Goal: Task Accomplishment & Management: Use online tool/utility

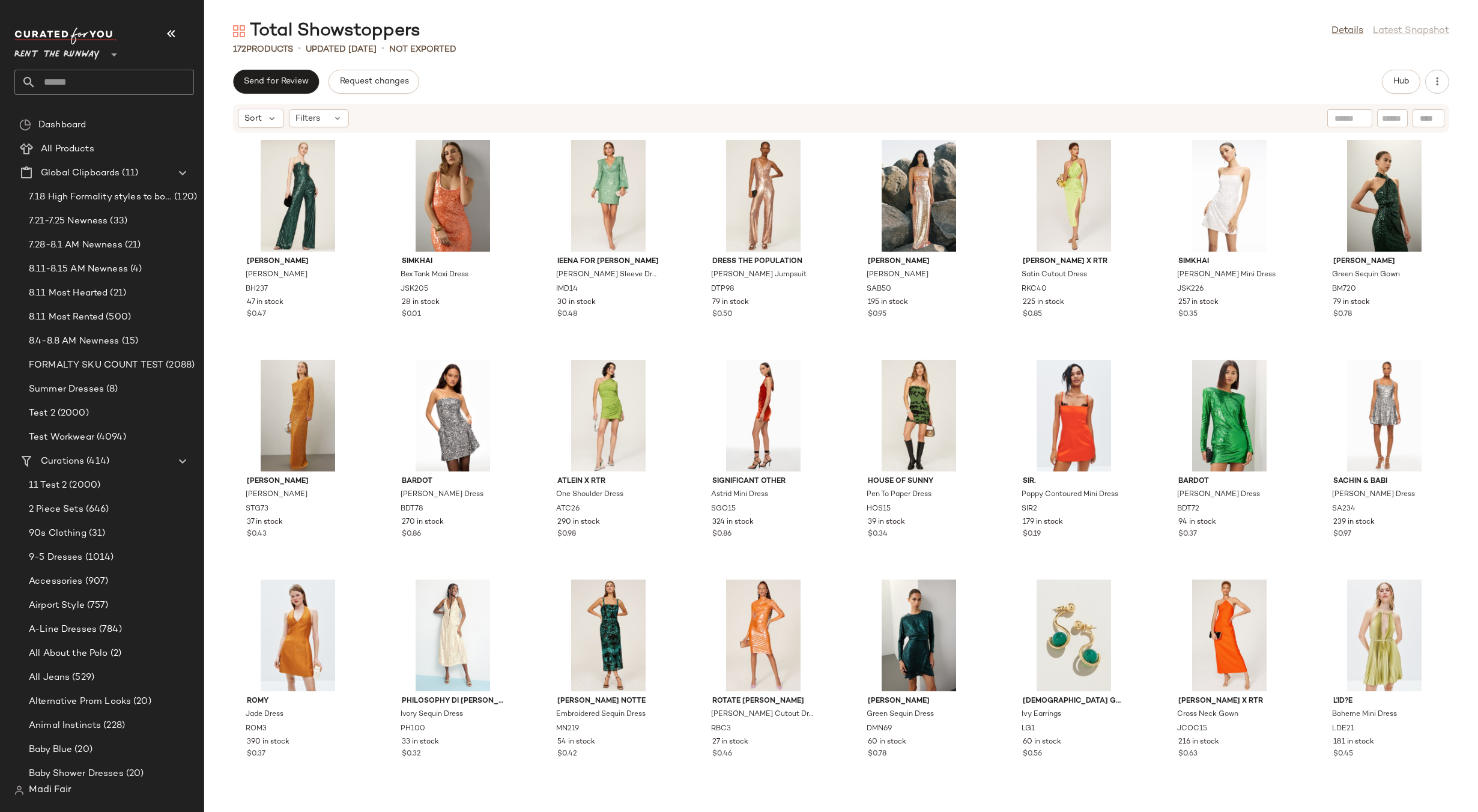
click at [818, 65] on div "Total Showstoppers Details Latest Snapshot 172 Products • updated [DATE] • Not …" at bounding box center [841, 415] width 1274 height 793
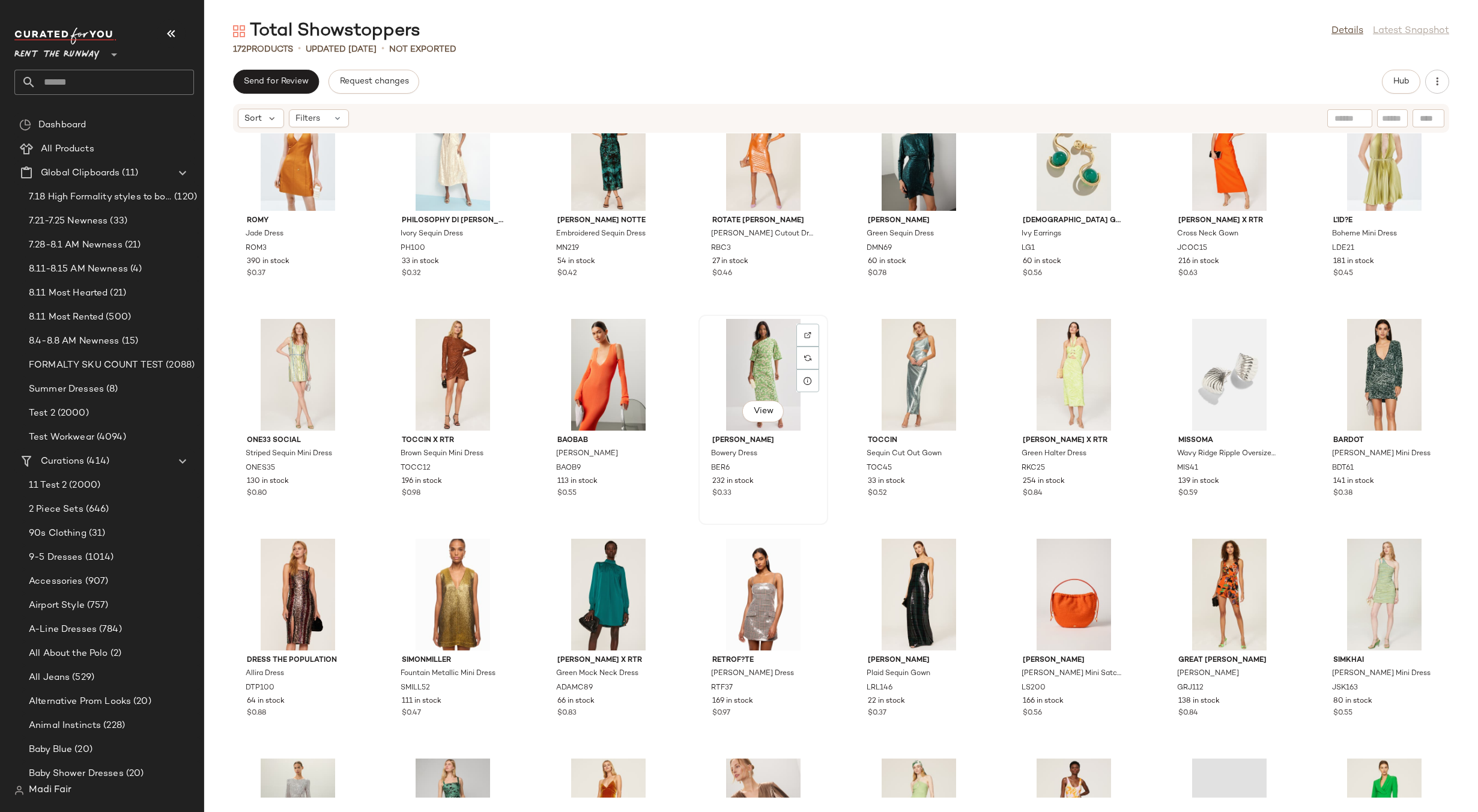
scroll to position [1031, 0]
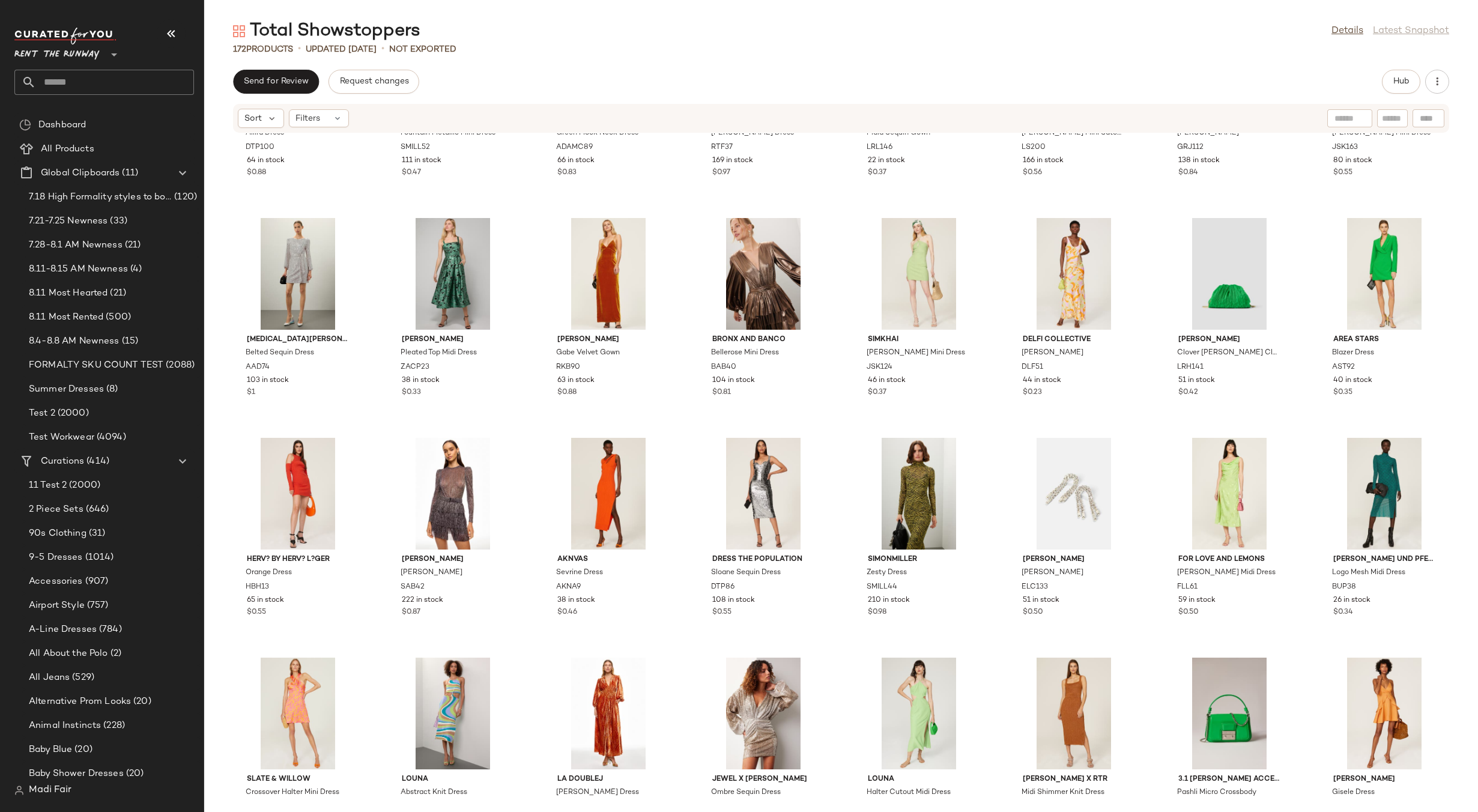
click at [836, 222] on div "Dress The Population Allira Dress DTP100 64 in stock $0.88 SIMONMILLER Fountain…" at bounding box center [841, 466] width 1274 height 664
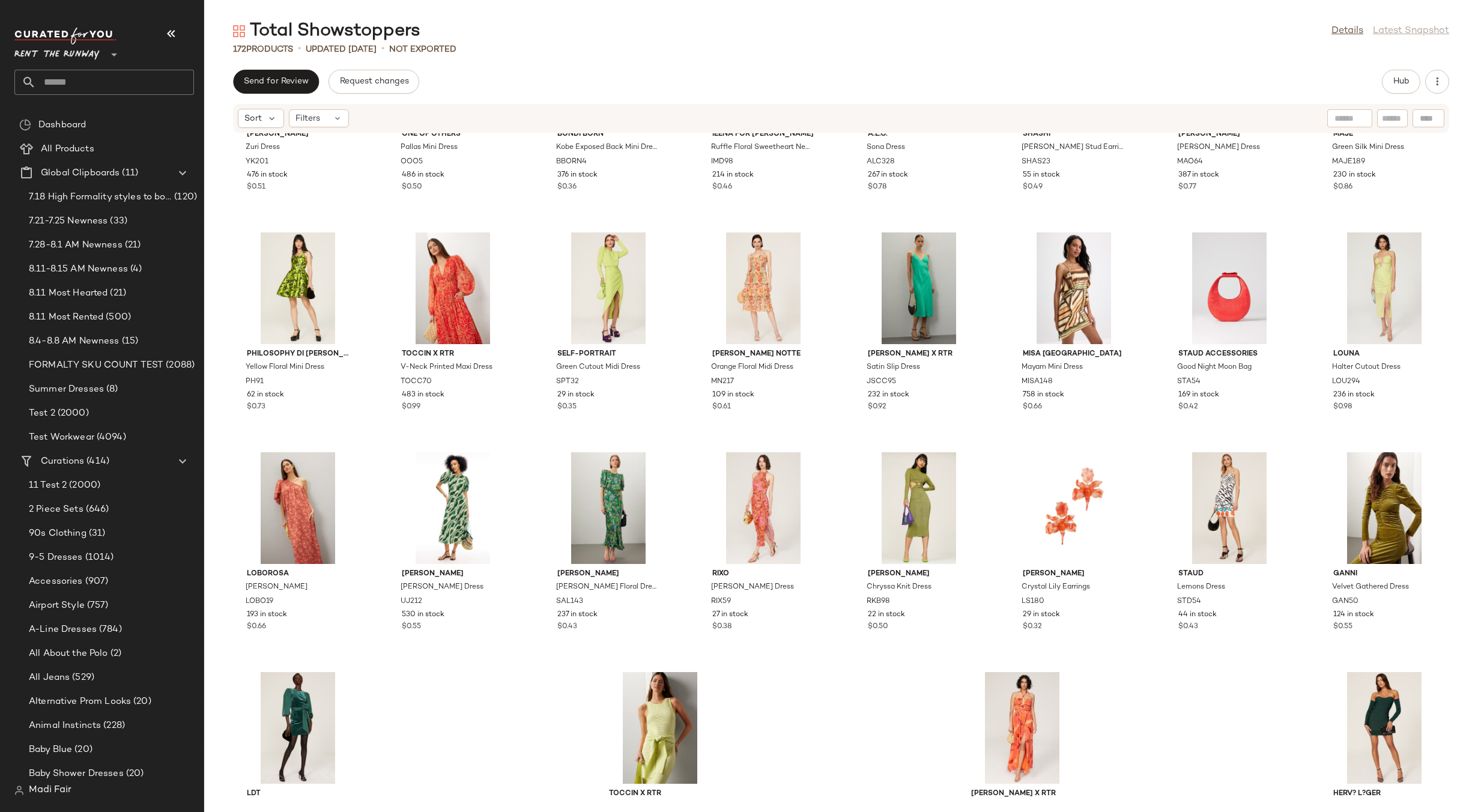
scroll to position [4174, 0]
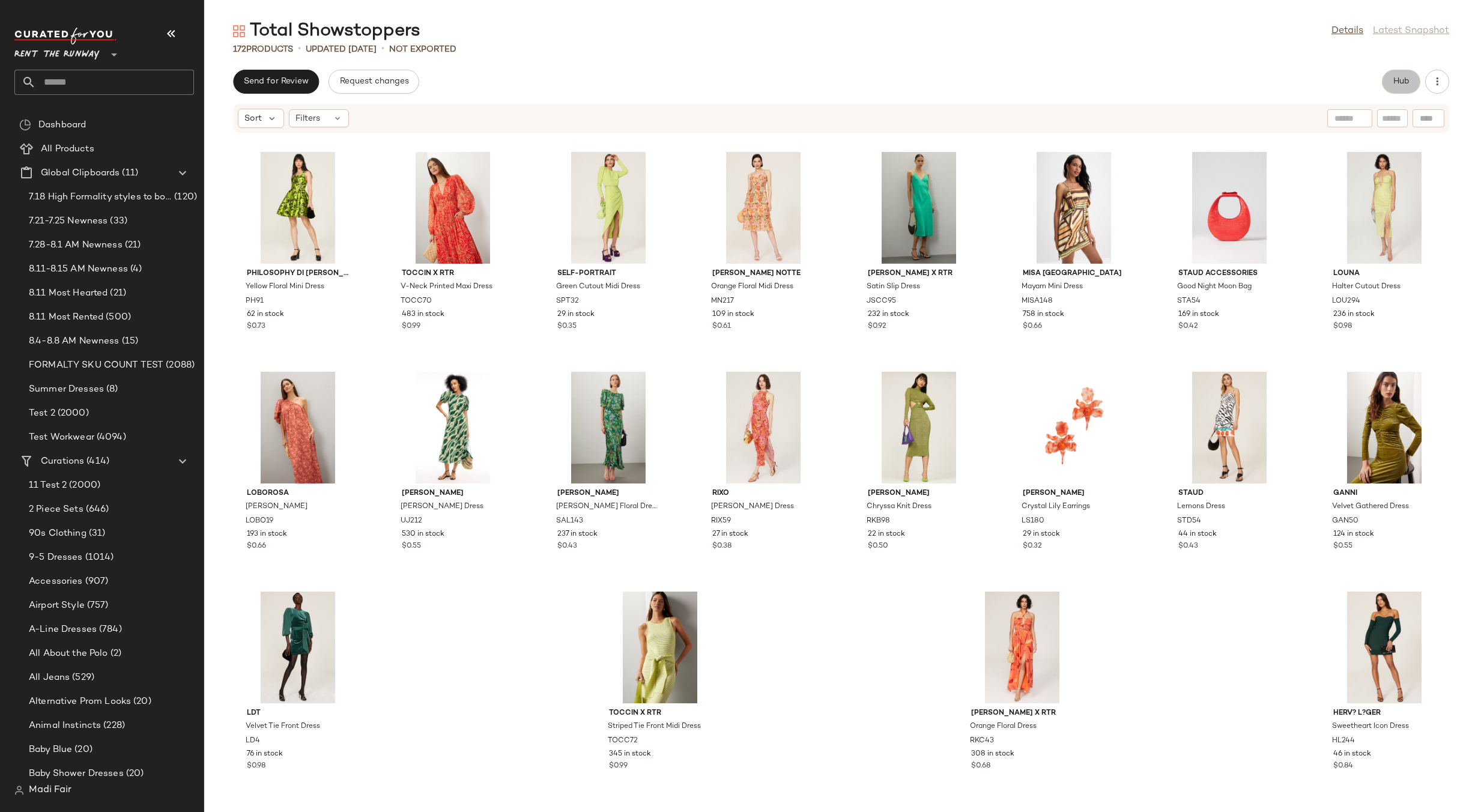
click at [1401, 83] on span "Hub" at bounding box center [1401, 82] width 17 height 10
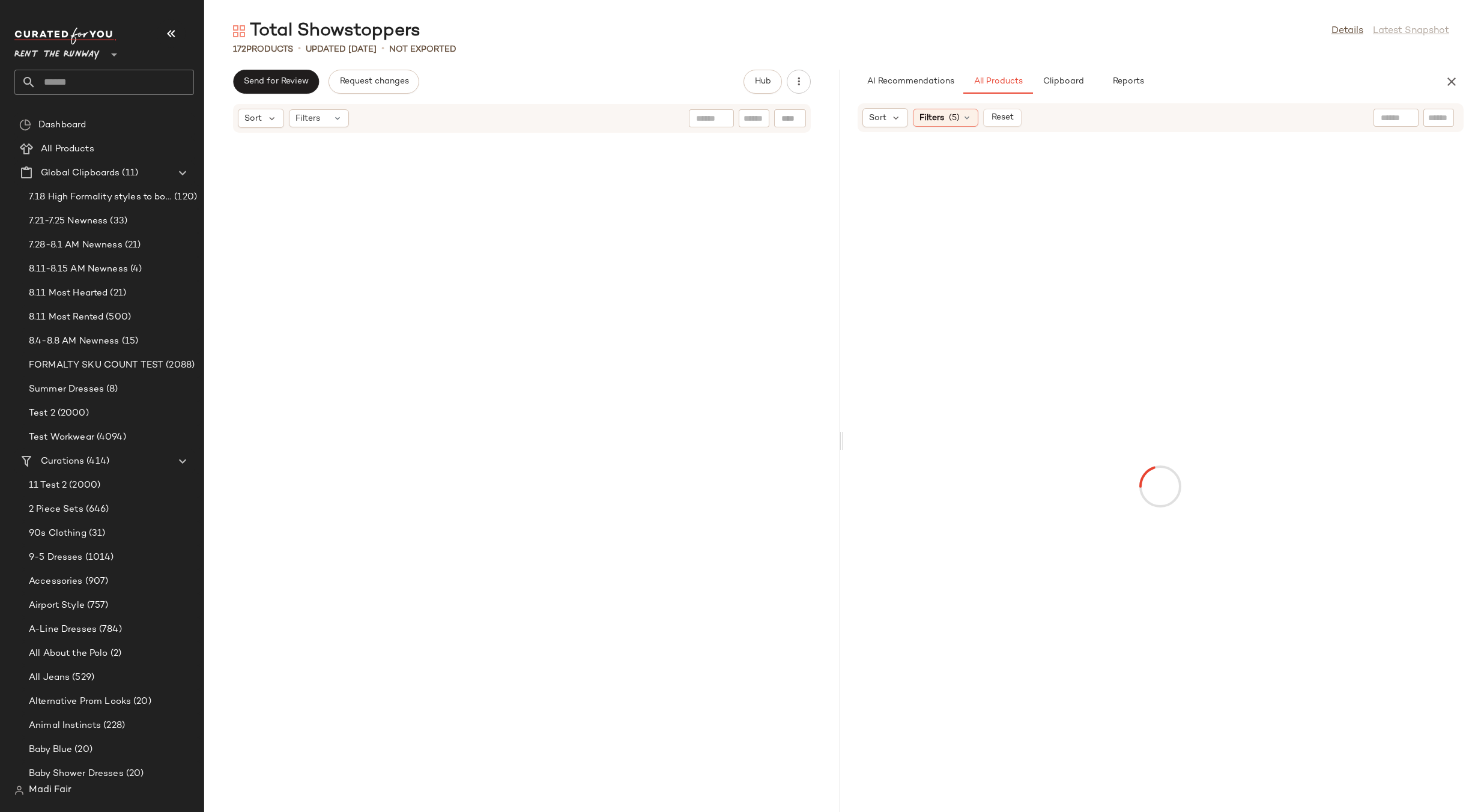
scroll to position [8132, 0]
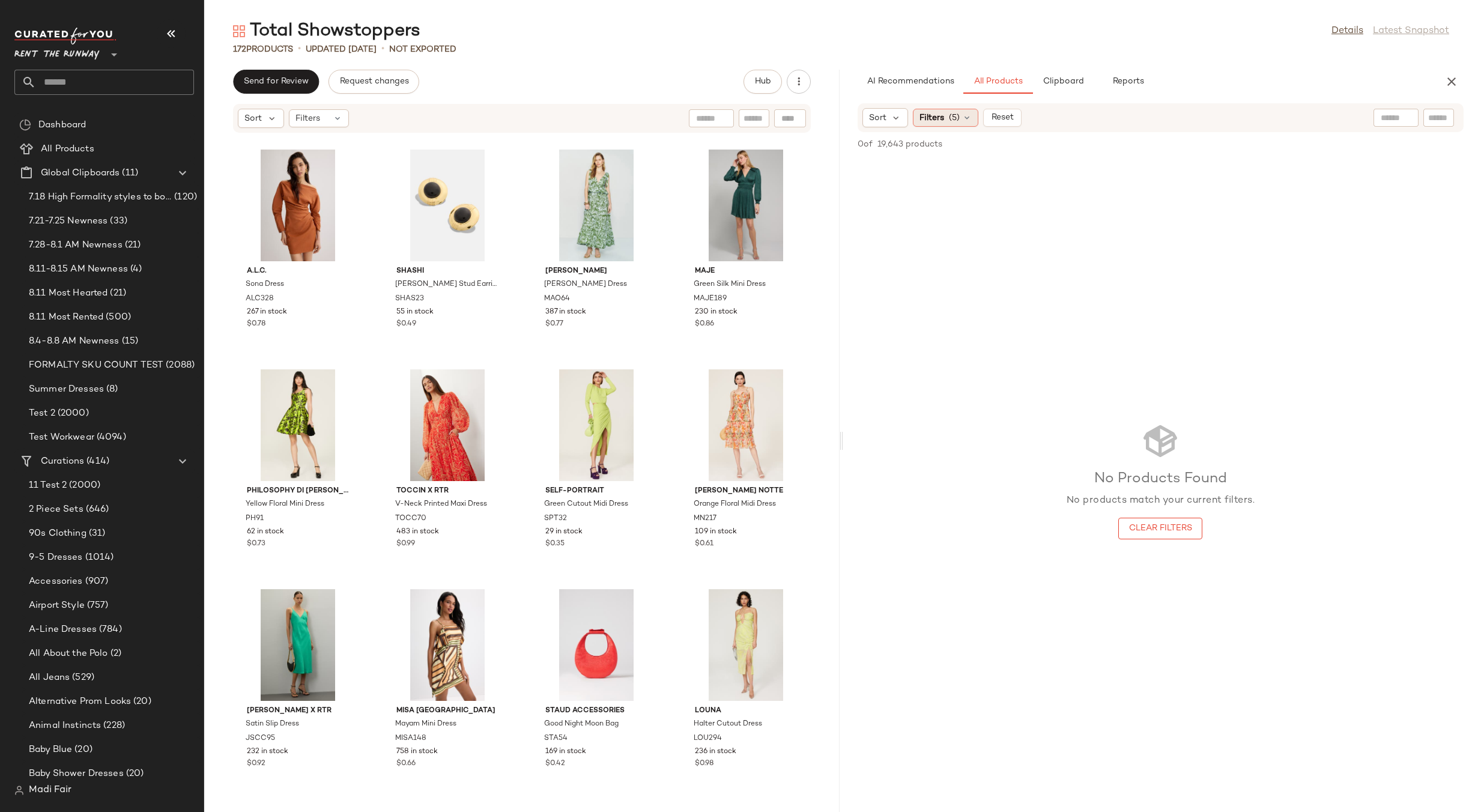
click at [954, 125] on div "Filters (5)" at bounding box center [946, 118] width 66 height 18
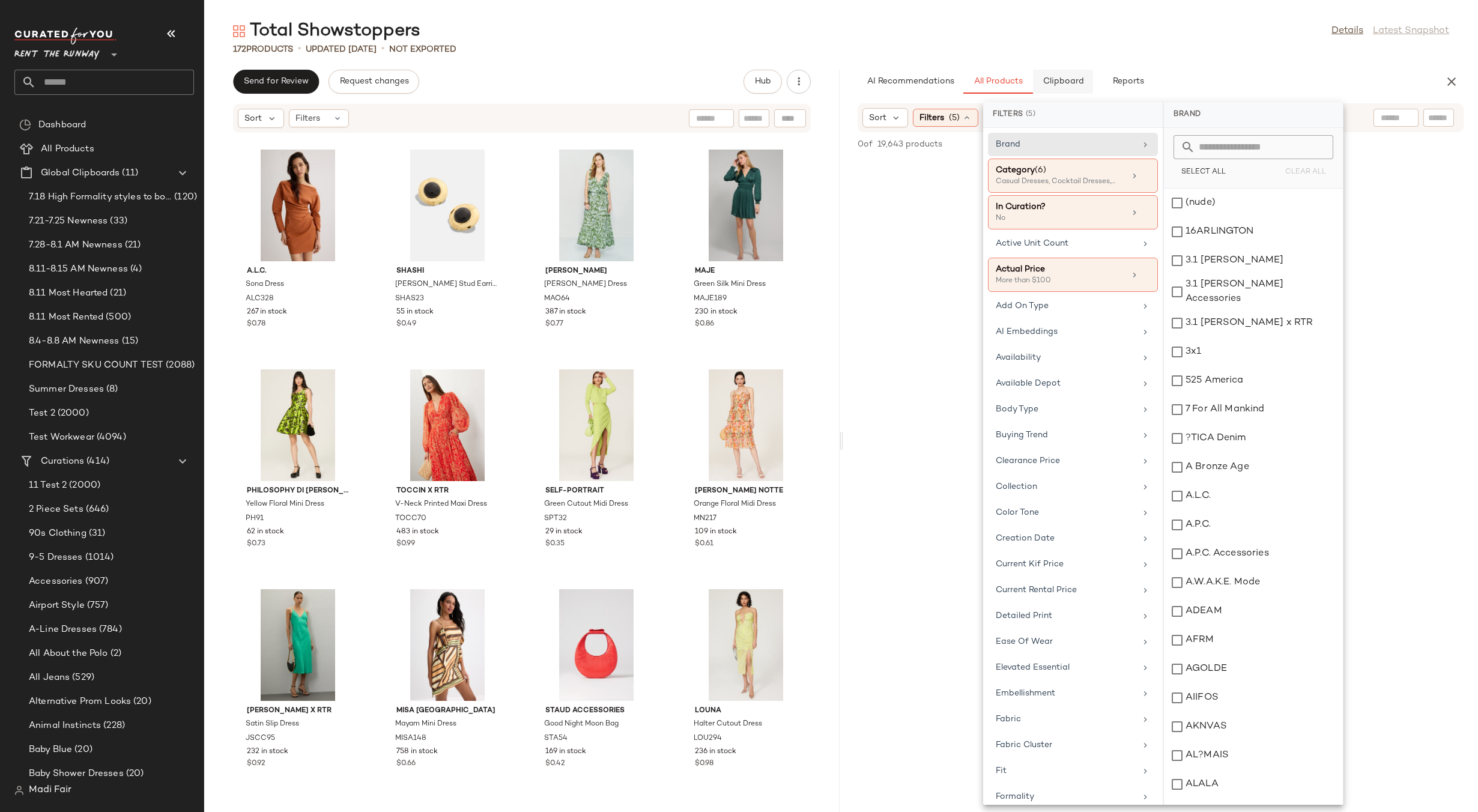
click at [1050, 40] on div "Total Showstoppers Details Latest Snapshot" at bounding box center [841, 32] width 1274 height 24
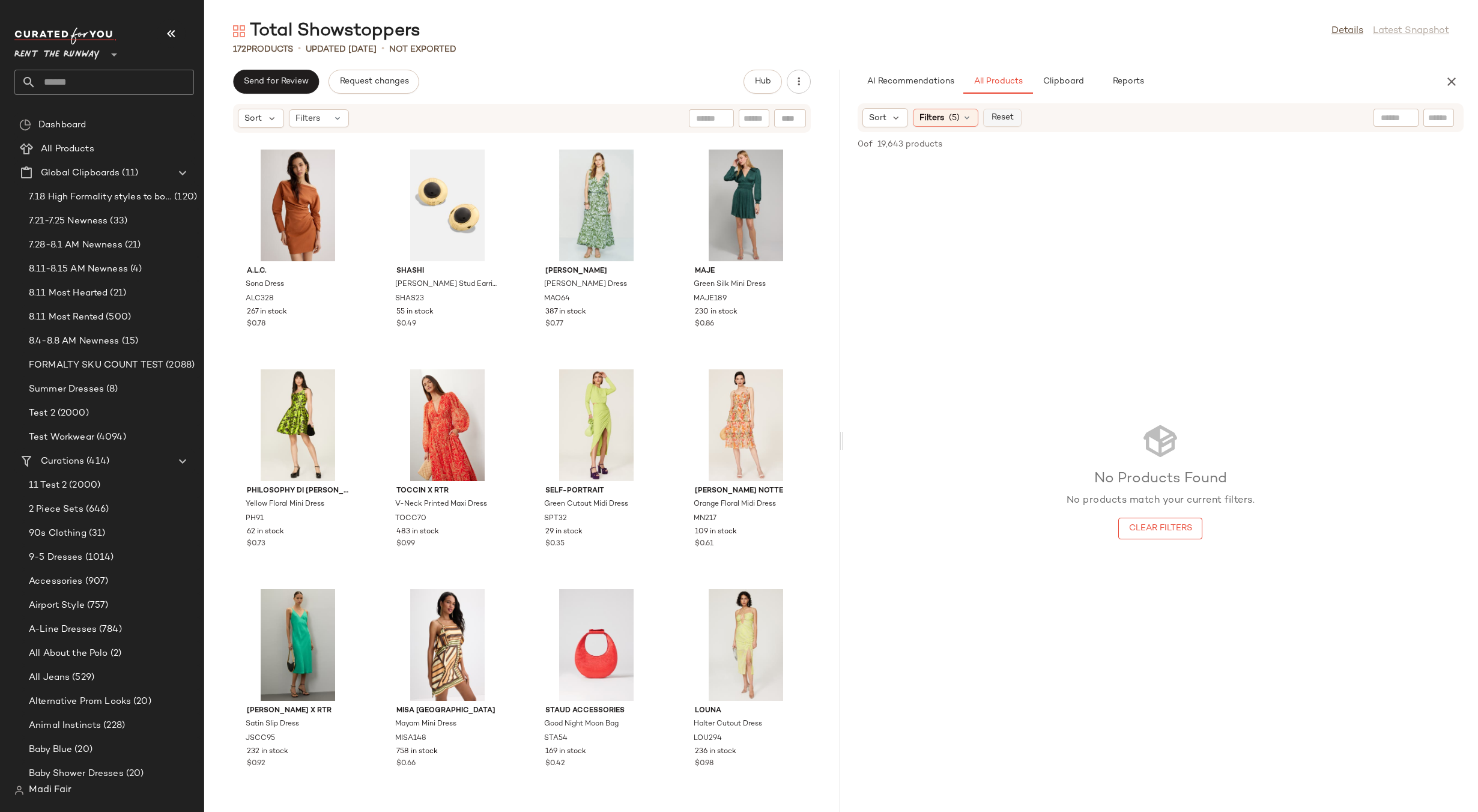
click at [1008, 116] on span "Reset" at bounding box center [1002, 118] width 23 height 10
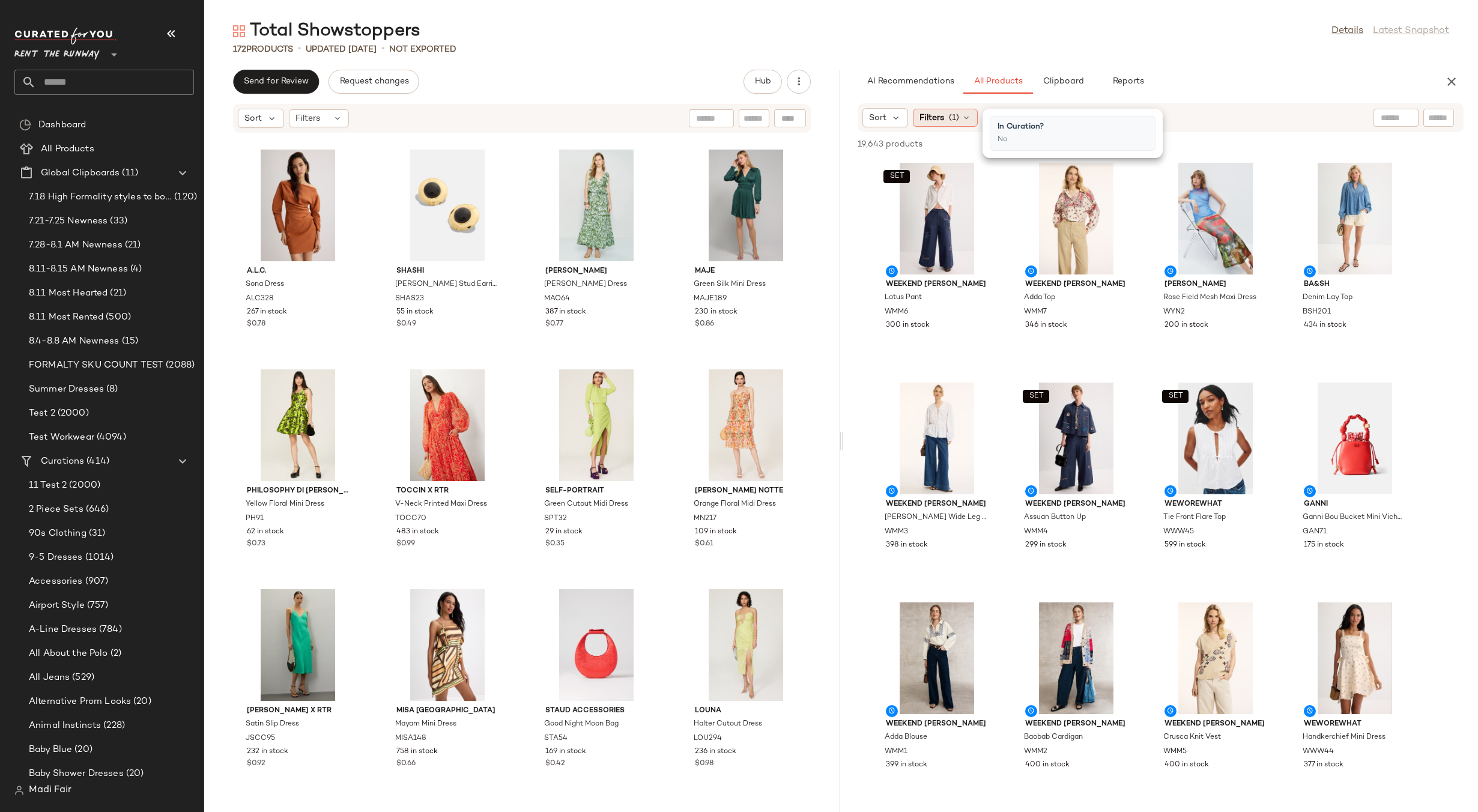
click at [949, 120] on span "(1)" at bounding box center [954, 118] width 10 height 13
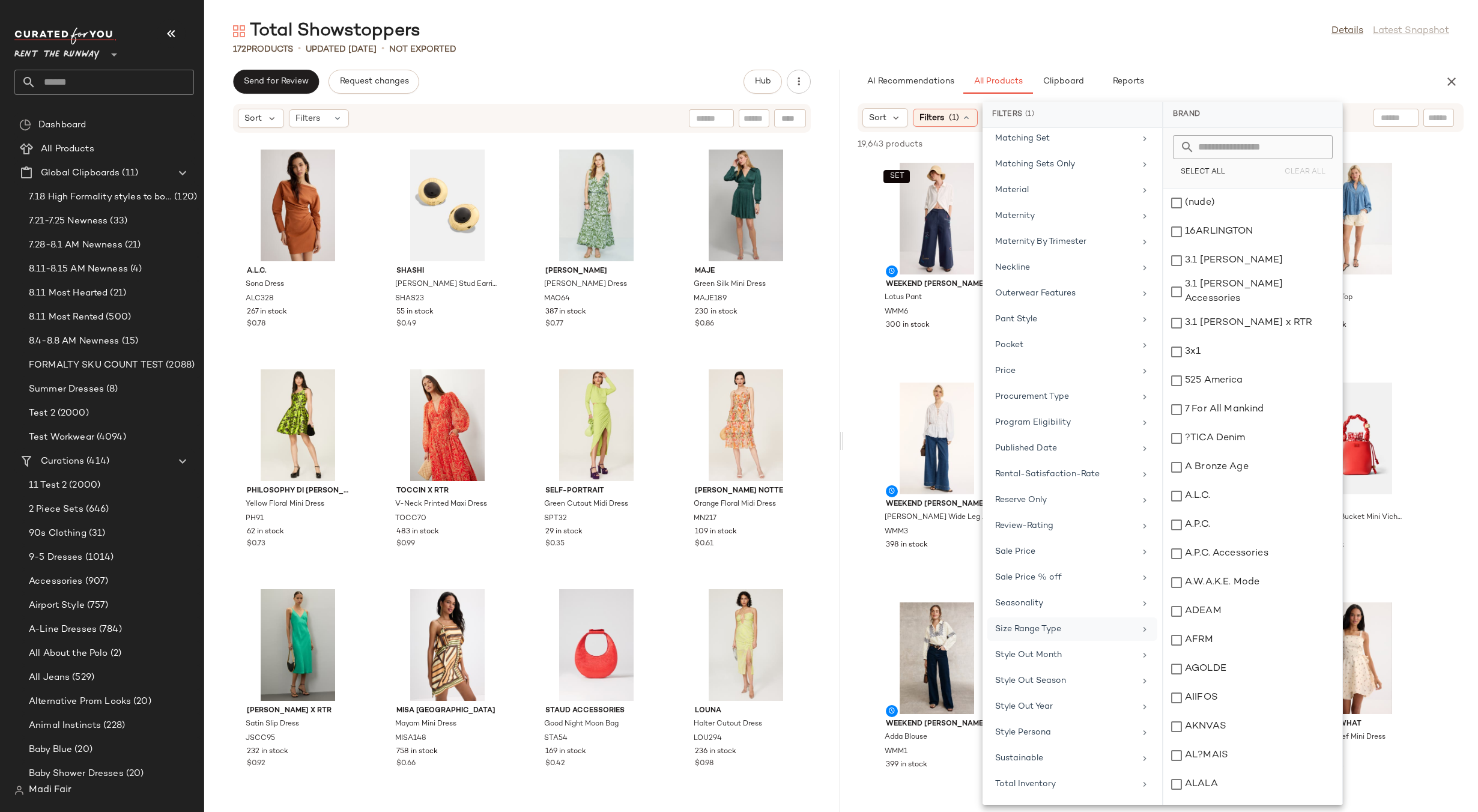
scroll to position [919, 0]
click at [1064, 723] on div "Total Inventory" at bounding box center [1073, 734] width 170 height 24
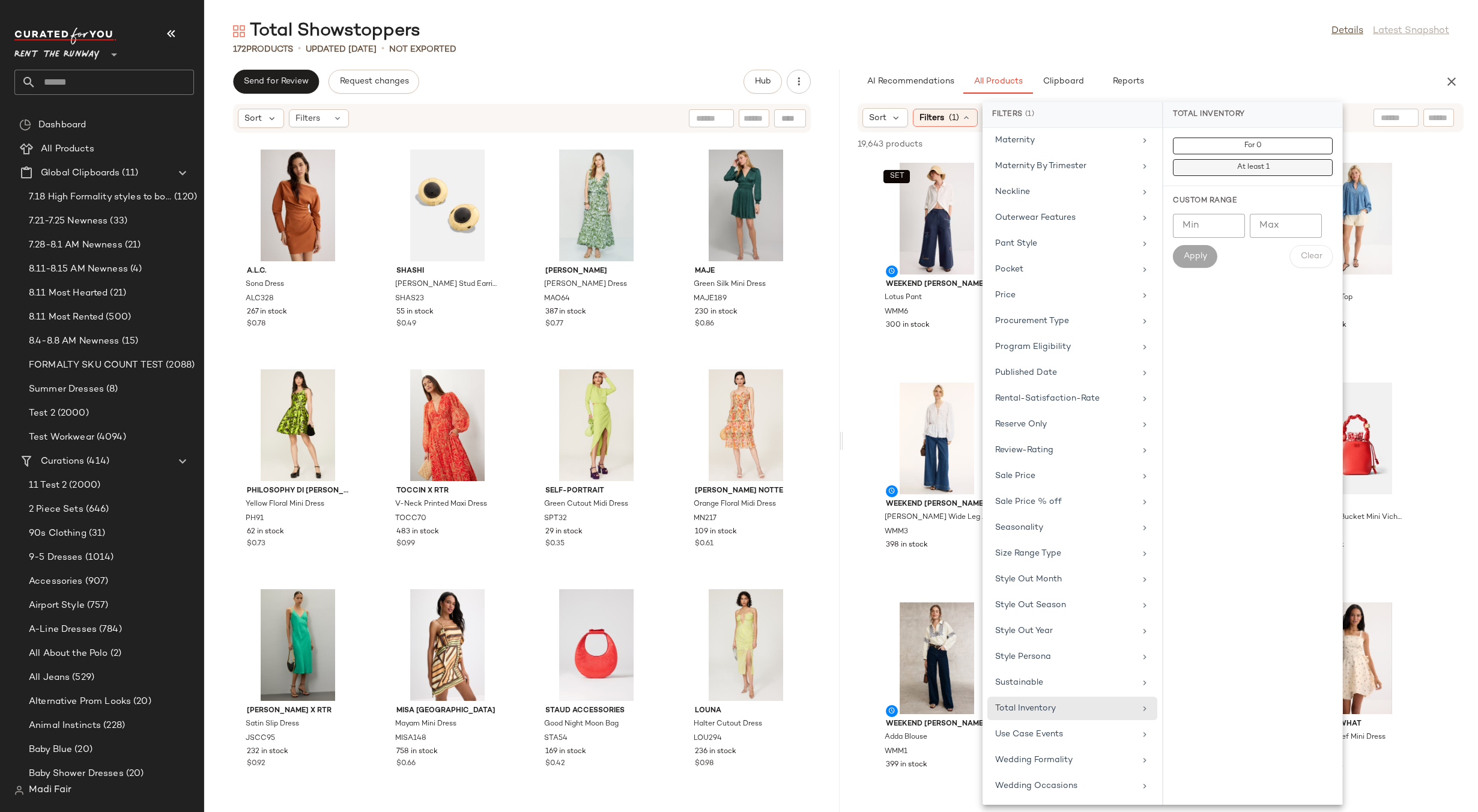
click at [1242, 167] on span "At least 1" at bounding box center [1253, 168] width 33 height 9
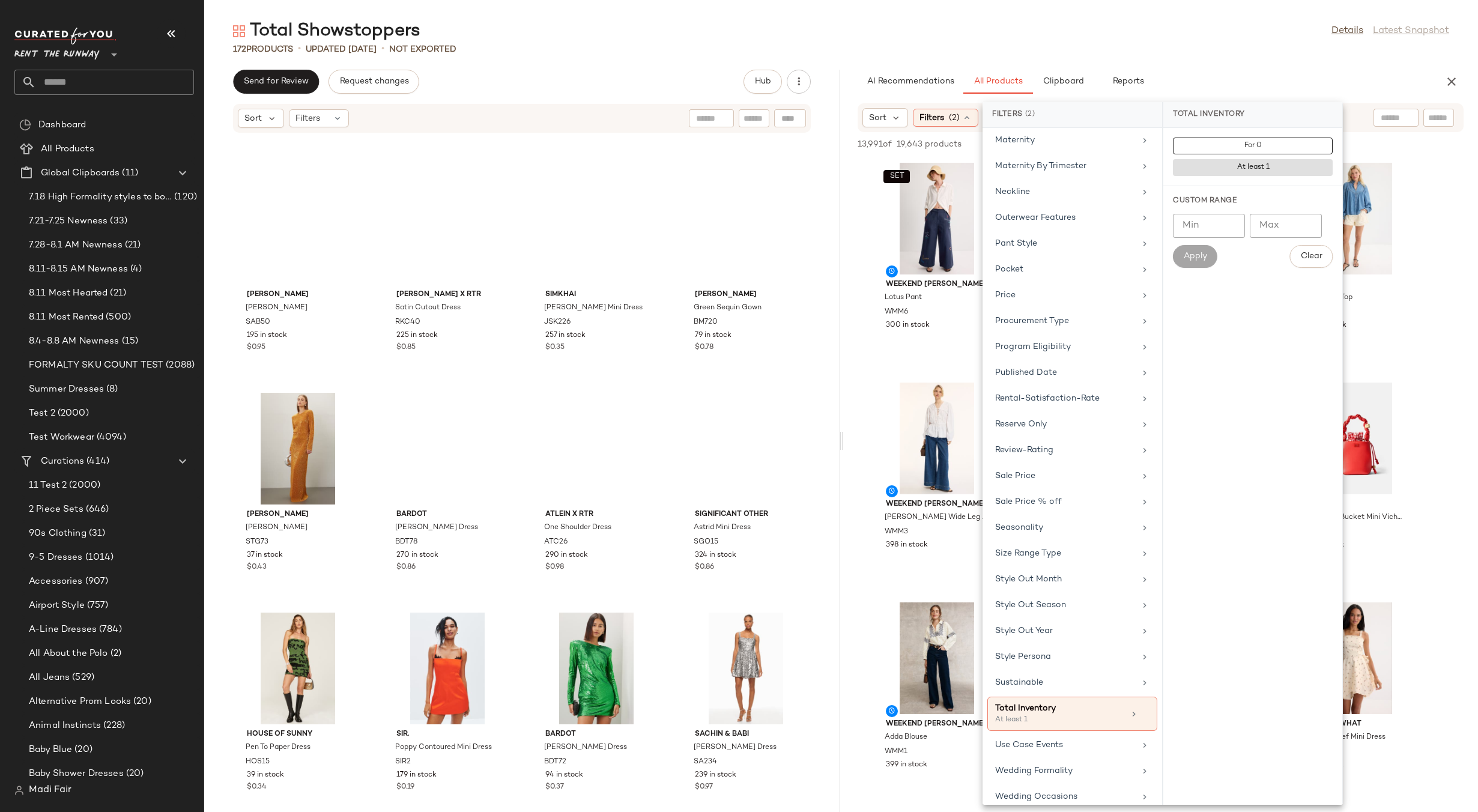
scroll to position [0, 0]
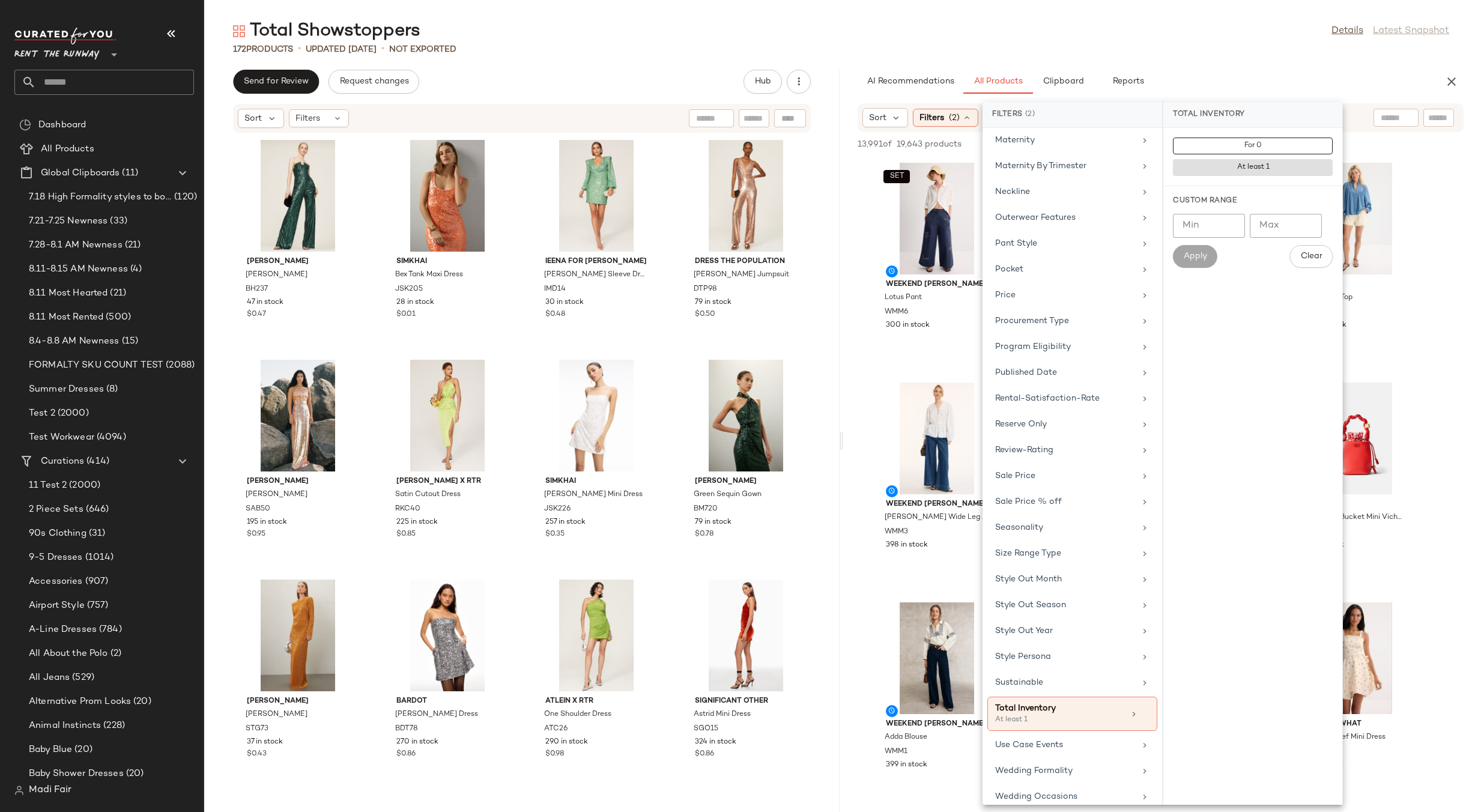
drag, startPoint x: 1127, startPoint y: 367, endPoint x: 1210, endPoint y: 297, distance: 108.6
click at [1220, 293] on div "For 0 At least 1 Custom Range Min Min Max Max Apply Clear" at bounding box center [1253, 466] width 179 height 677
click at [1070, 517] on div "Seasonality" at bounding box center [1065, 516] width 140 height 13
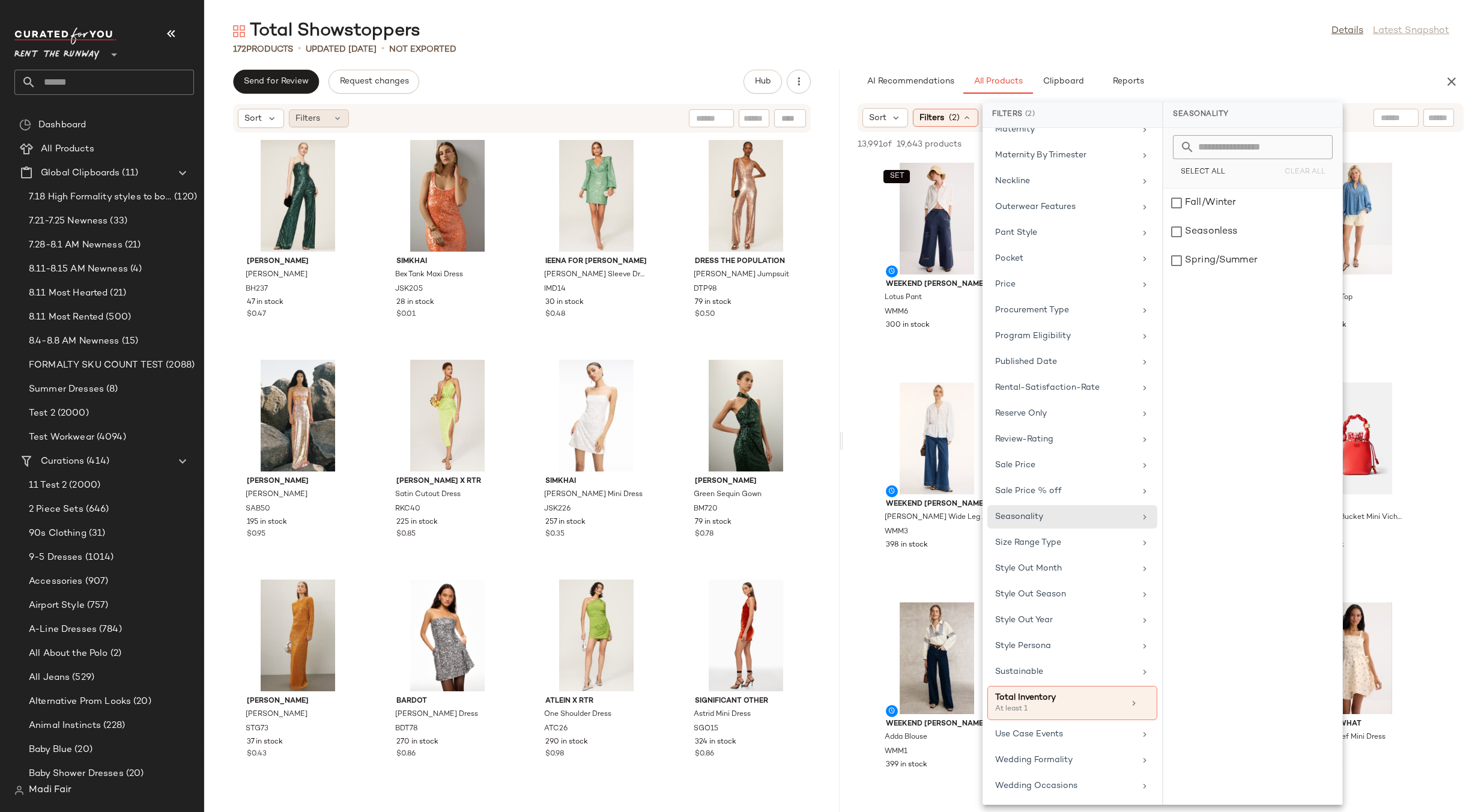
click at [309, 114] on span "Filters" at bounding box center [307, 118] width 25 height 13
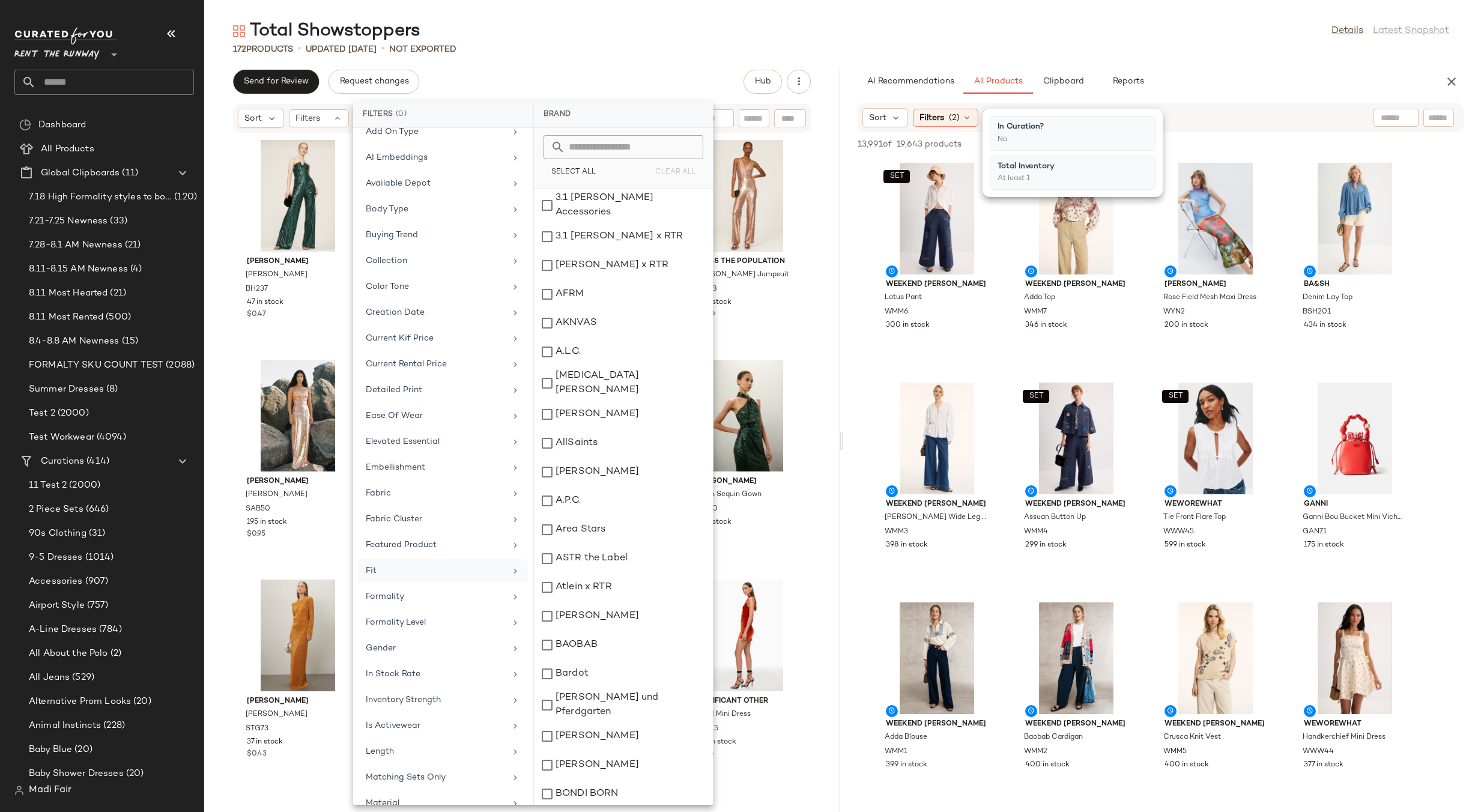
scroll to position [601, 0]
click at [413, 660] on div "Seasonality" at bounding box center [436, 654] width 140 height 13
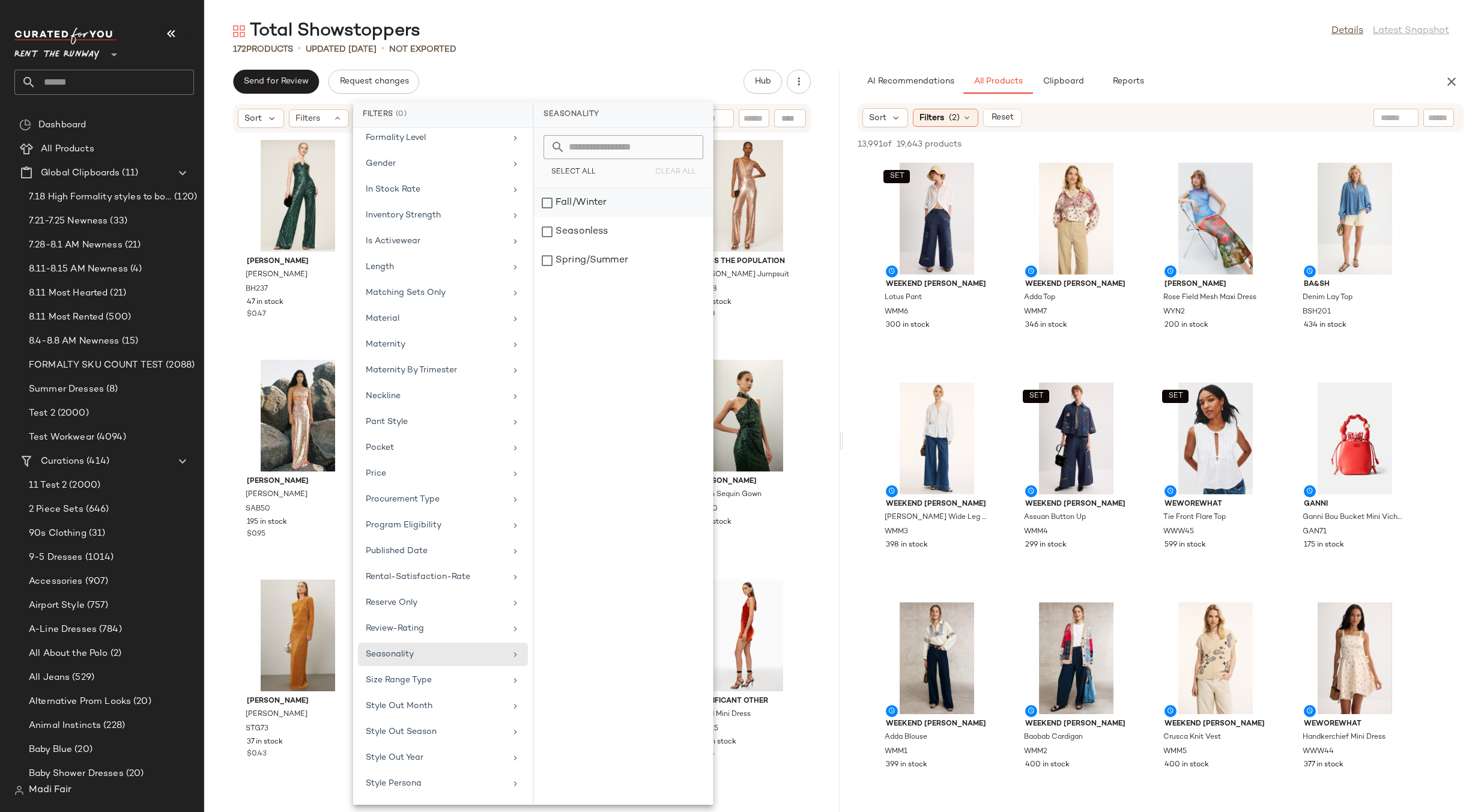
click at [607, 217] on div "Fall/Winter" at bounding box center [623, 231] width 179 height 29
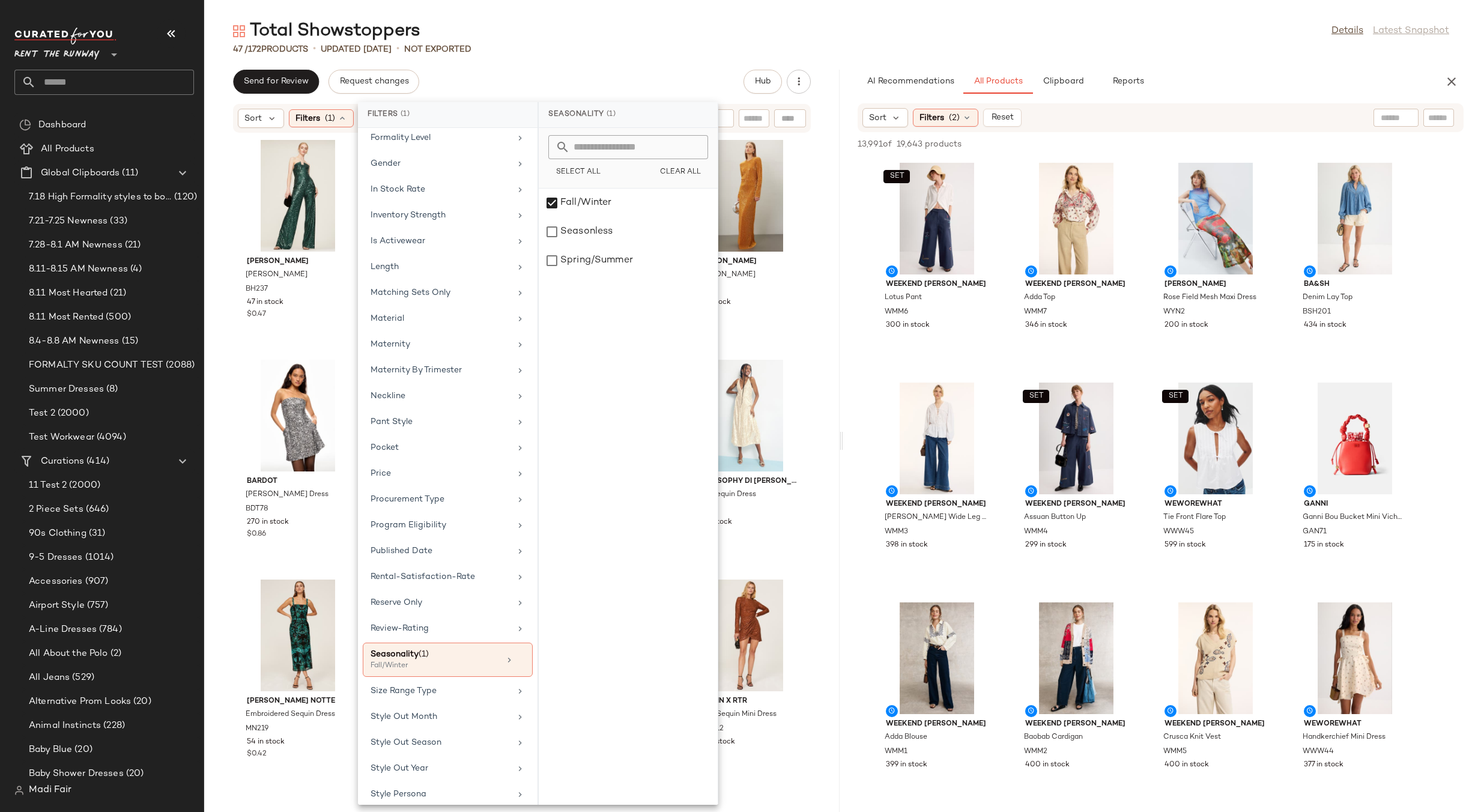
click at [552, 44] on div "47 / 172 Products • updated [DATE] • Not Exported" at bounding box center [841, 49] width 1274 height 12
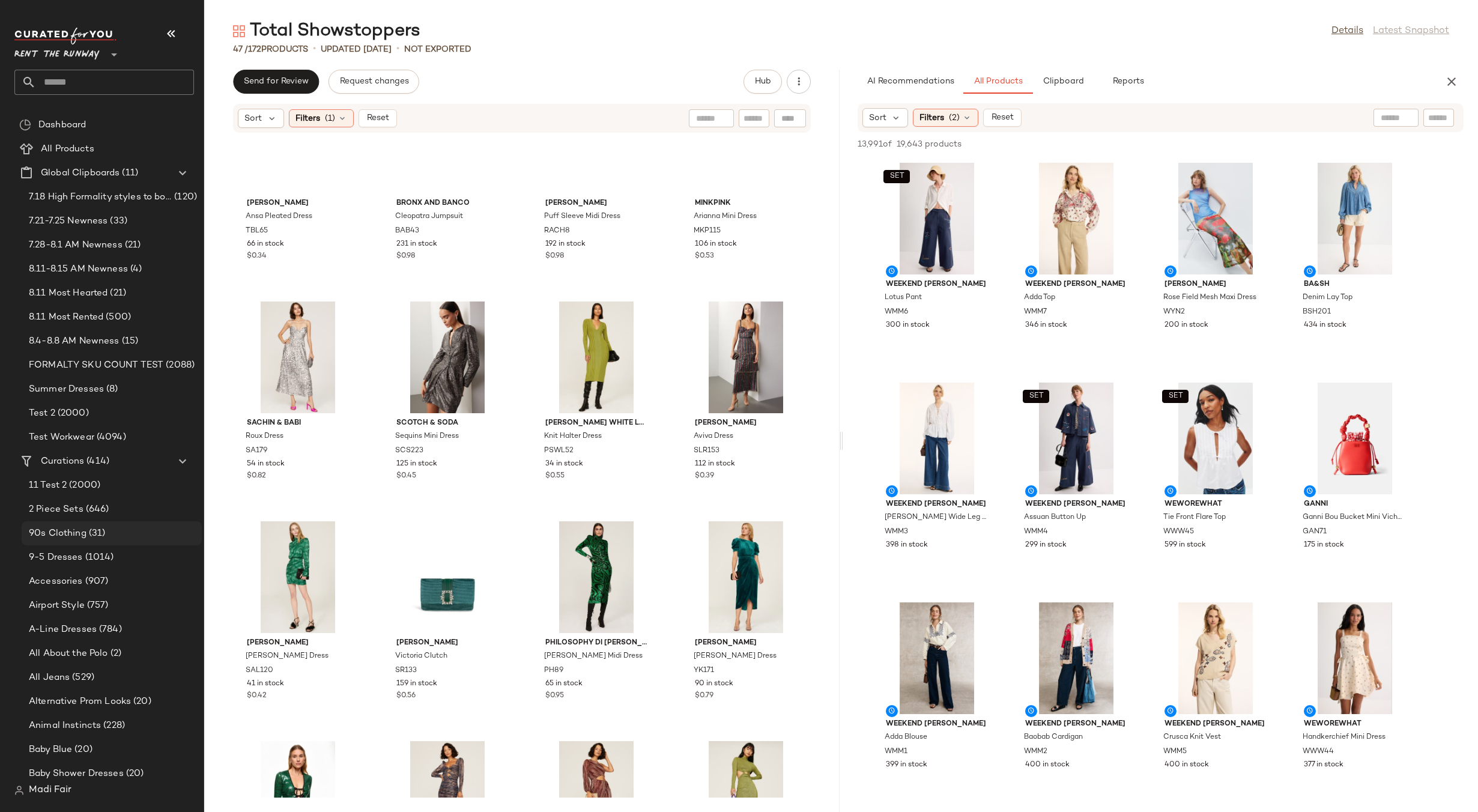
scroll to position [1391, 0]
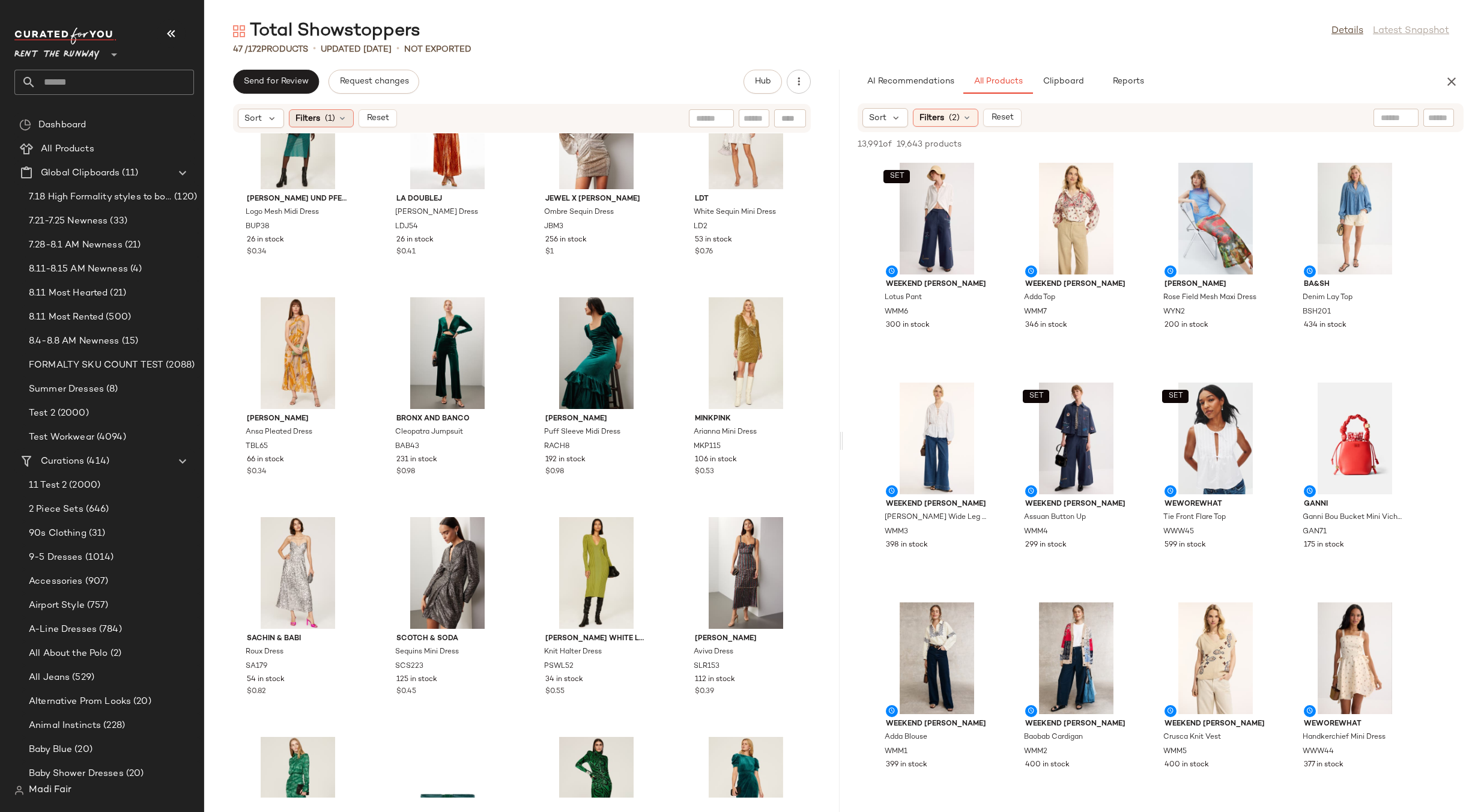
click at [337, 113] on div "Filters (1)" at bounding box center [321, 118] width 65 height 18
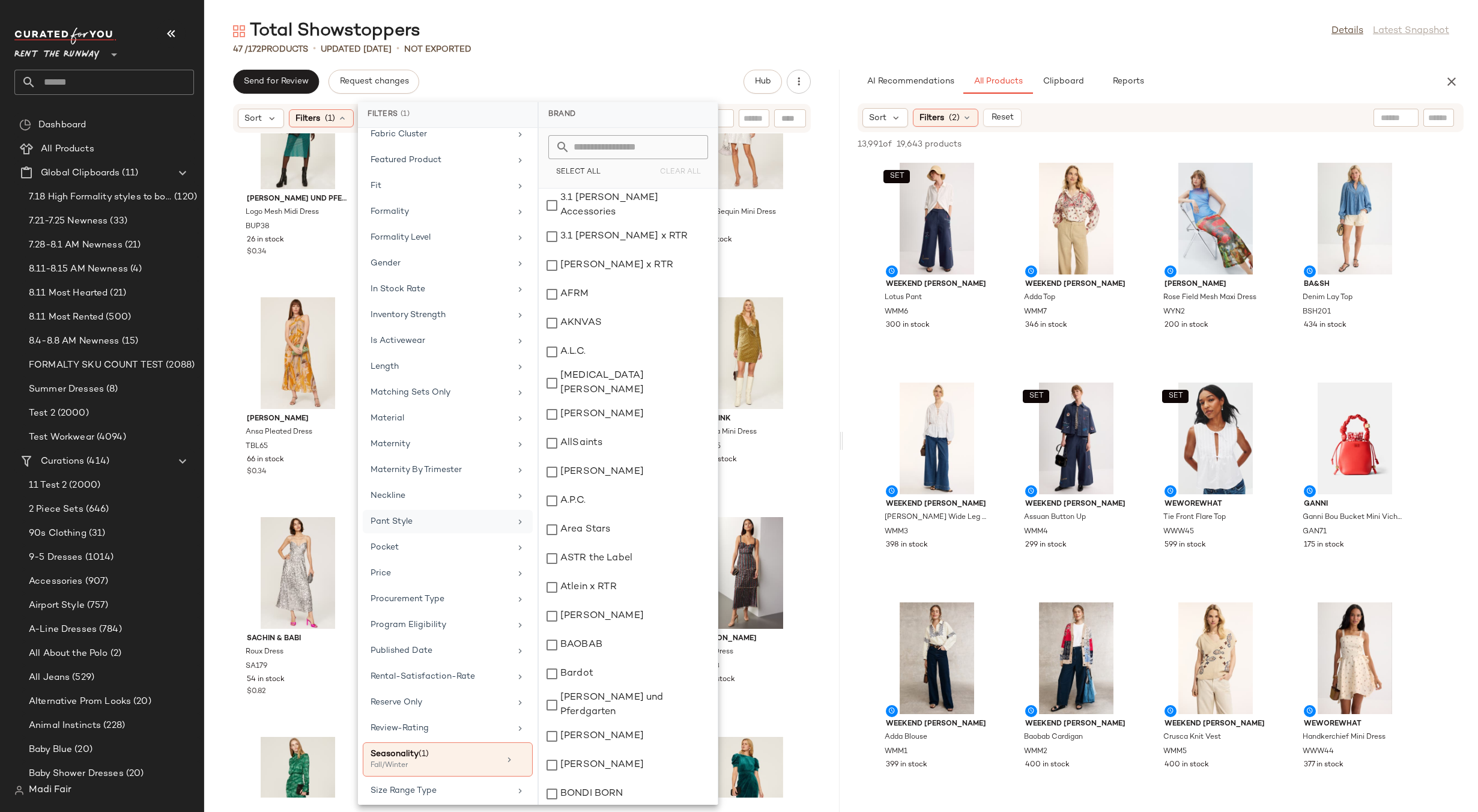
scroll to position [721, 0]
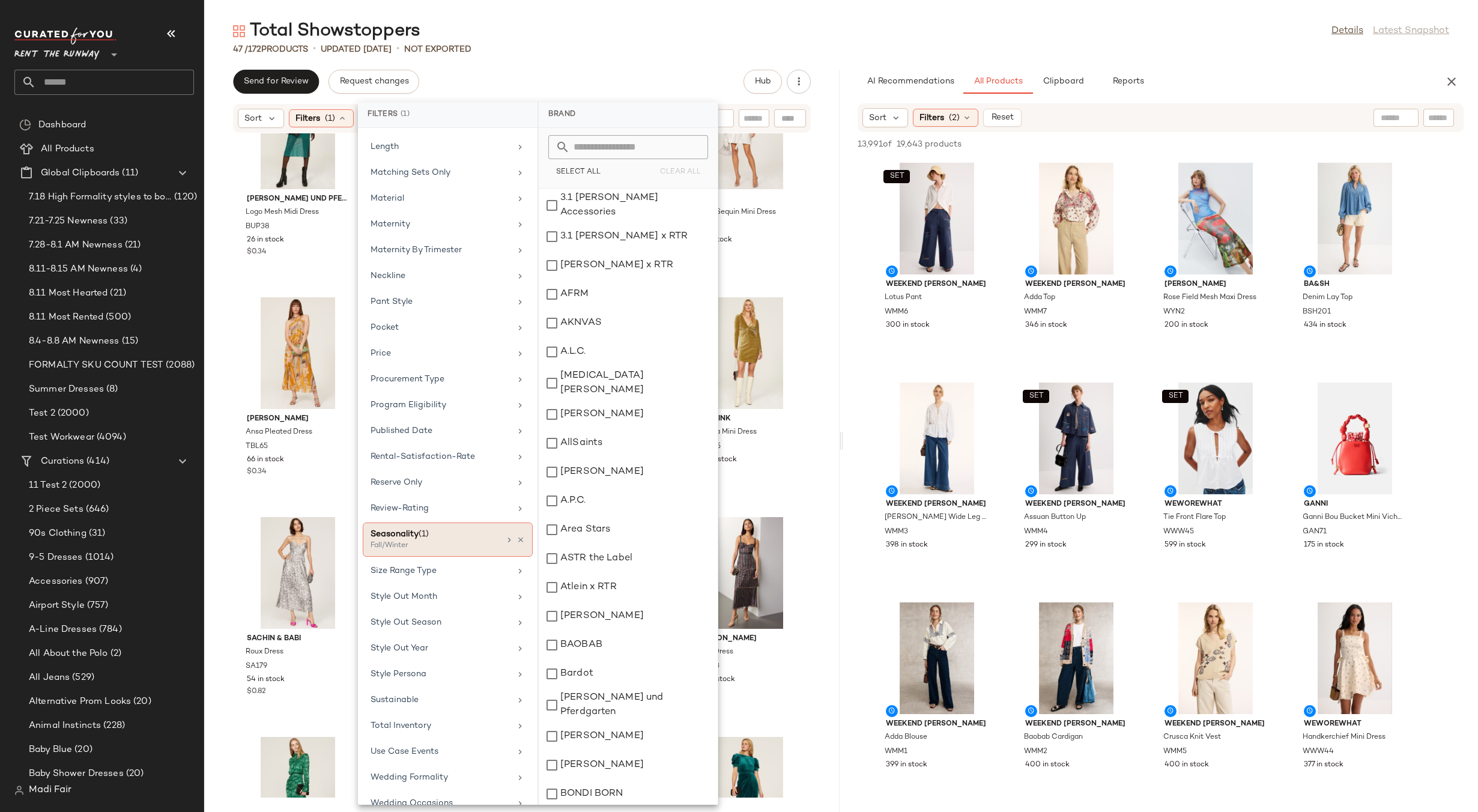
click at [446, 538] on div "Seasonality (1)" at bounding box center [435, 534] width 129 height 13
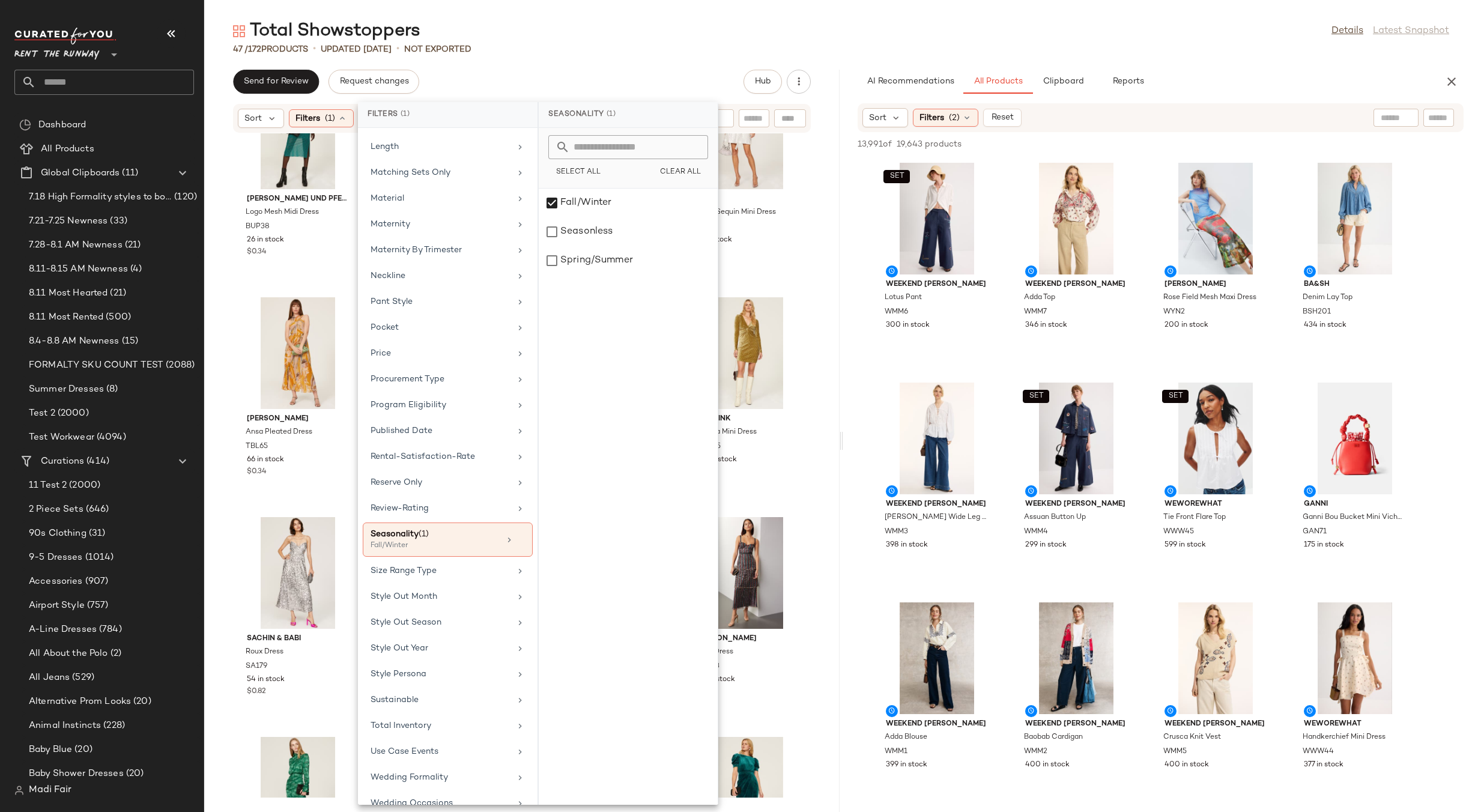
click at [532, 35] on div "Total Showstoppers Details Latest Snapshot" at bounding box center [841, 32] width 1274 height 24
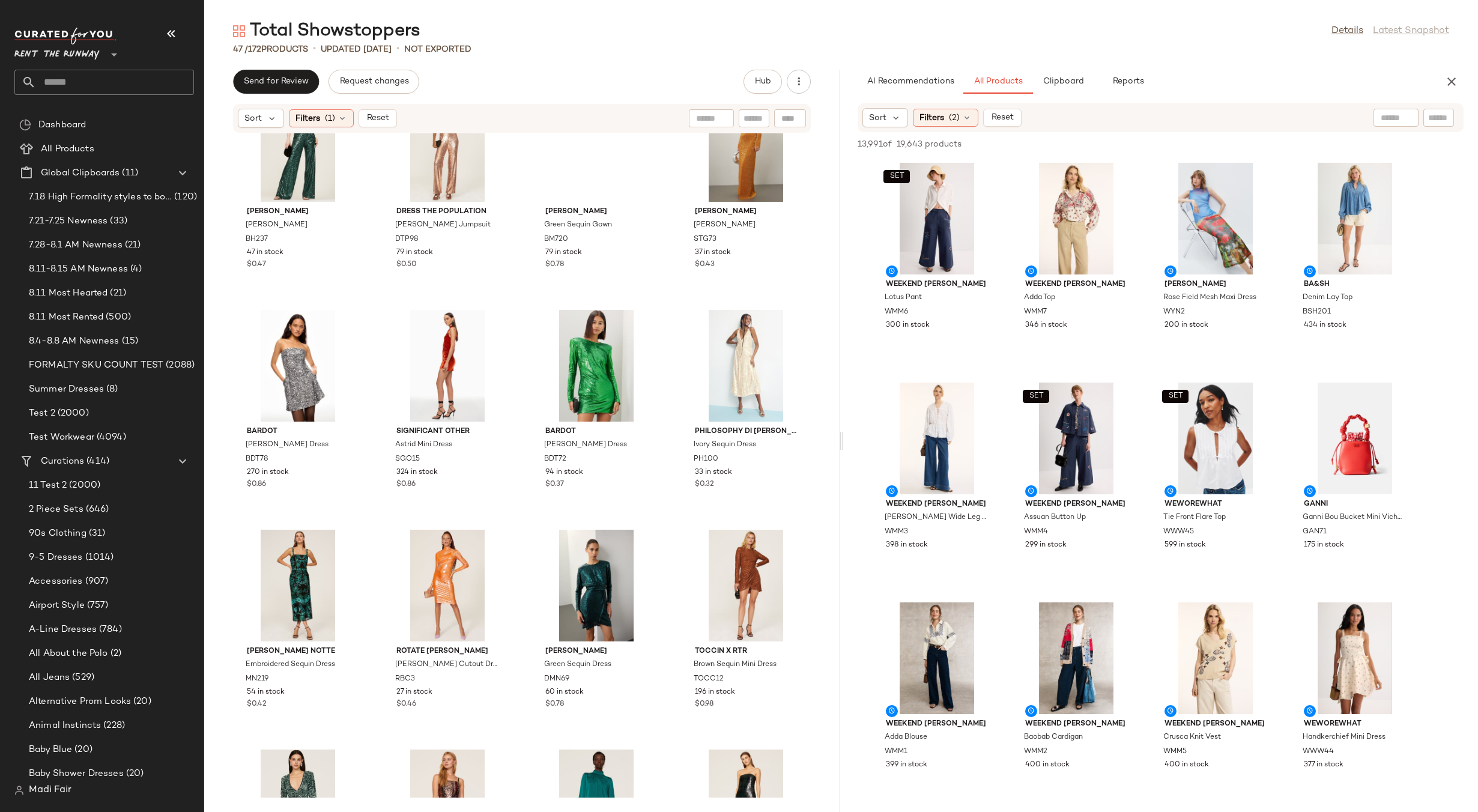
scroll to position [0, 0]
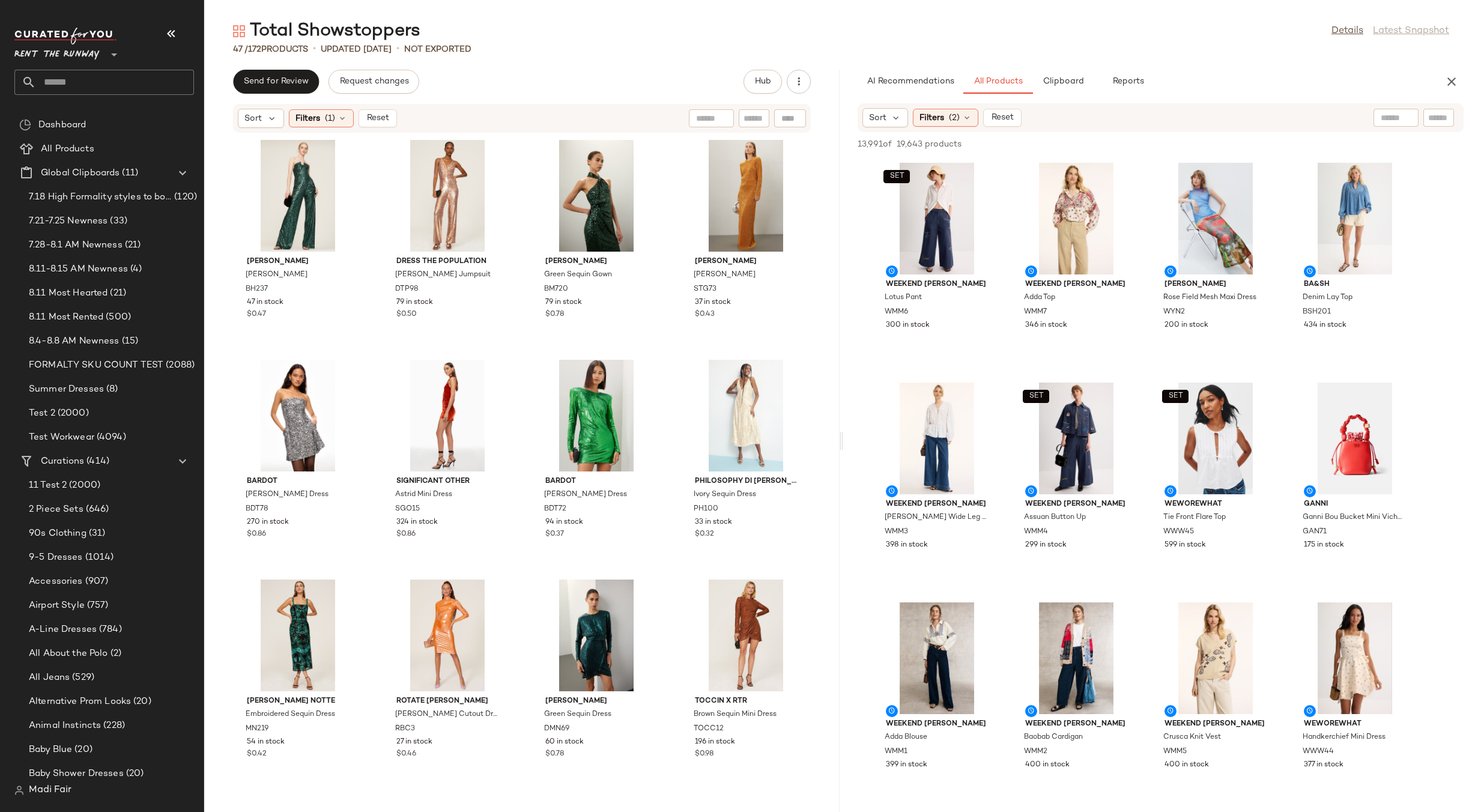
click at [1102, 33] on div "Total Showstoppers Details Latest Snapshot" at bounding box center [841, 32] width 1274 height 24
click at [956, 107] on div "Sort Filters (2) Reset" at bounding box center [1161, 117] width 607 height 29
click at [956, 112] on span "(2)" at bounding box center [954, 118] width 11 height 13
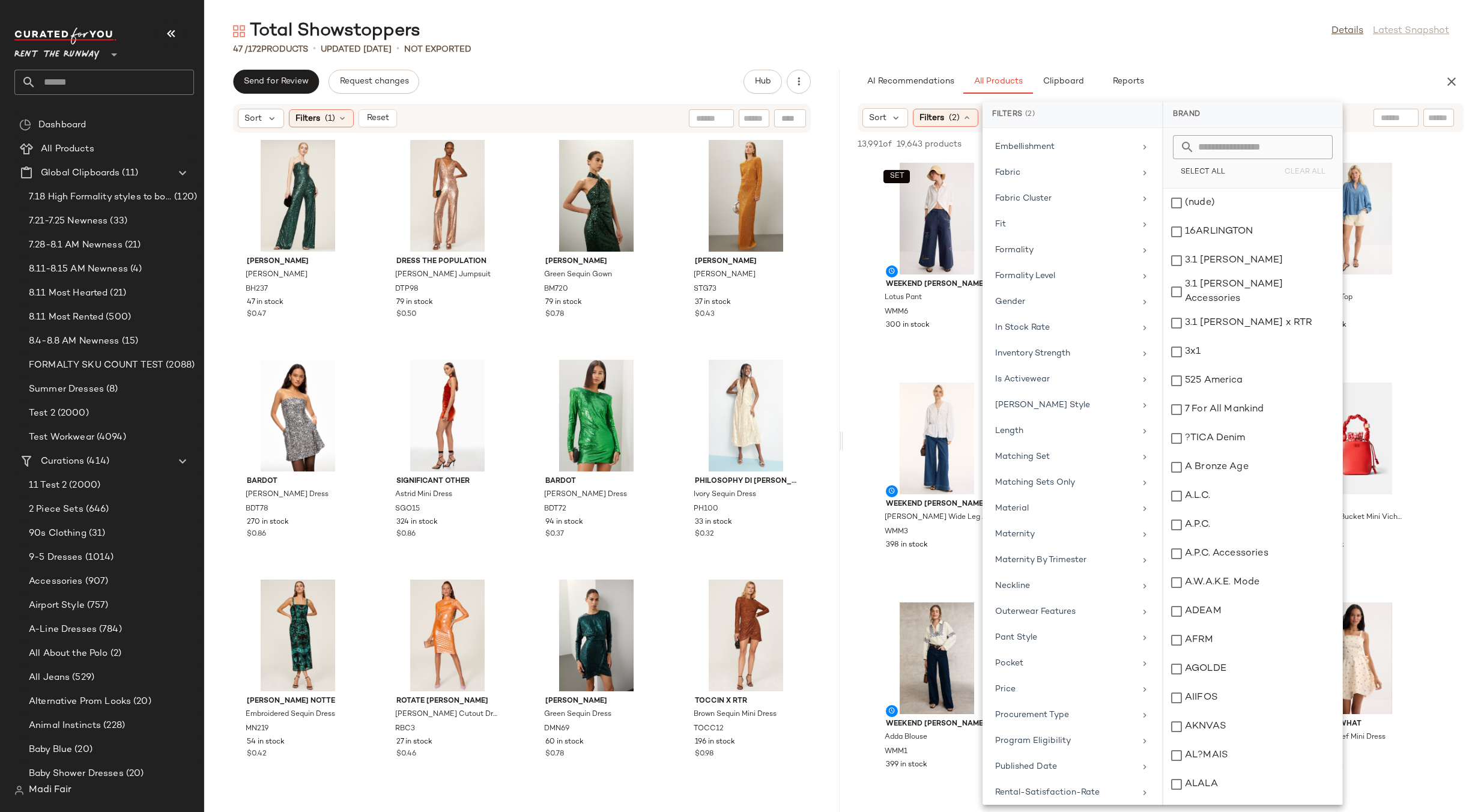
scroll to position [449, 0]
click at [1166, 42] on div "Total Showstoppers Details Latest Snapshot" at bounding box center [841, 32] width 1274 height 24
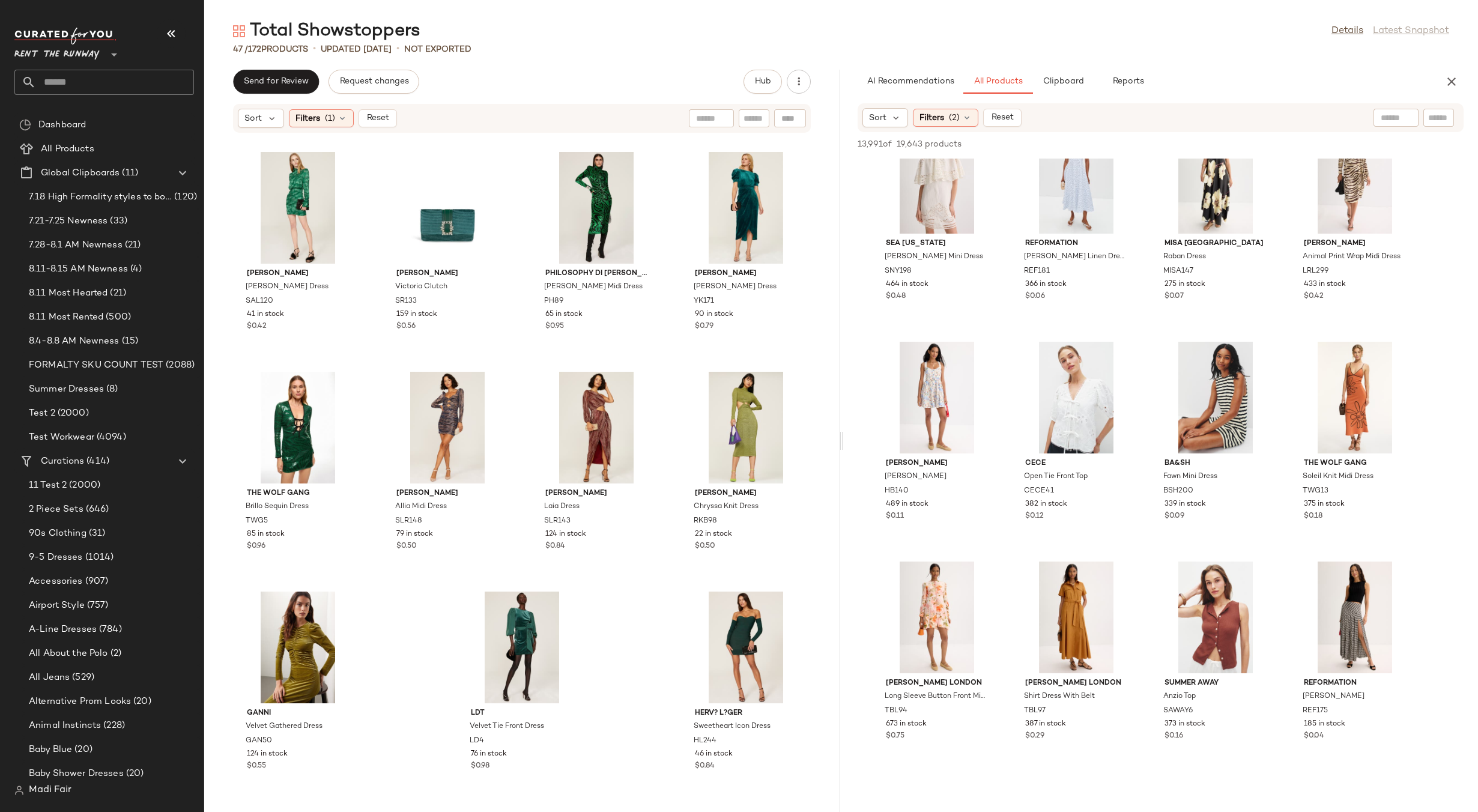
scroll to position [6906, 0]
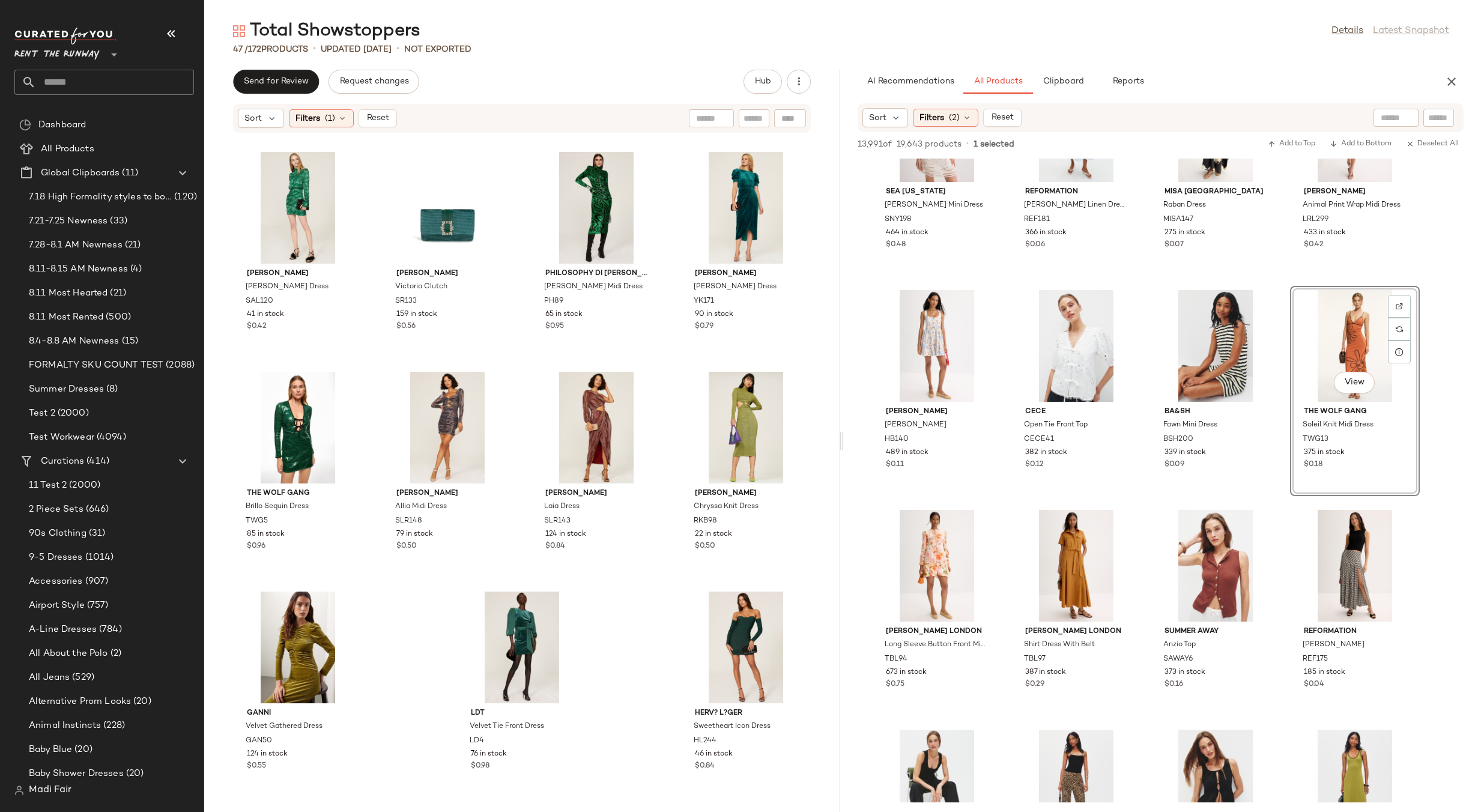
click at [1341, 317] on div "View" at bounding box center [1355, 346] width 121 height 112
click at [1236, 321] on div "View" at bounding box center [1216, 346] width 121 height 112
click at [1370, 307] on div "View" at bounding box center [1355, 346] width 121 height 112
click at [1400, 318] on div at bounding box center [1400, 329] width 23 height 23
click at [314, 119] on span "Filters" at bounding box center [307, 118] width 25 height 13
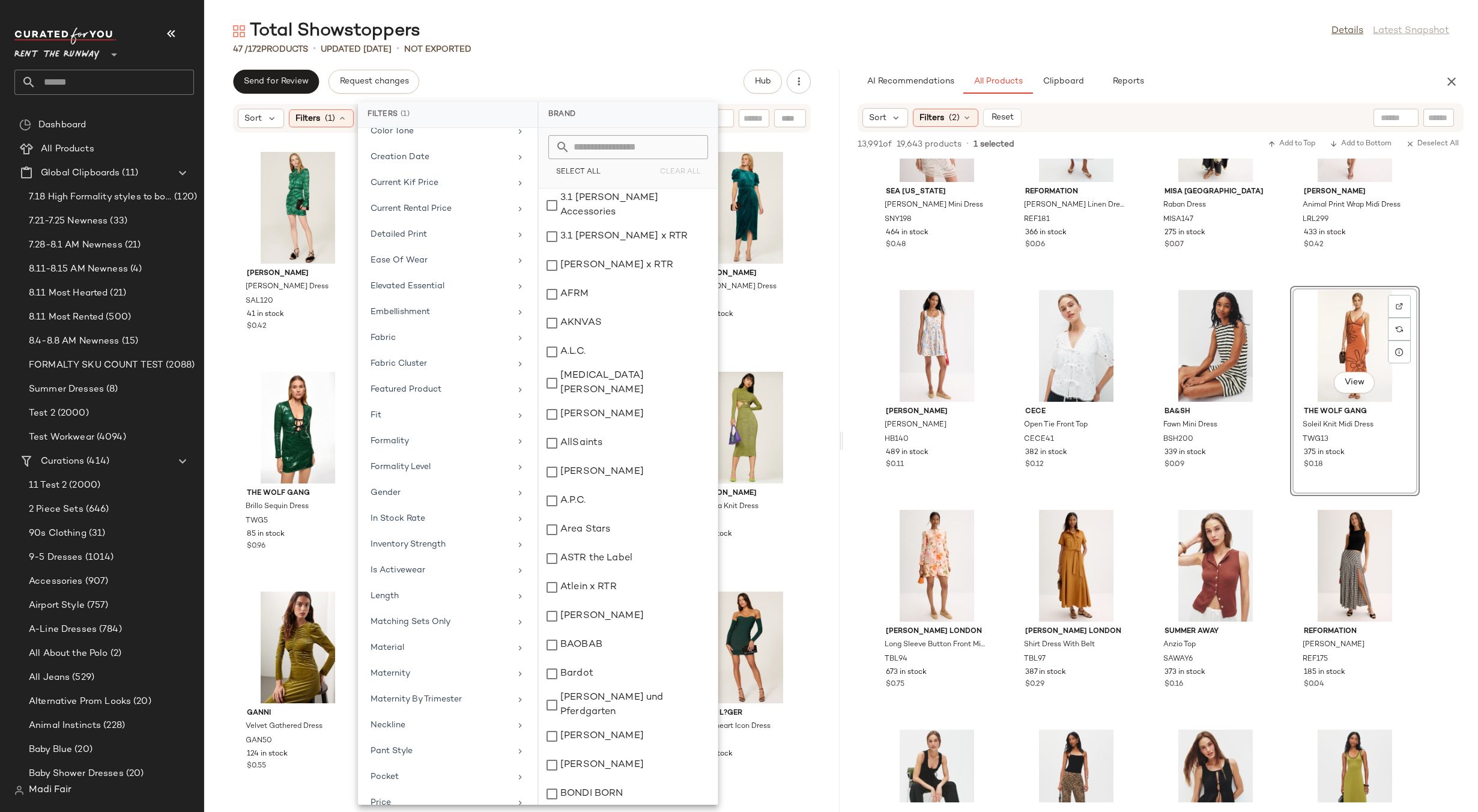
scroll to position [601, 0]
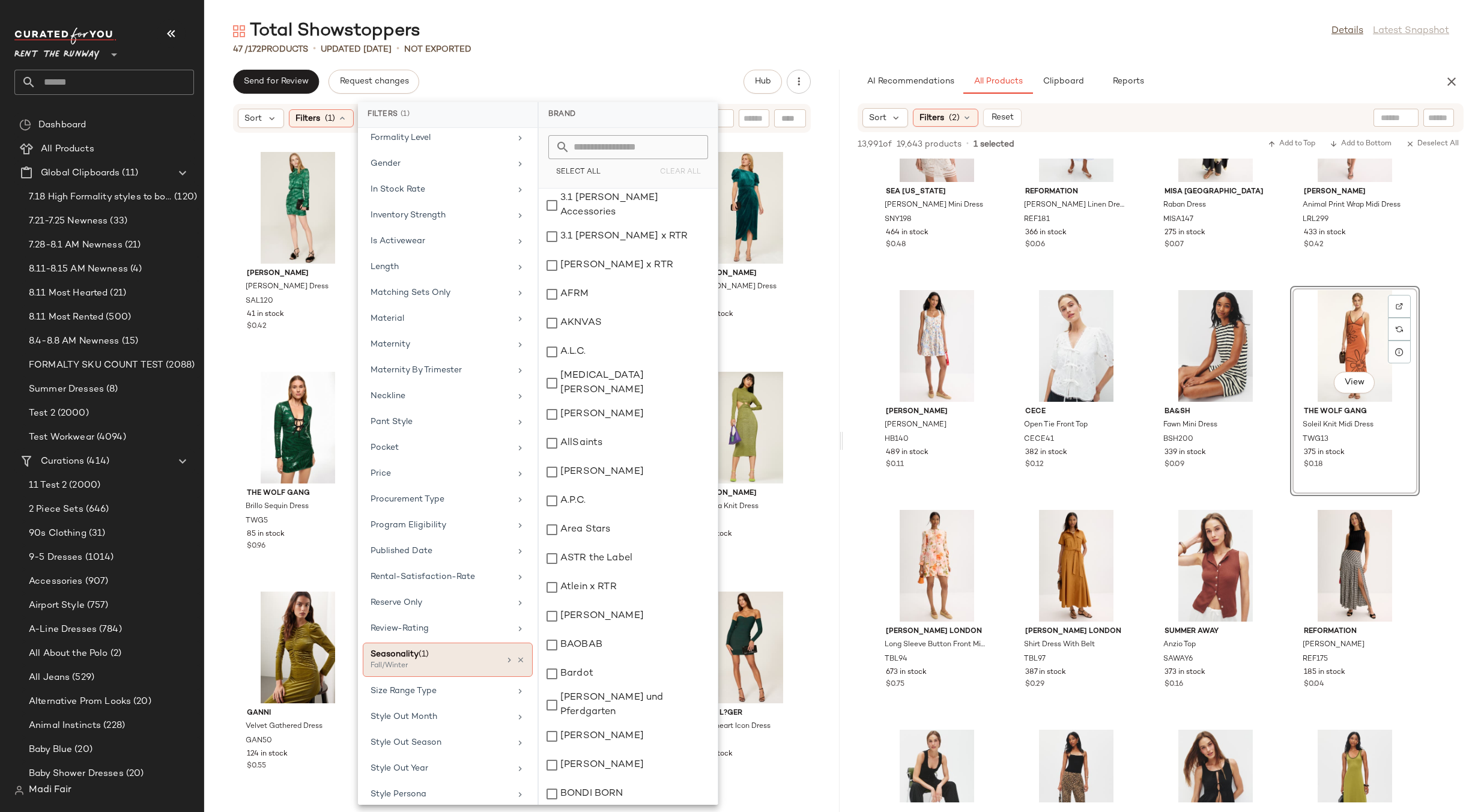
click at [517, 661] on icon at bounding box center [521, 660] width 9 height 9
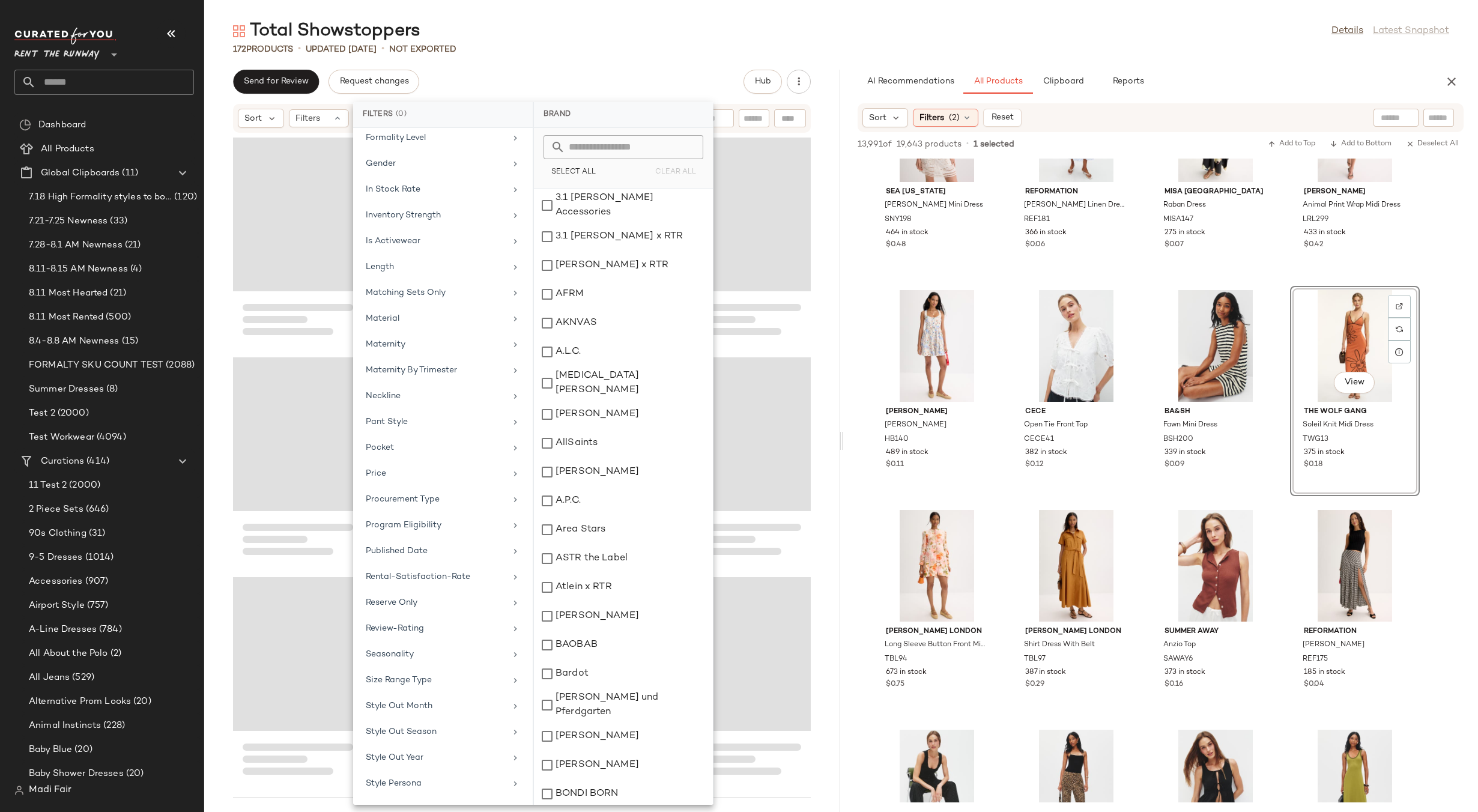
click at [628, 66] on div "Total Showstoppers Details Latest Snapshot 172 Products • updated [DATE] • Not …" at bounding box center [841, 415] width 1274 height 793
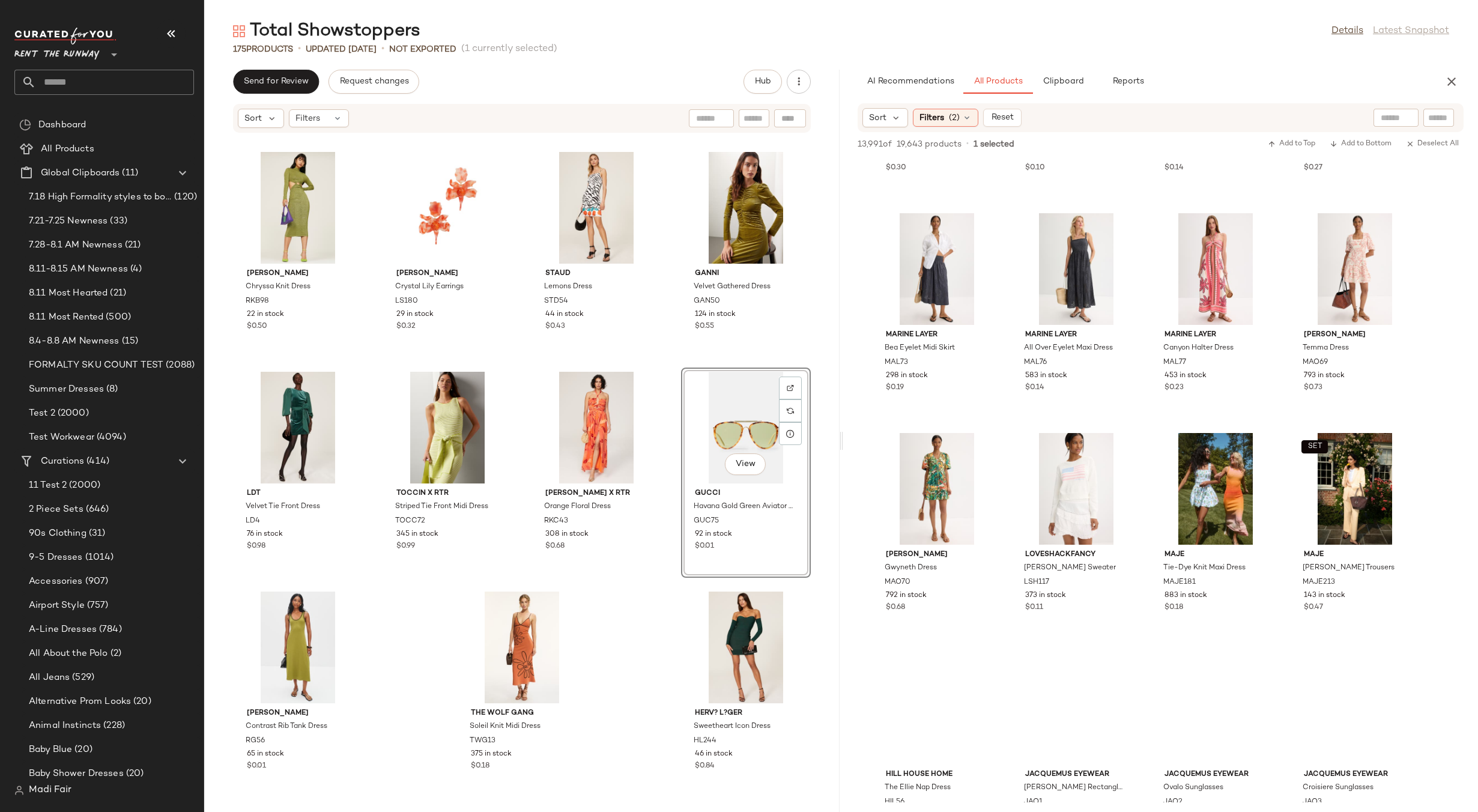
scroll to position [12529, 0]
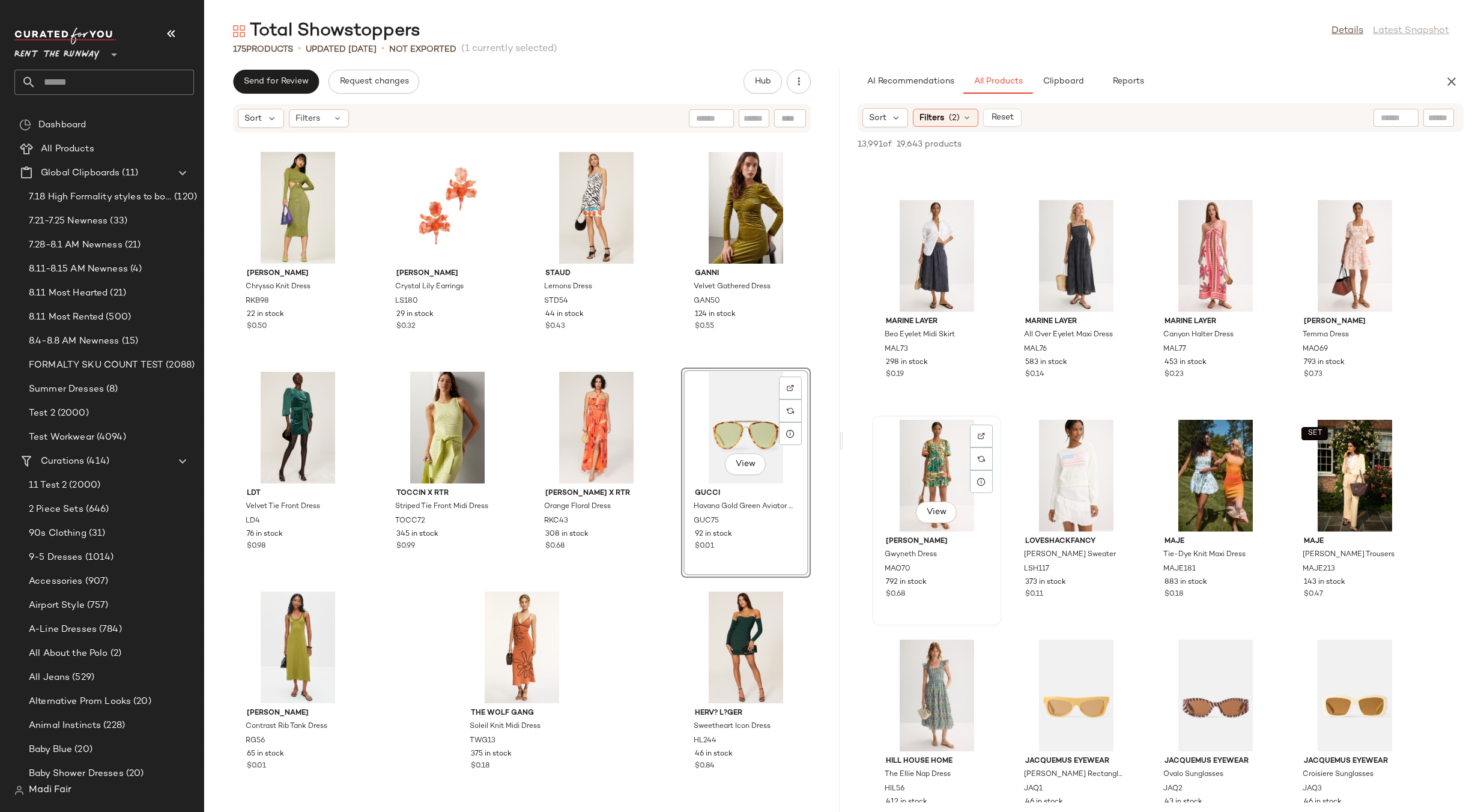
click at [976, 448] on div at bounding box center [982, 459] width 23 height 23
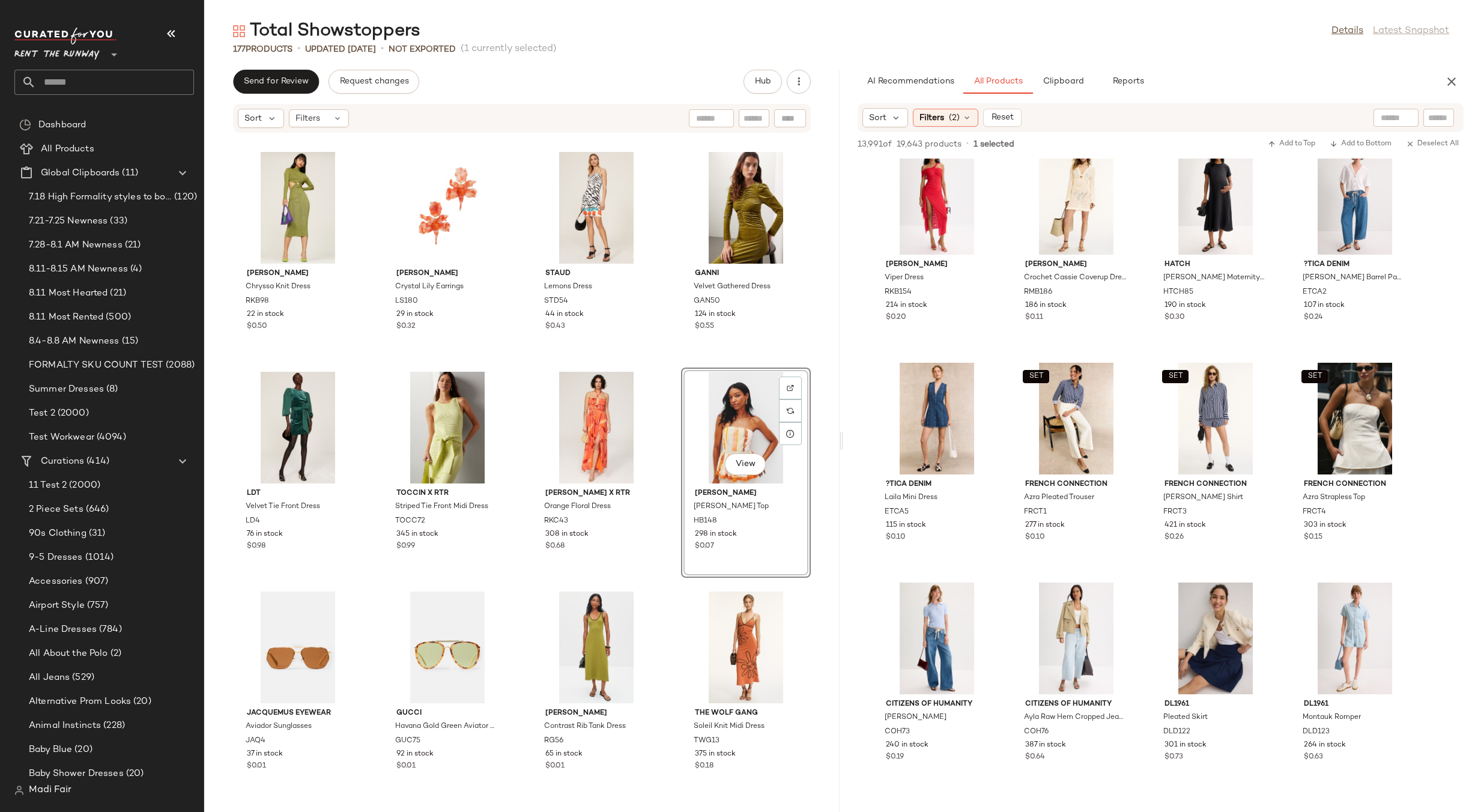
scroll to position [22681, 0]
click at [956, 120] on span "(2)" at bounding box center [954, 118] width 11 height 13
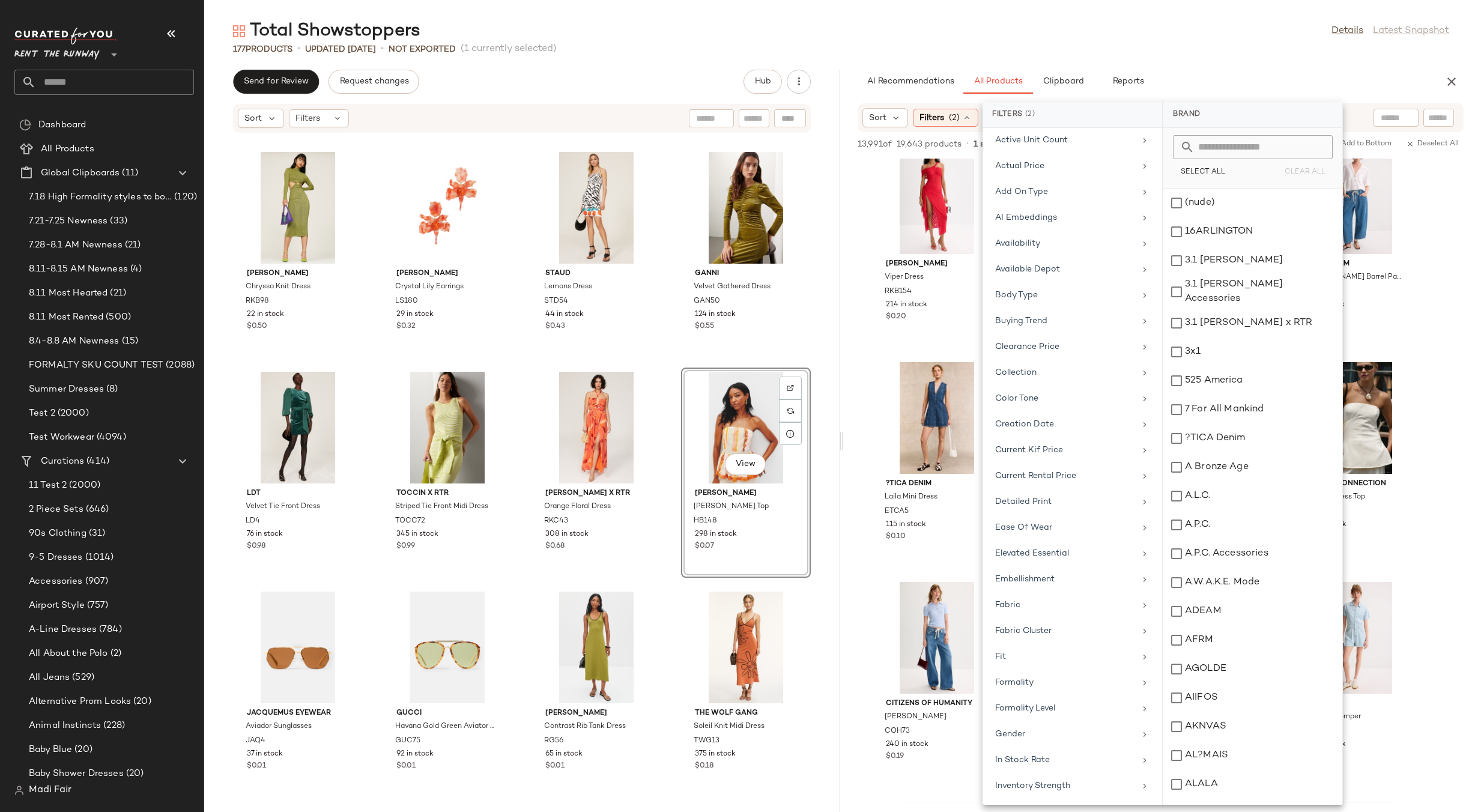
scroll to position [29, 0]
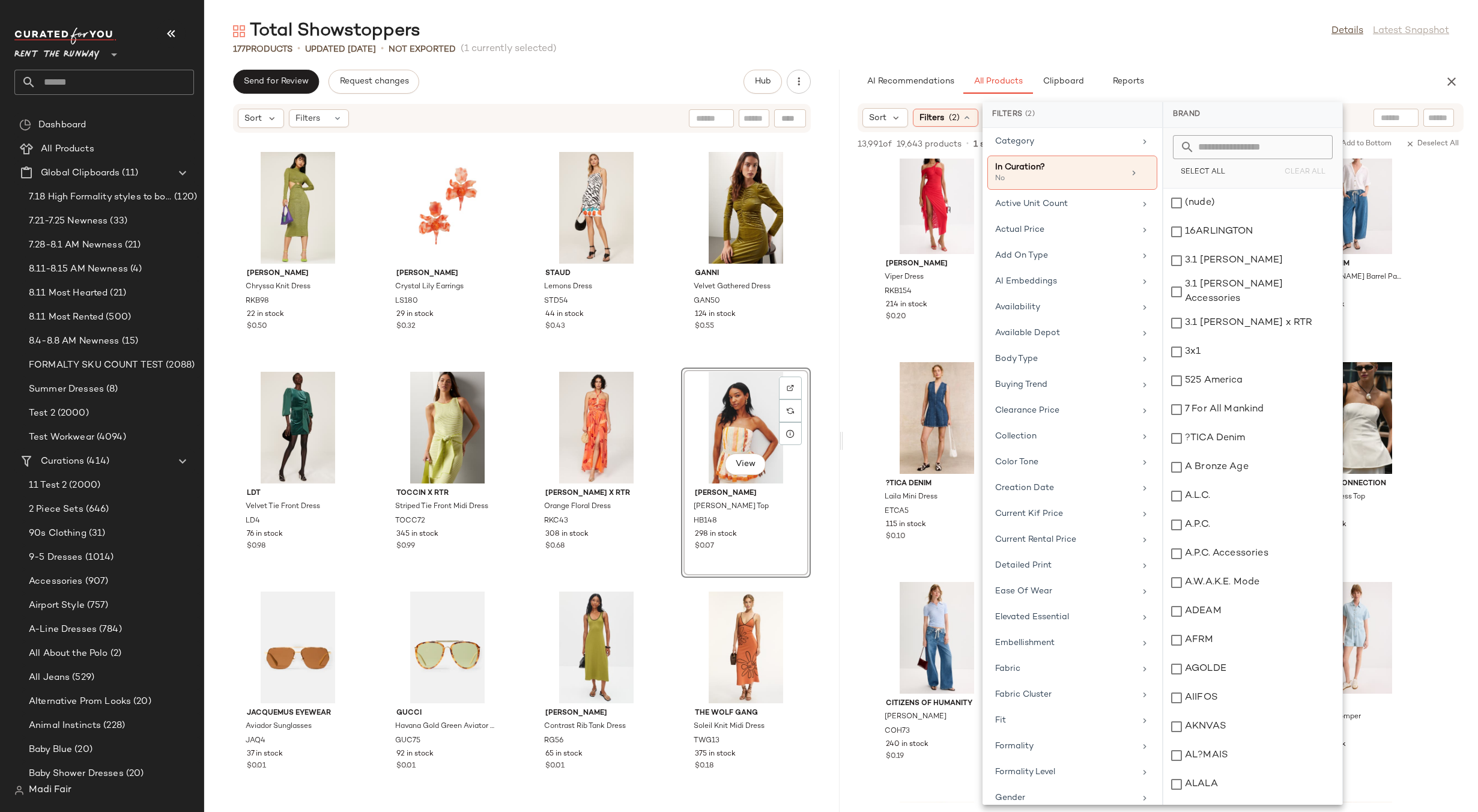
click at [1112, 35] on div "Total Showstoppers Details Latest Snapshot" at bounding box center [841, 32] width 1274 height 24
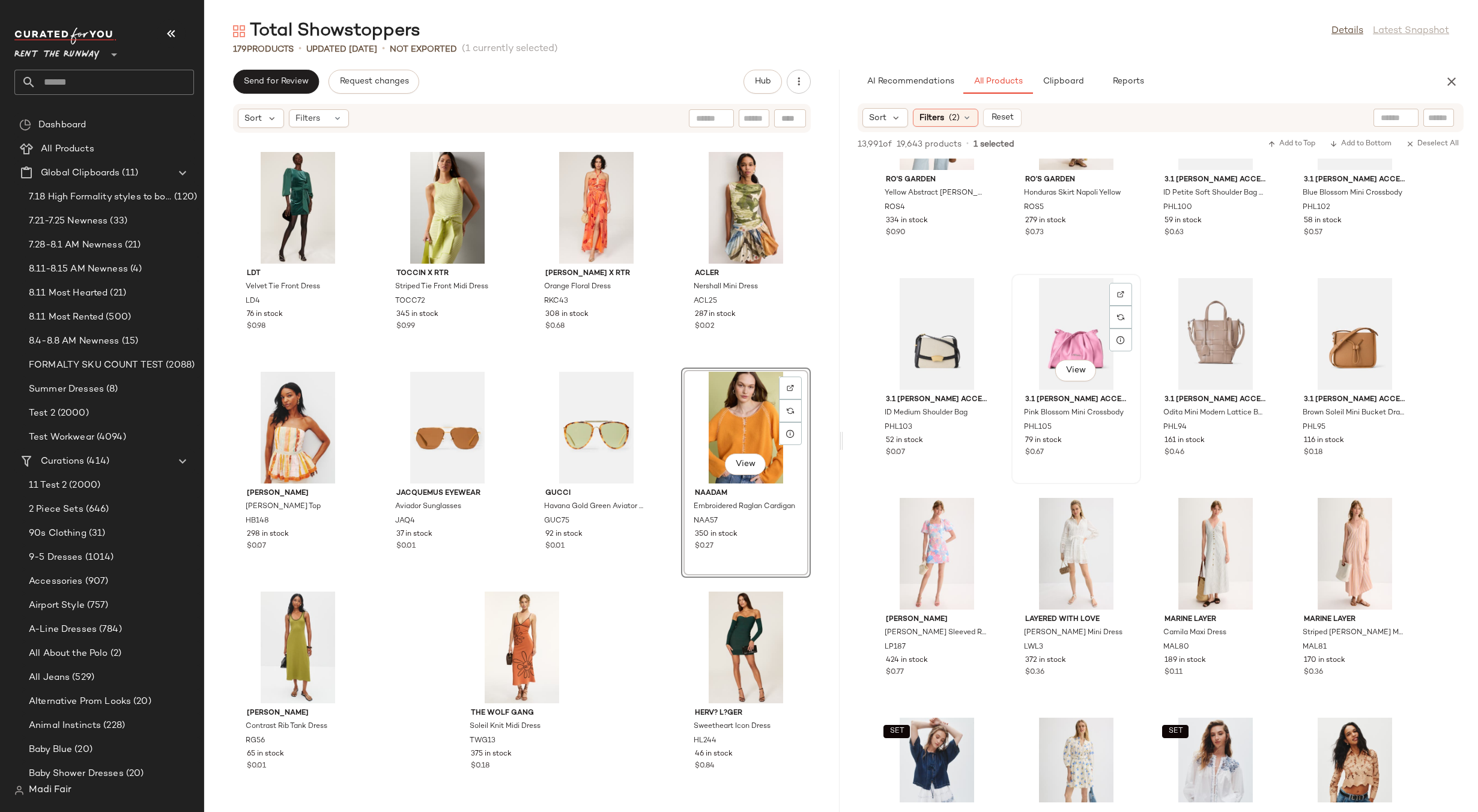
scroll to position [36788, 0]
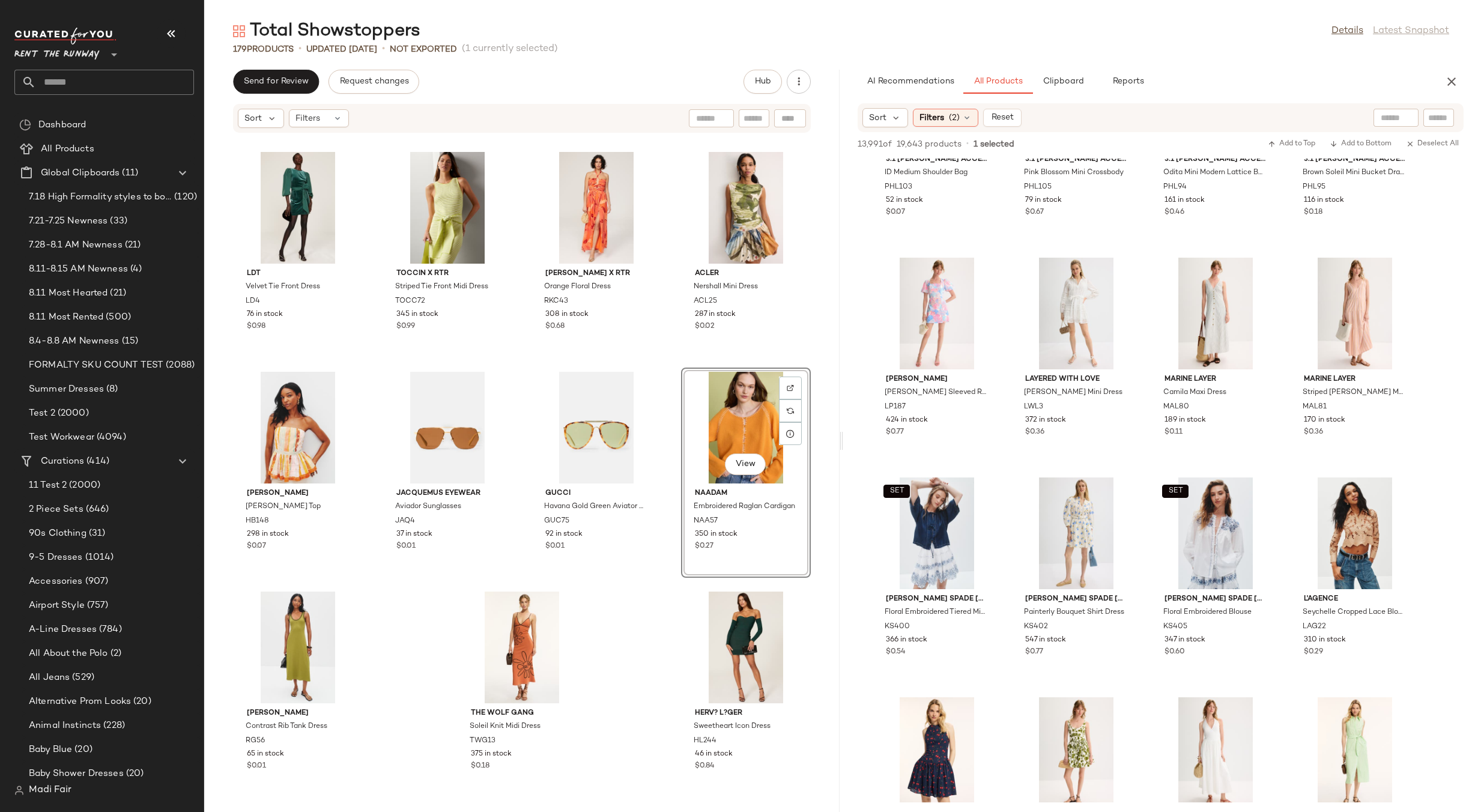
click at [484, 80] on div "Send for Review Request changes Hub" at bounding box center [522, 82] width 578 height 24
click at [330, 117] on div "Filters" at bounding box center [319, 118] width 60 height 18
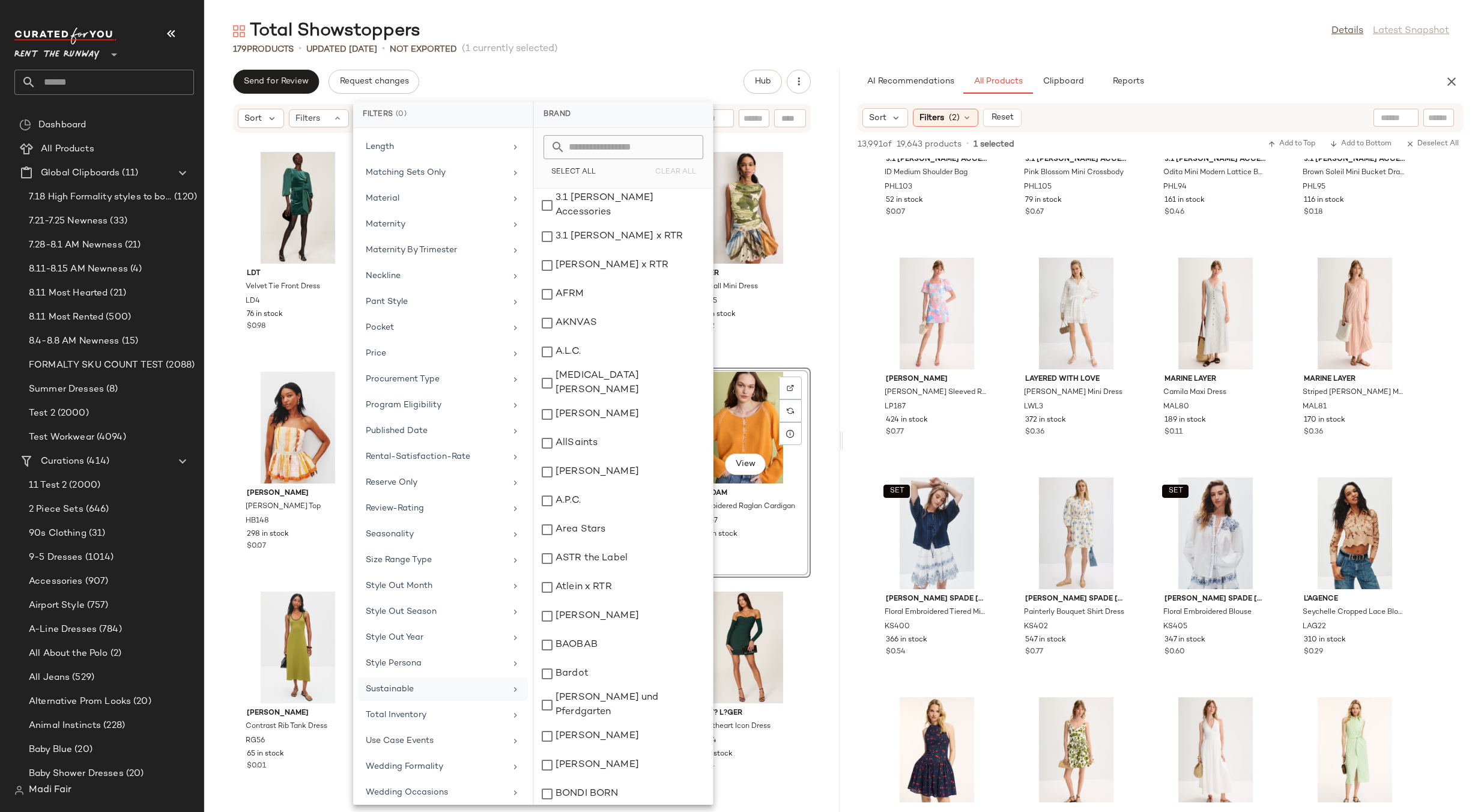
scroll to position [727, 0]
drag, startPoint x: 425, startPoint y: 531, endPoint x: 460, endPoint y: 462, distance: 77.4
click at [425, 531] on div "Seasonality" at bounding box center [436, 527] width 140 height 13
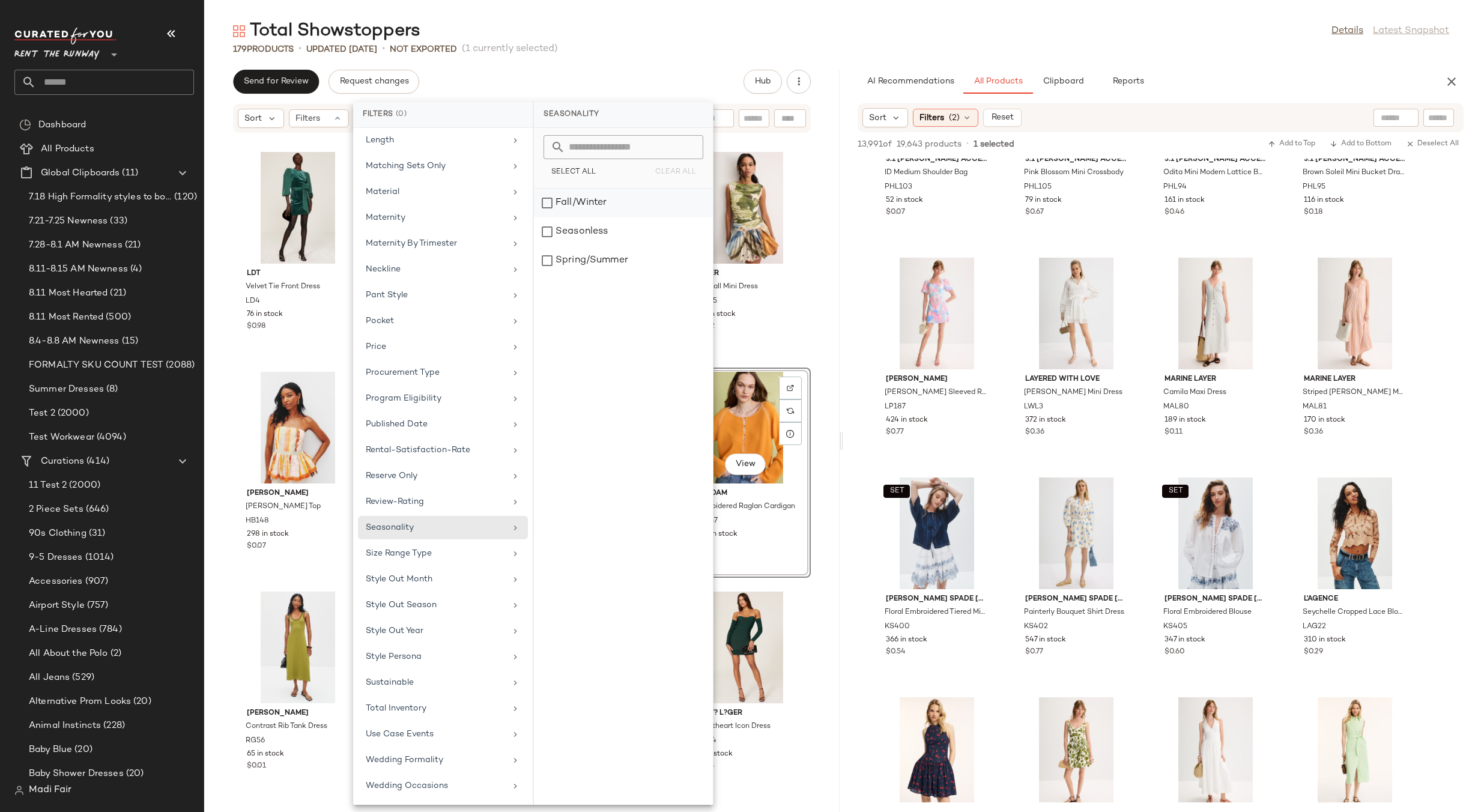
click at [592, 217] on div "Fall/Winter" at bounding box center [623, 231] width 179 height 29
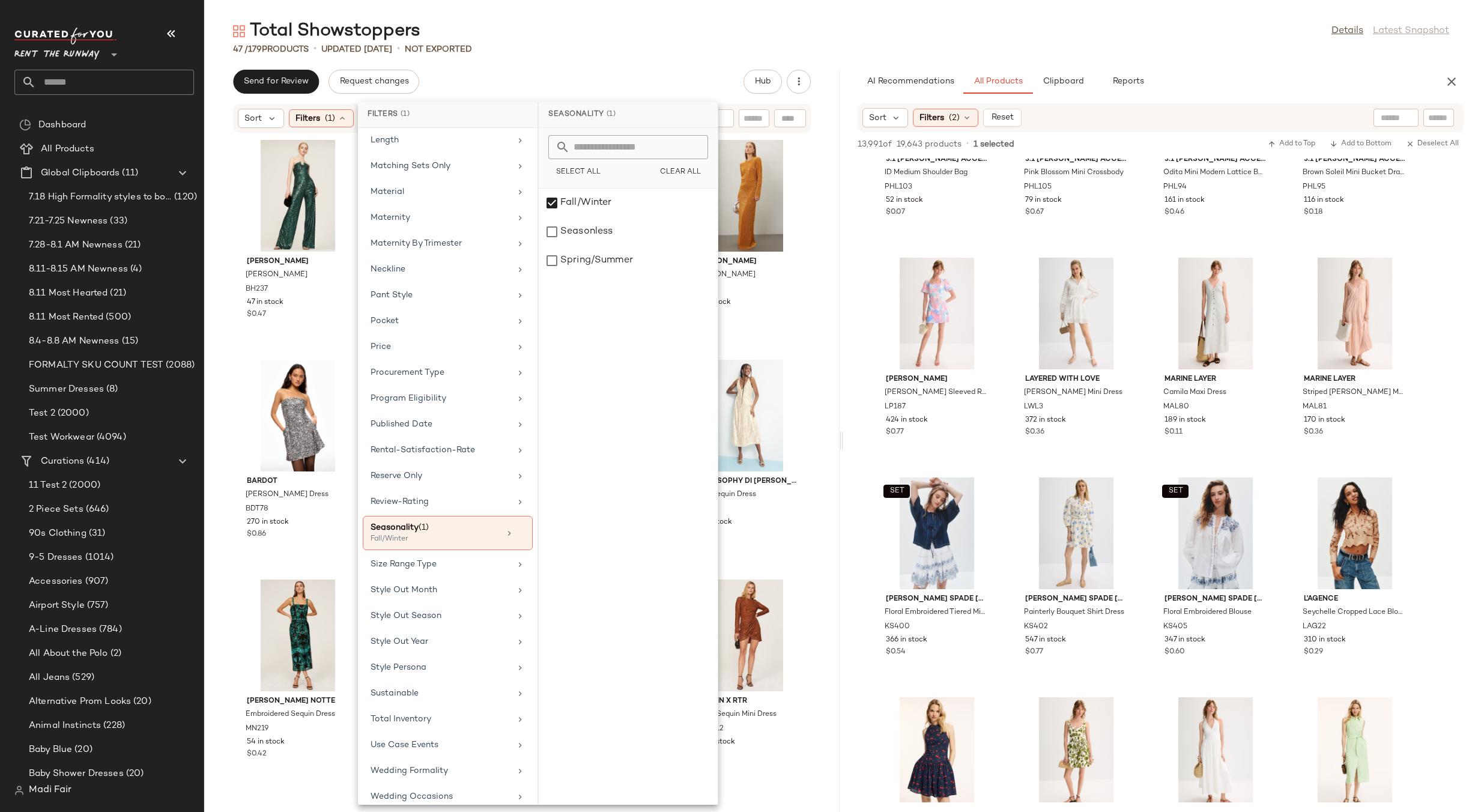
click at [586, 12] on main "Total Showstoppers Details Latest Snapshot 47 / 179 Products • updated [DATE] •…" at bounding box center [739, 406] width 1478 height 812
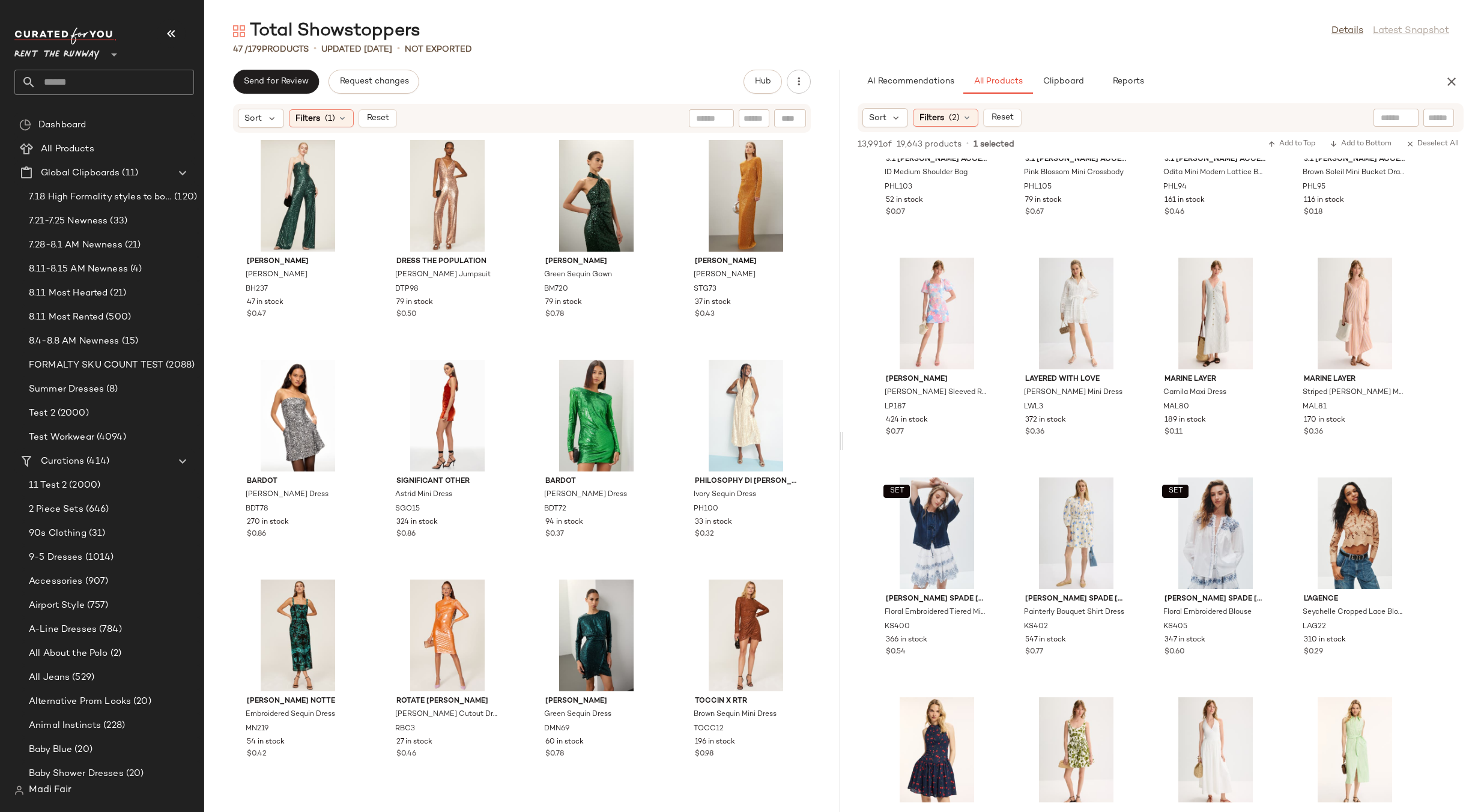
drag, startPoint x: 999, startPoint y: 254, endPoint x: 1013, endPoint y: 254, distance: 14.0
click at [999, 254] on div "[PERSON_NAME] [PERSON_NAME] Sleeved Romper LP187 424 in stock $0.77" at bounding box center [937, 358] width 130 height 210
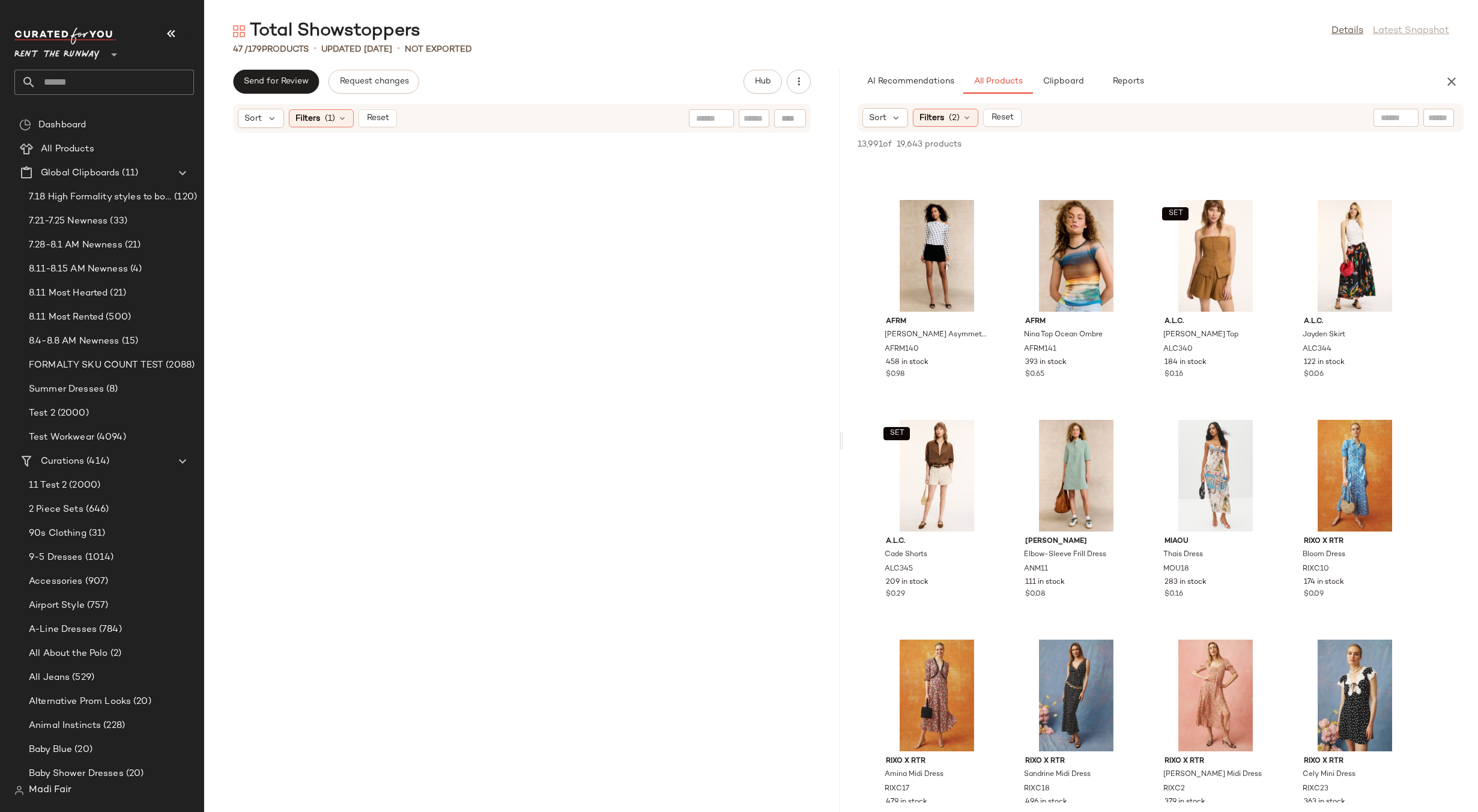
scroll to position [1976, 0]
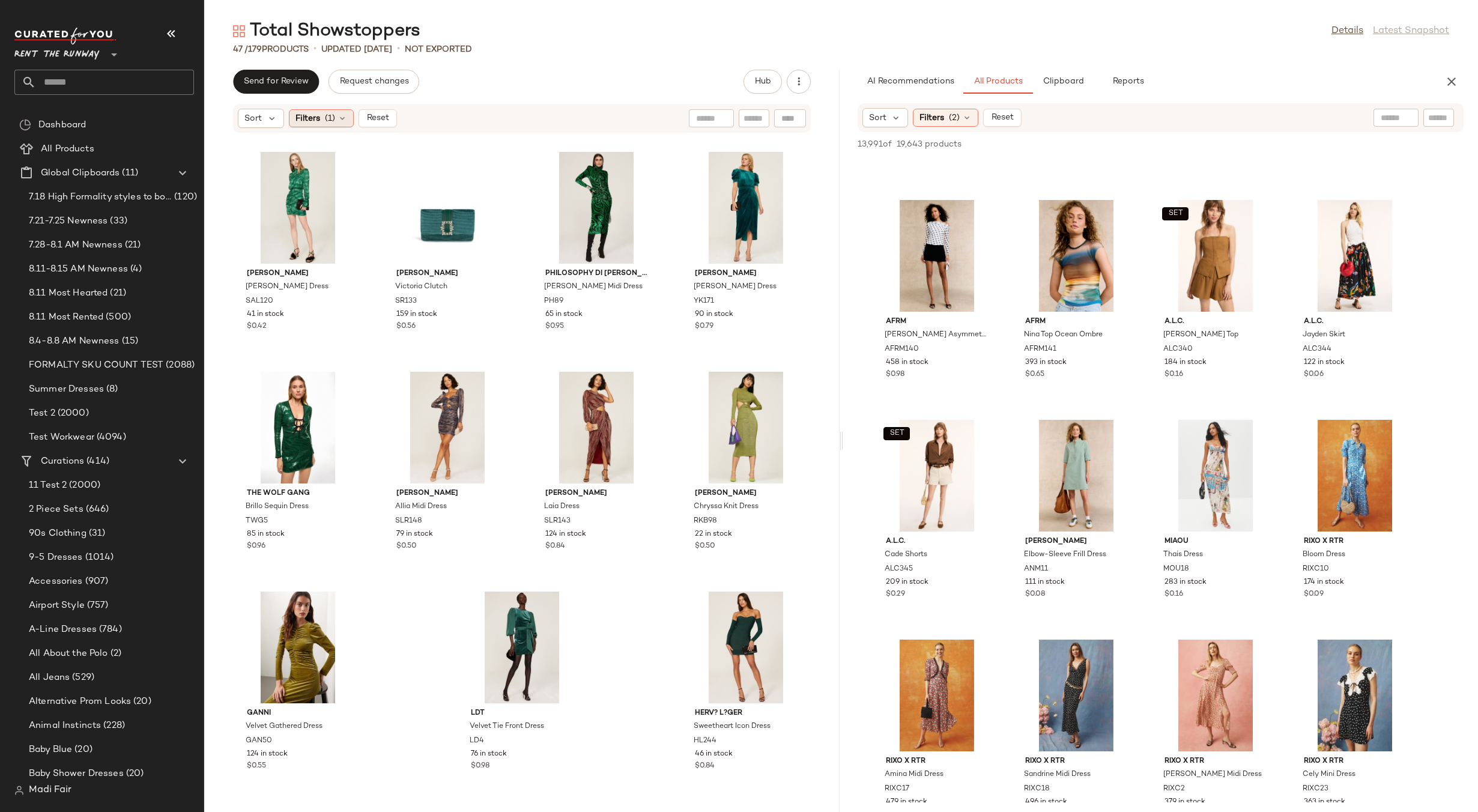
click at [313, 113] on span "Filters" at bounding box center [307, 118] width 25 height 13
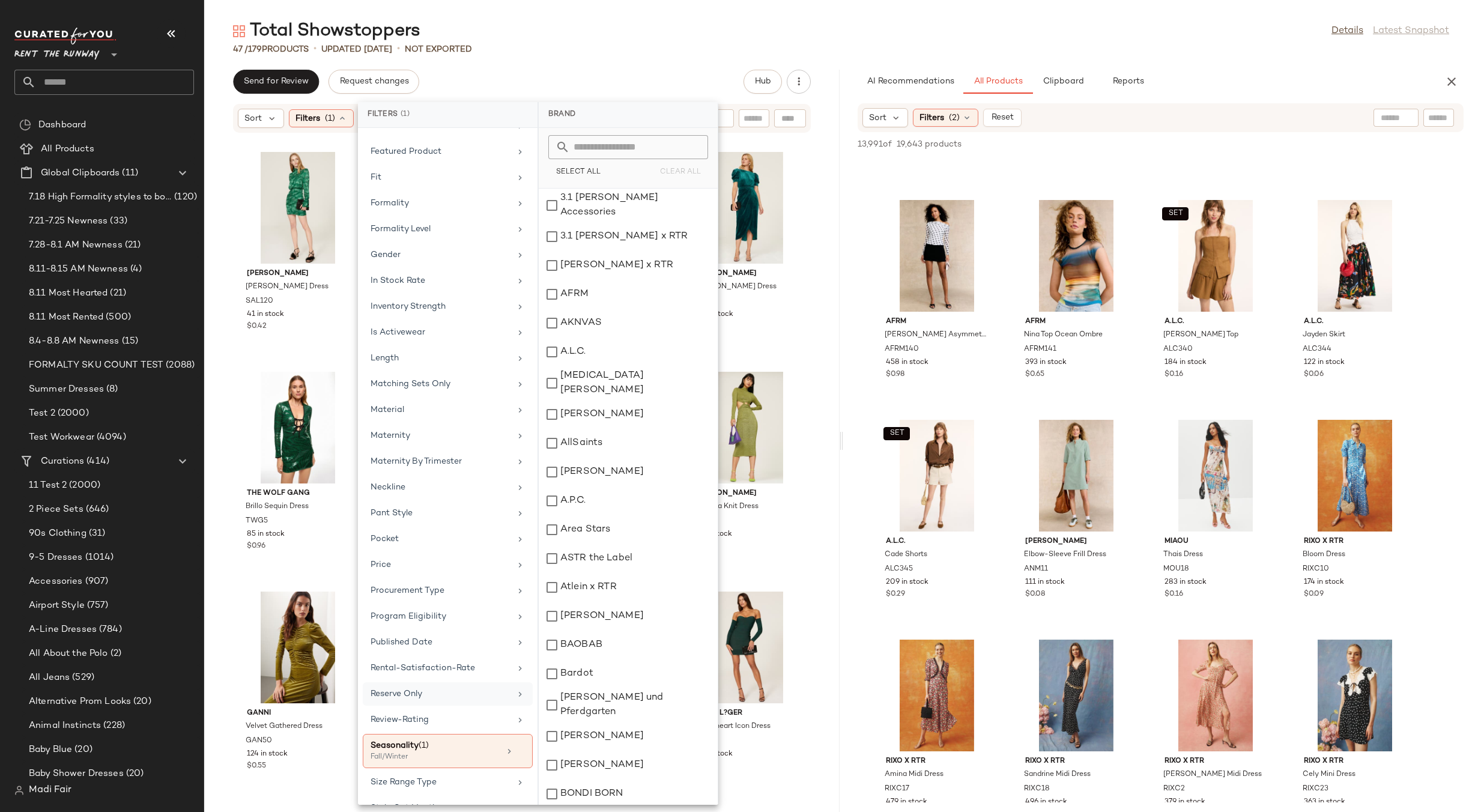
scroll to position [480, 0]
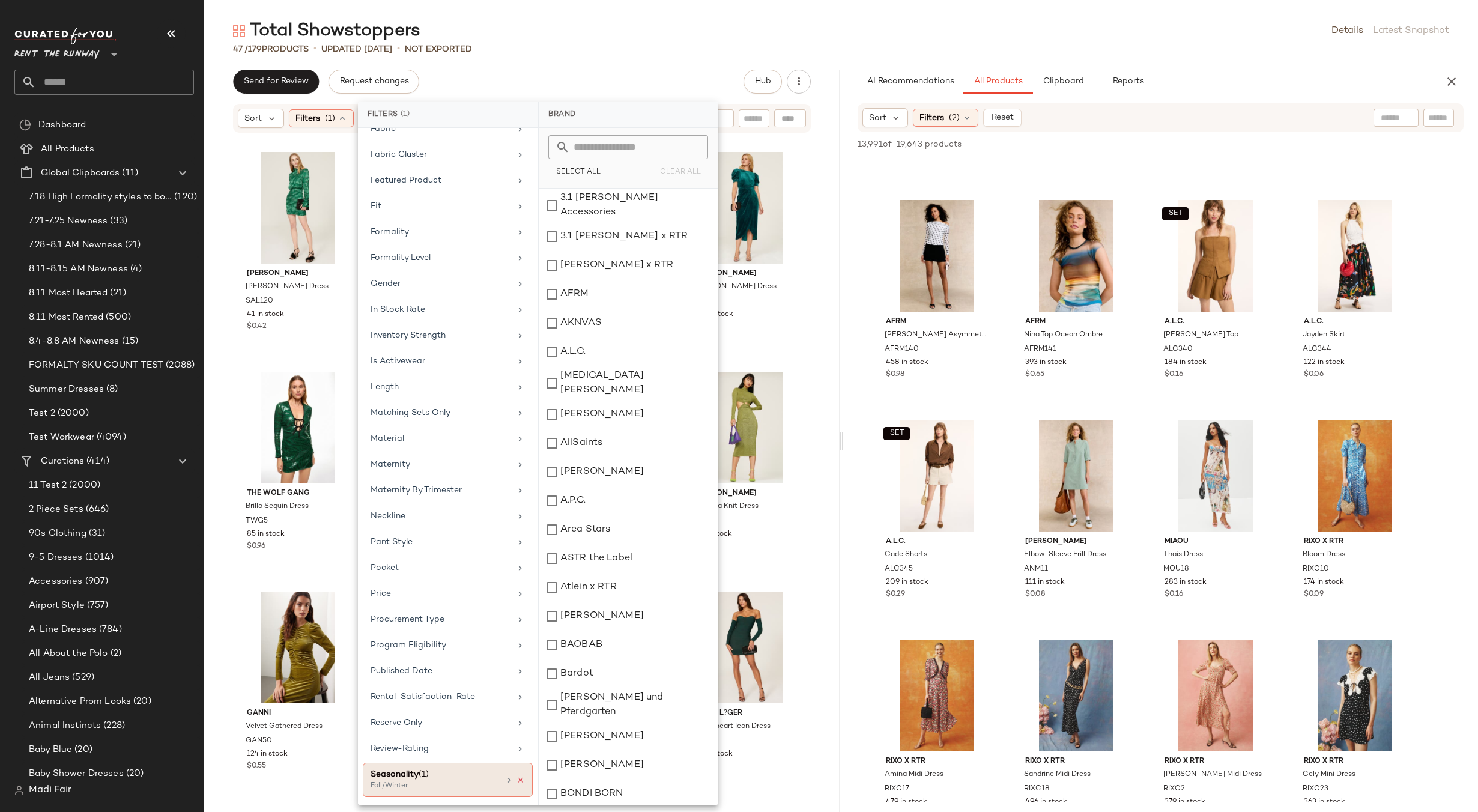
click at [516, 782] on icon at bounding box center [521, 780] width 9 height 9
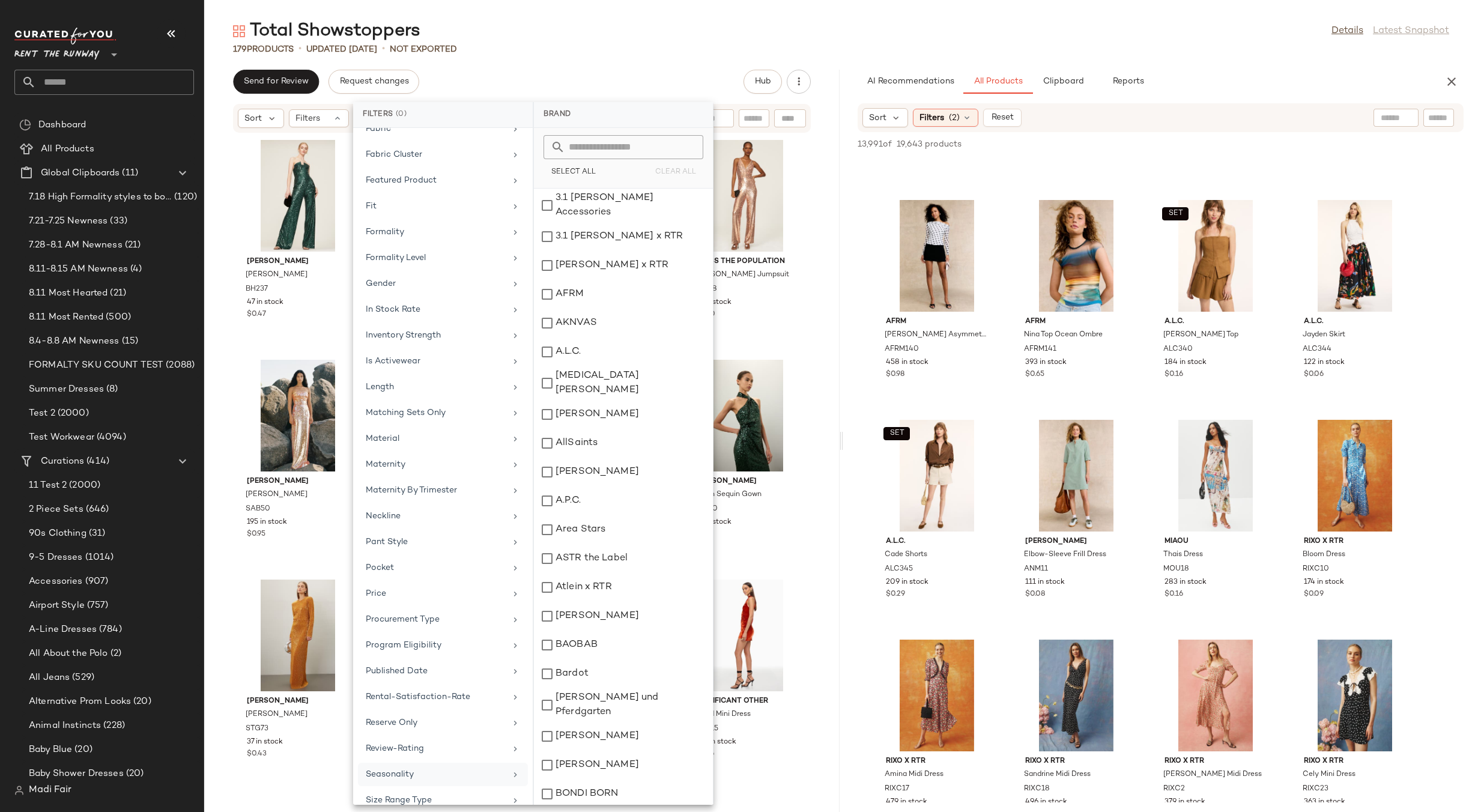
click at [550, 19] on div "Total Showstoppers Details Latest Snapshot" at bounding box center [841, 32] width 1274 height 24
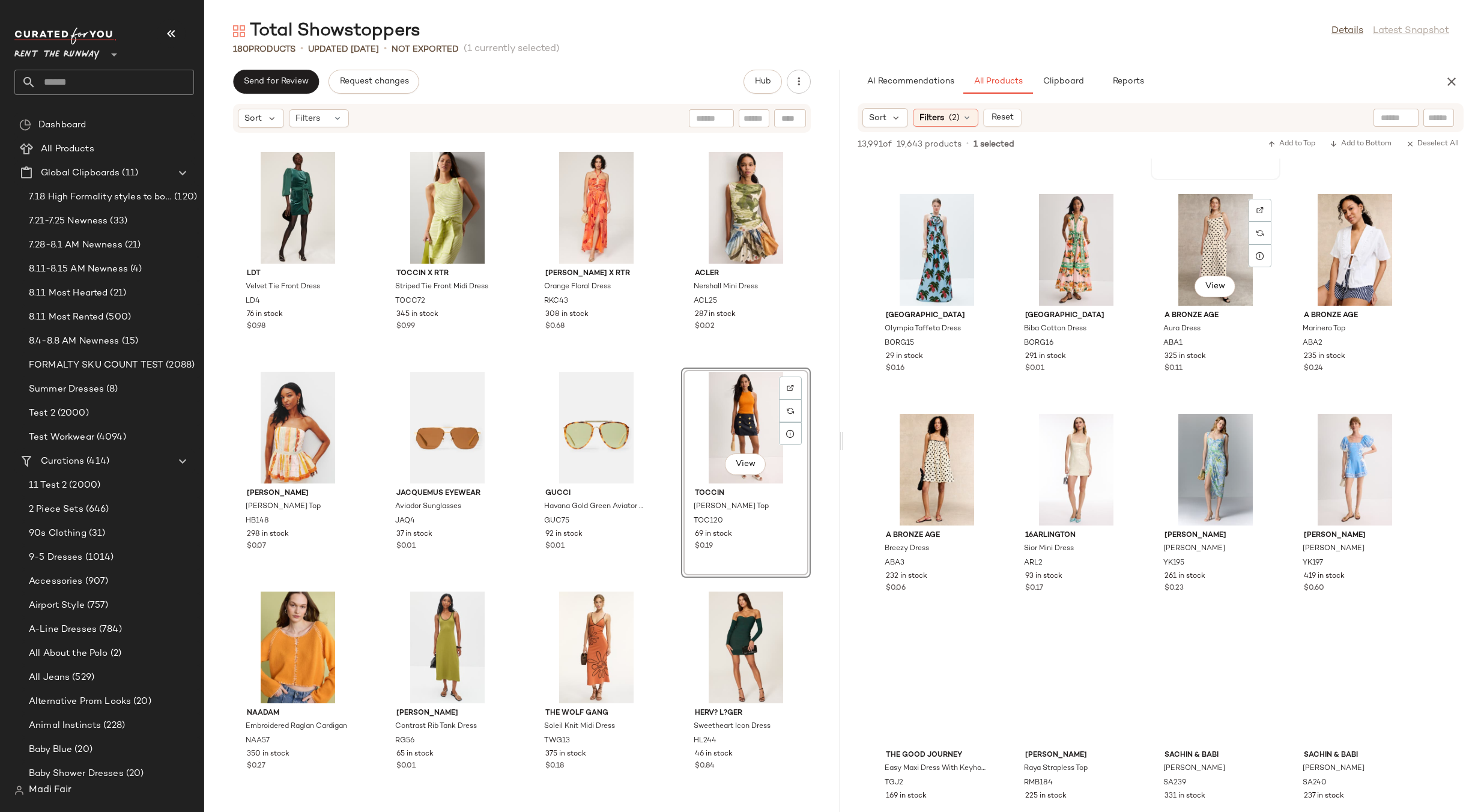
scroll to position [55212, 0]
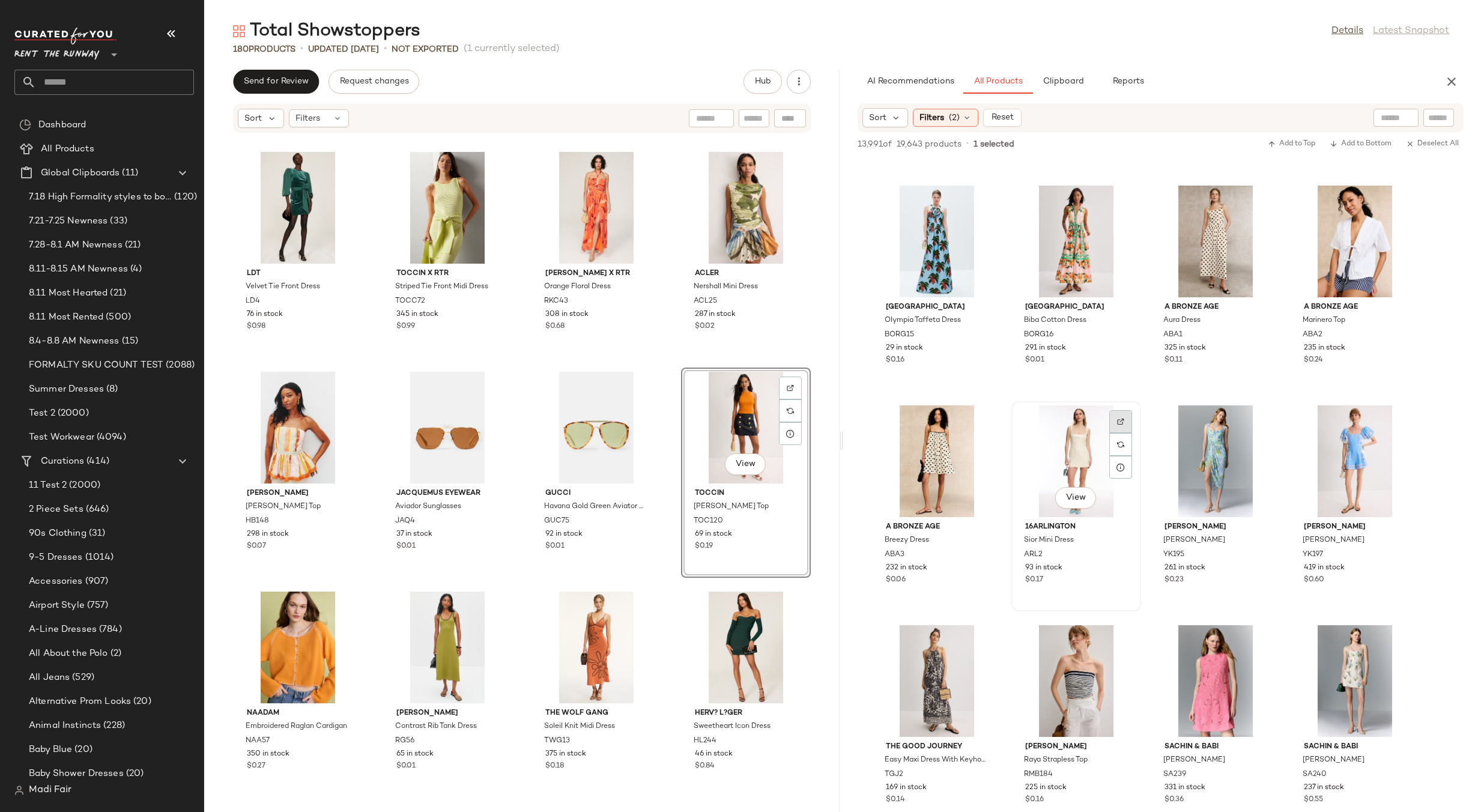
click at [1118, 420] on img at bounding box center [1121, 421] width 7 height 7
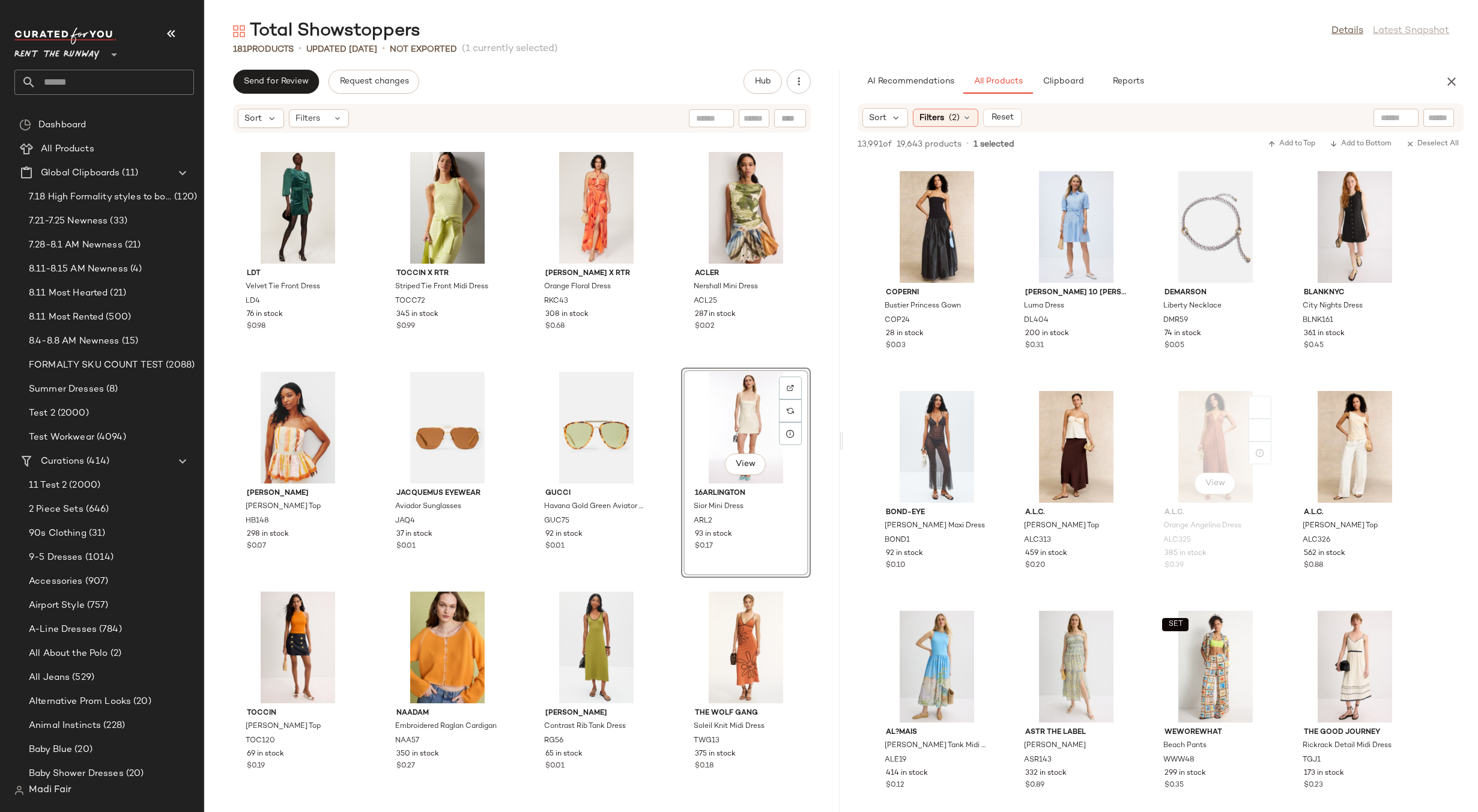
scroll to position [57530, 0]
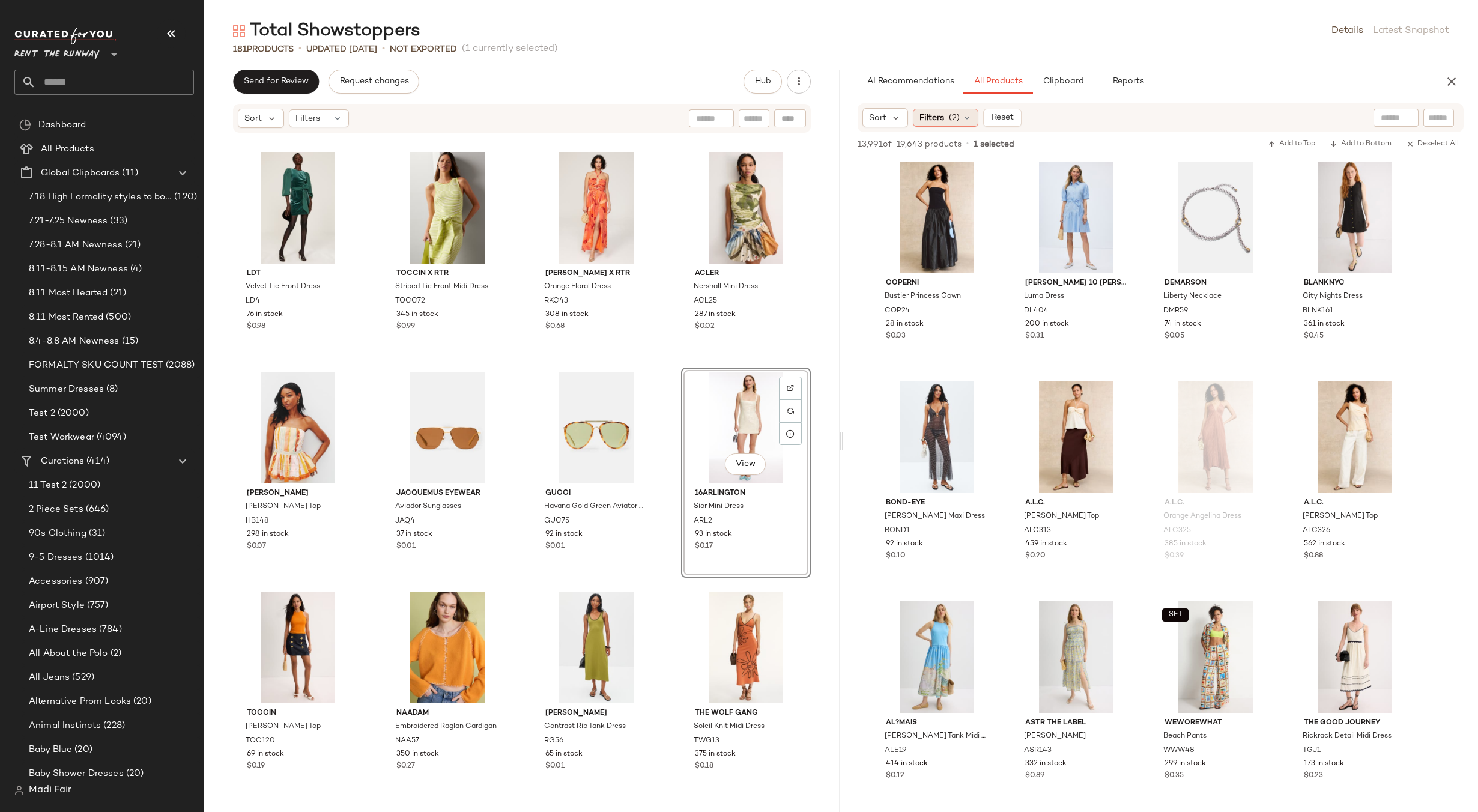
click at [960, 119] on div "Filters (2)" at bounding box center [946, 118] width 66 height 18
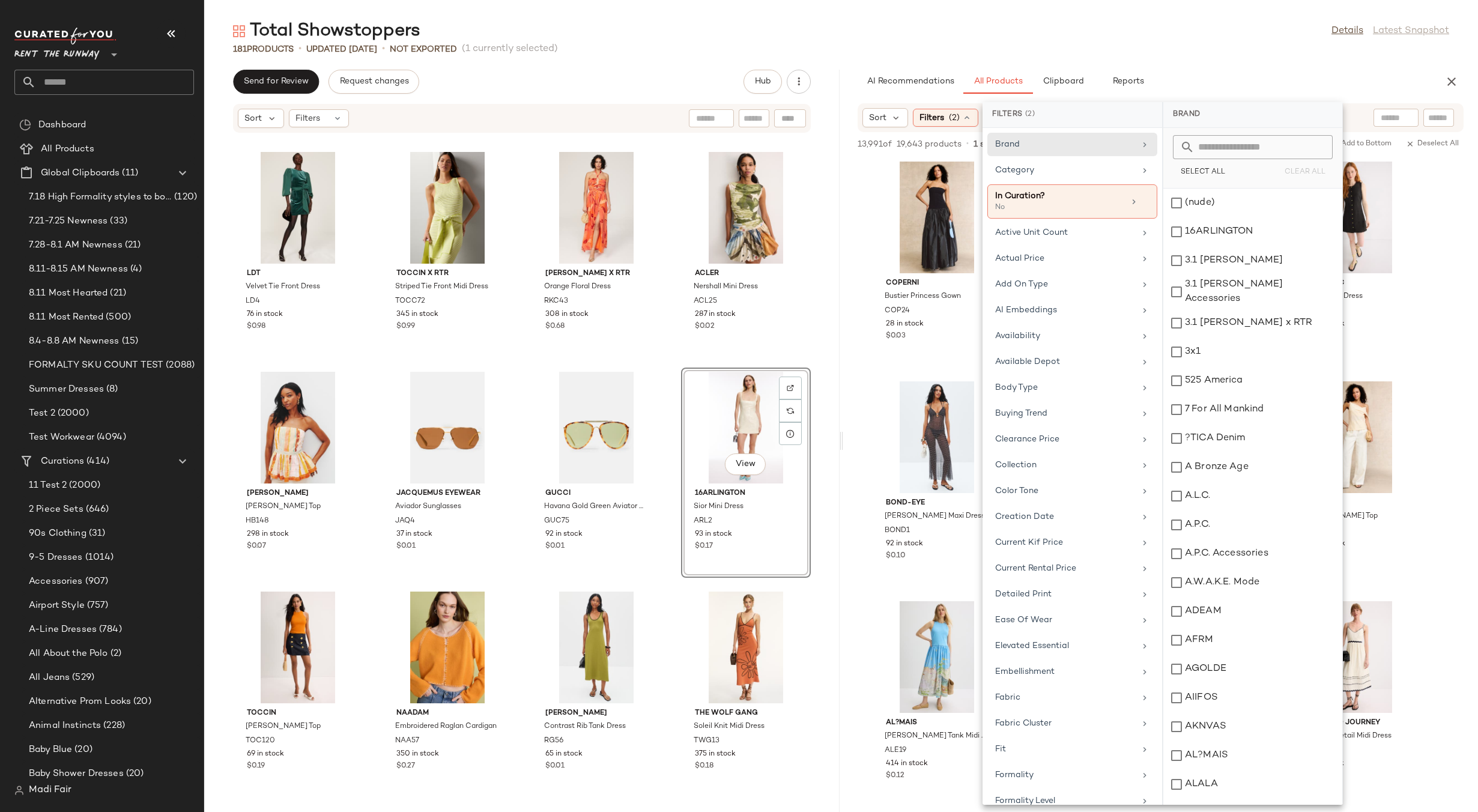
click at [1209, 56] on div "Total Showstoppers Details Latest Snapshot 181 Products • updated [DATE] • Not …" at bounding box center [841, 415] width 1274 height 793
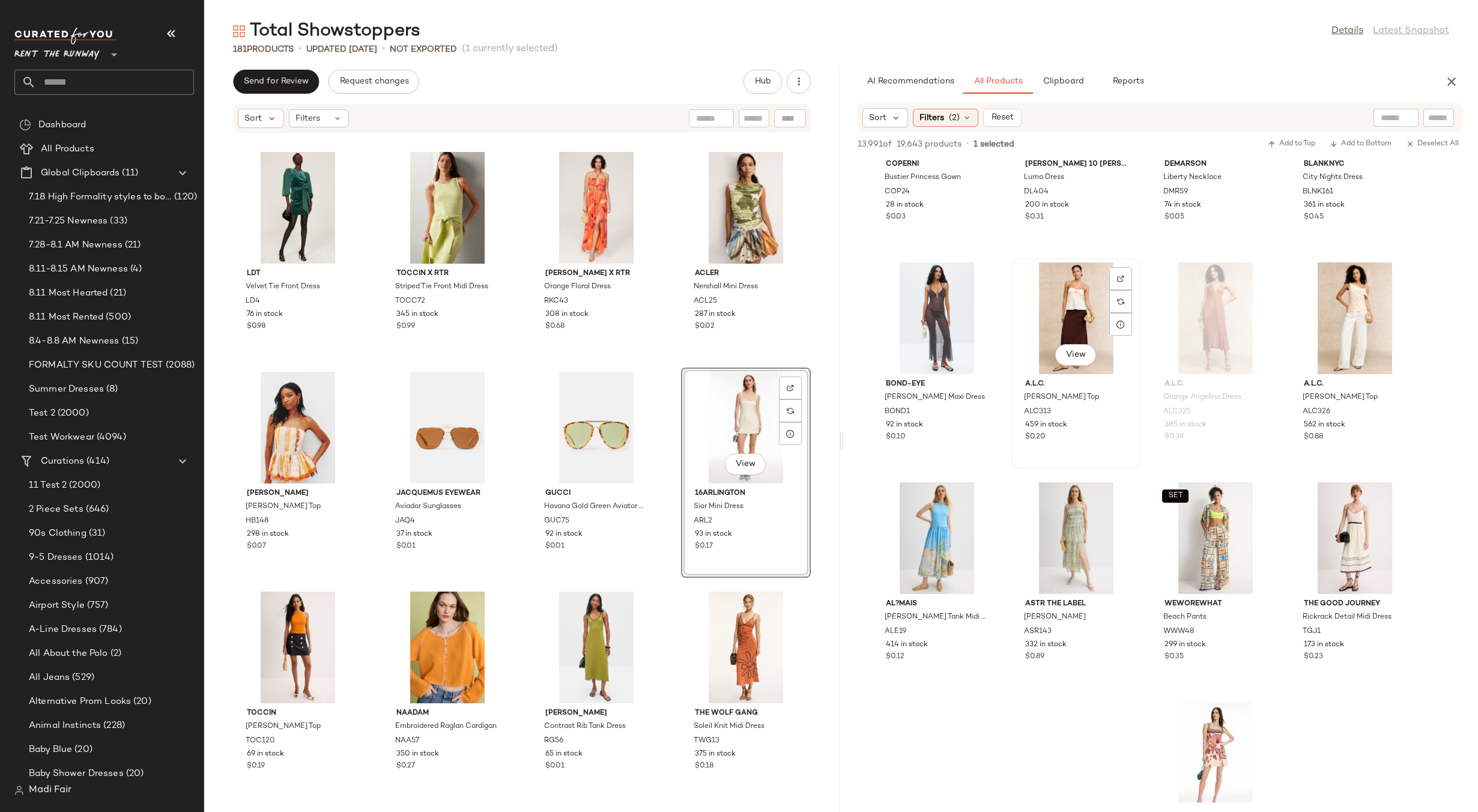
scroll to position [57659, 0]
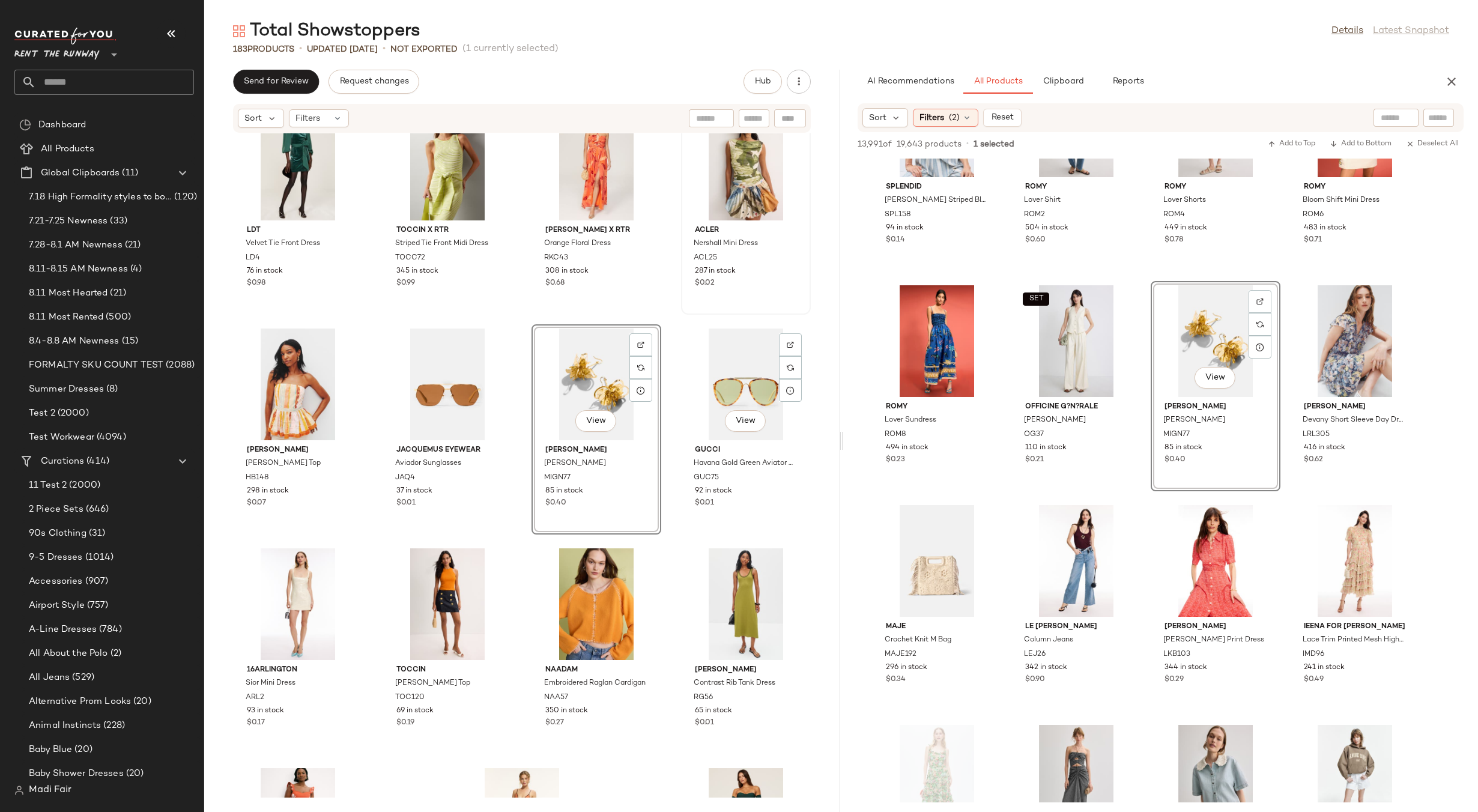
scroll to position [9279, 0]
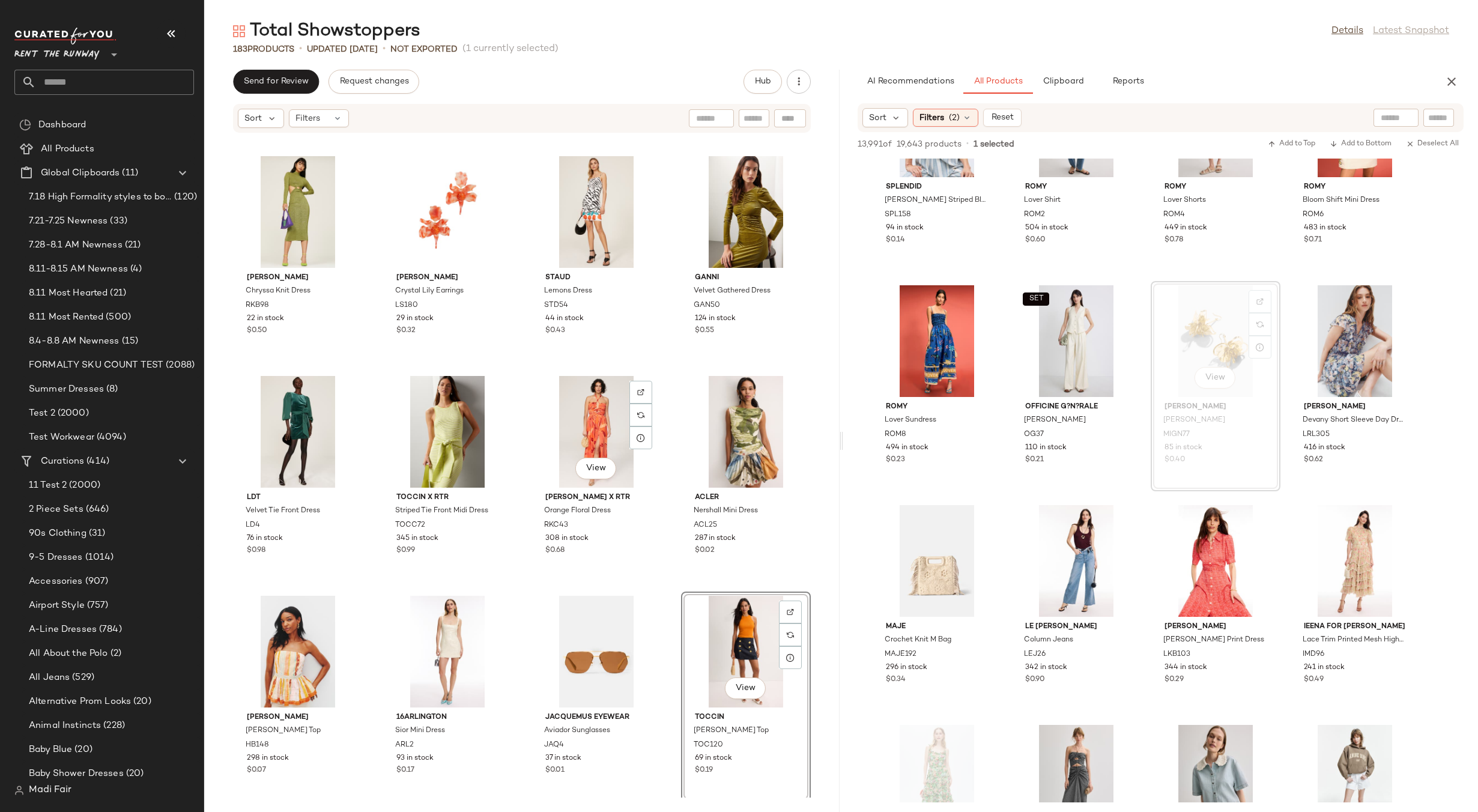
scroll to position [8978, 0]
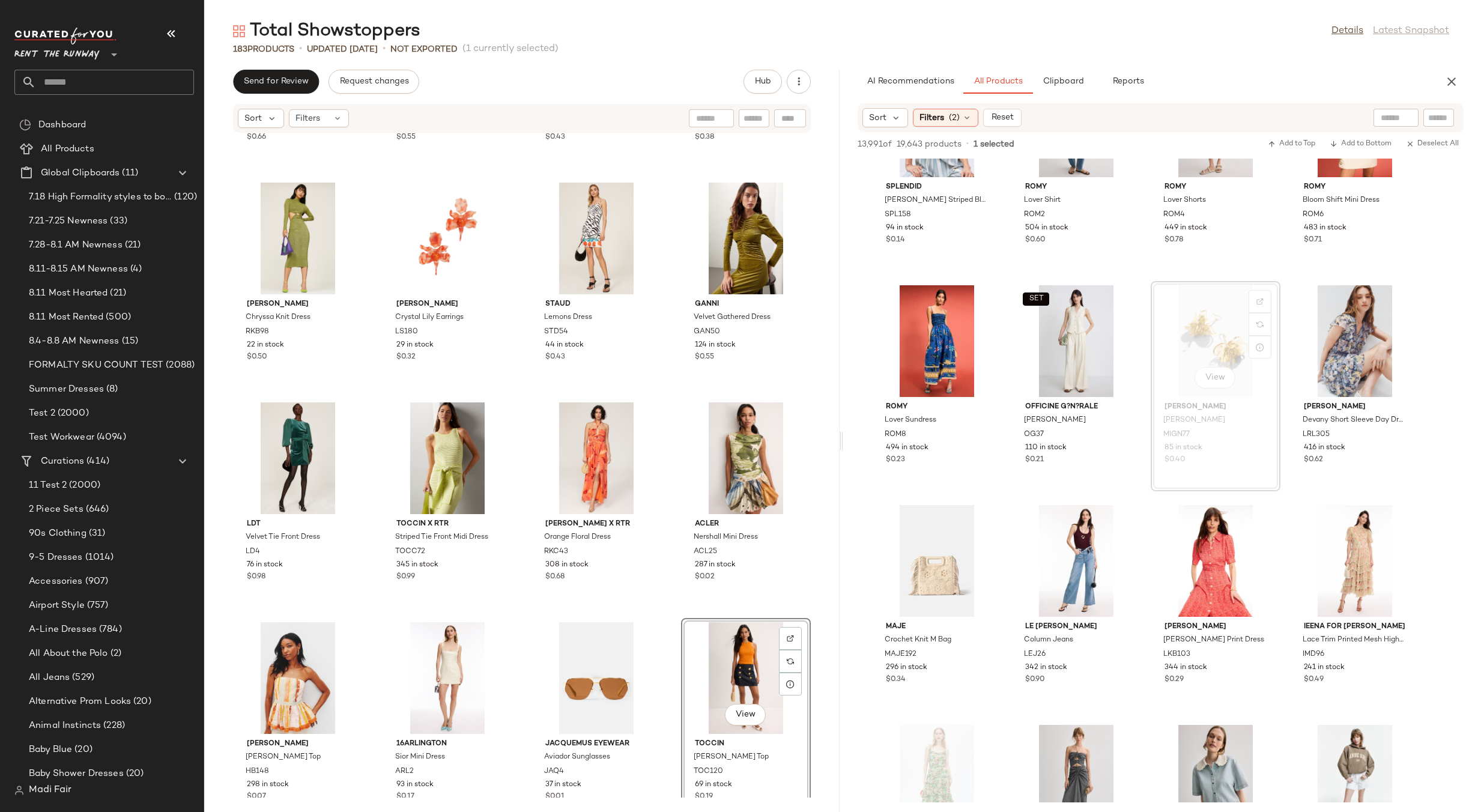
click at [678, 390] on div "LoboRosa [PERSON_NAME] Dress LOBO19 193 in stock $0.66 [PERSON_NAME] [PERSON_NA…" at bounding box center [522, 466] width 635 height 664
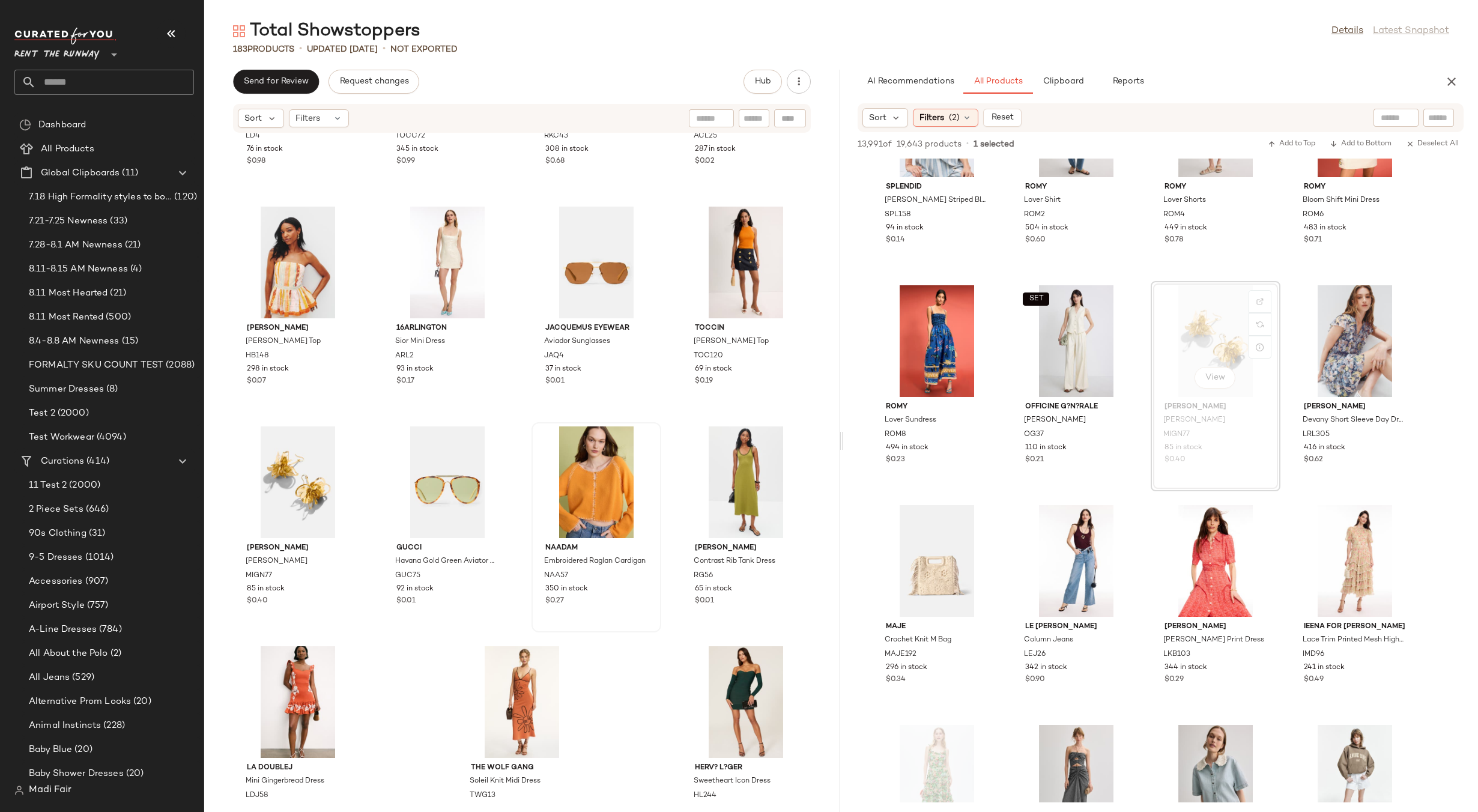
scroll to position [9449, 0]
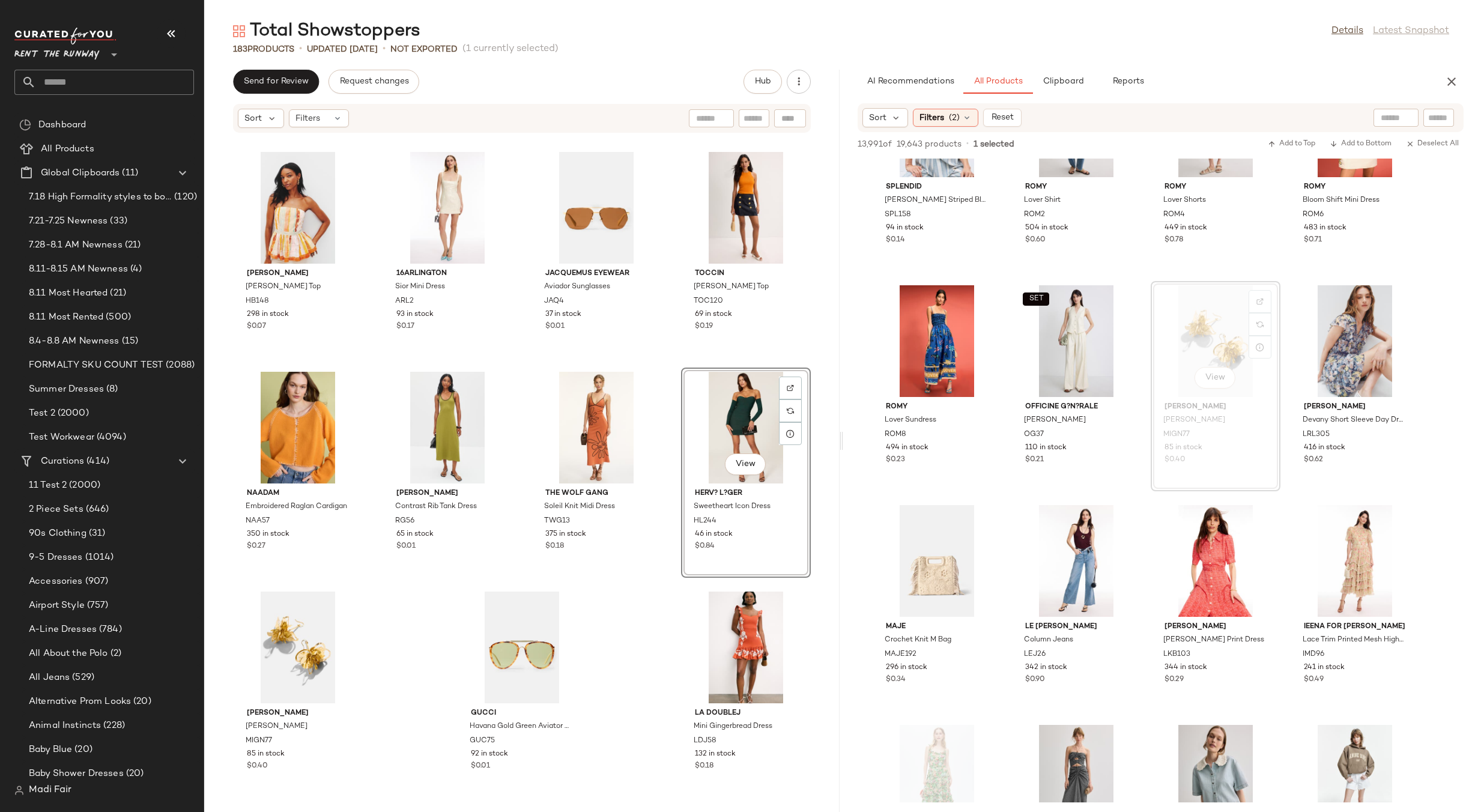
click at [653, 357] on div "Jacquemus Eyewear Aviador Sunglasses JAQ4 37 in stock $0.01" at bounding box center [597, 253] width 130 height 210
click at [517, 38] on div "Total Showstoppers Details Latest Snapshot" at bounding box center [841, 32] width 1274 height 24
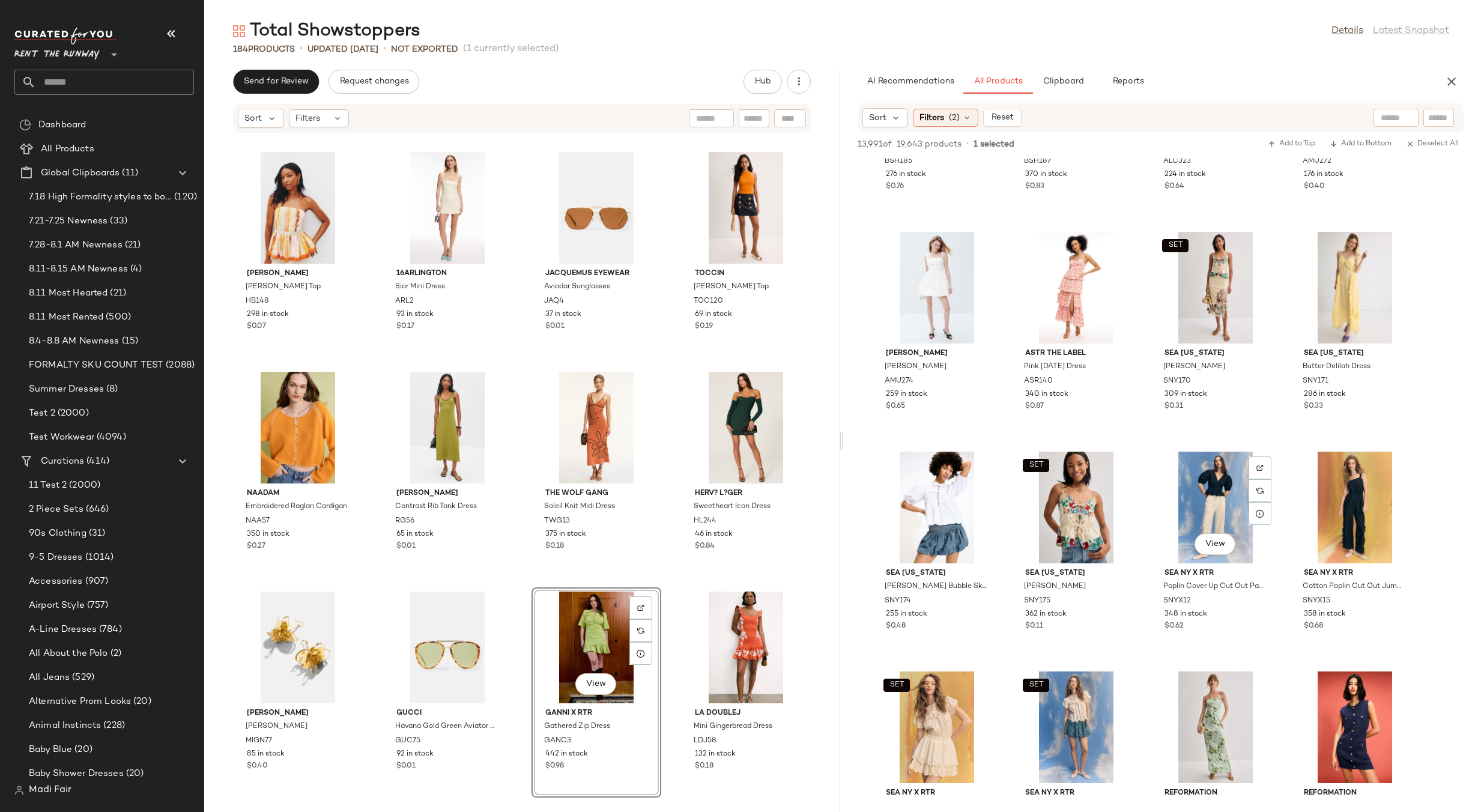
scroll to position [82918, 0]
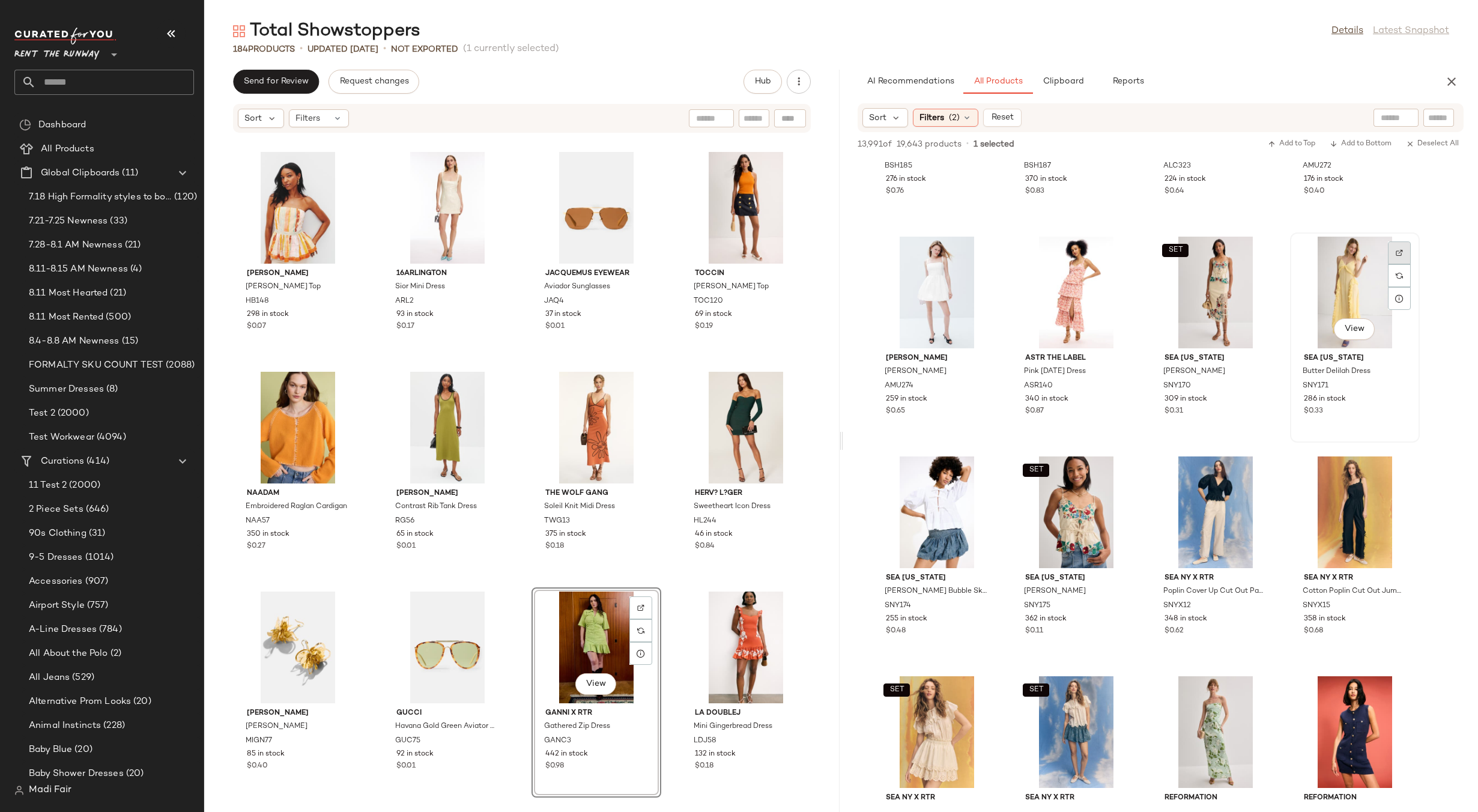
click at [1403, 264] on div at bounding box center [1400, 276] width 23 height 23
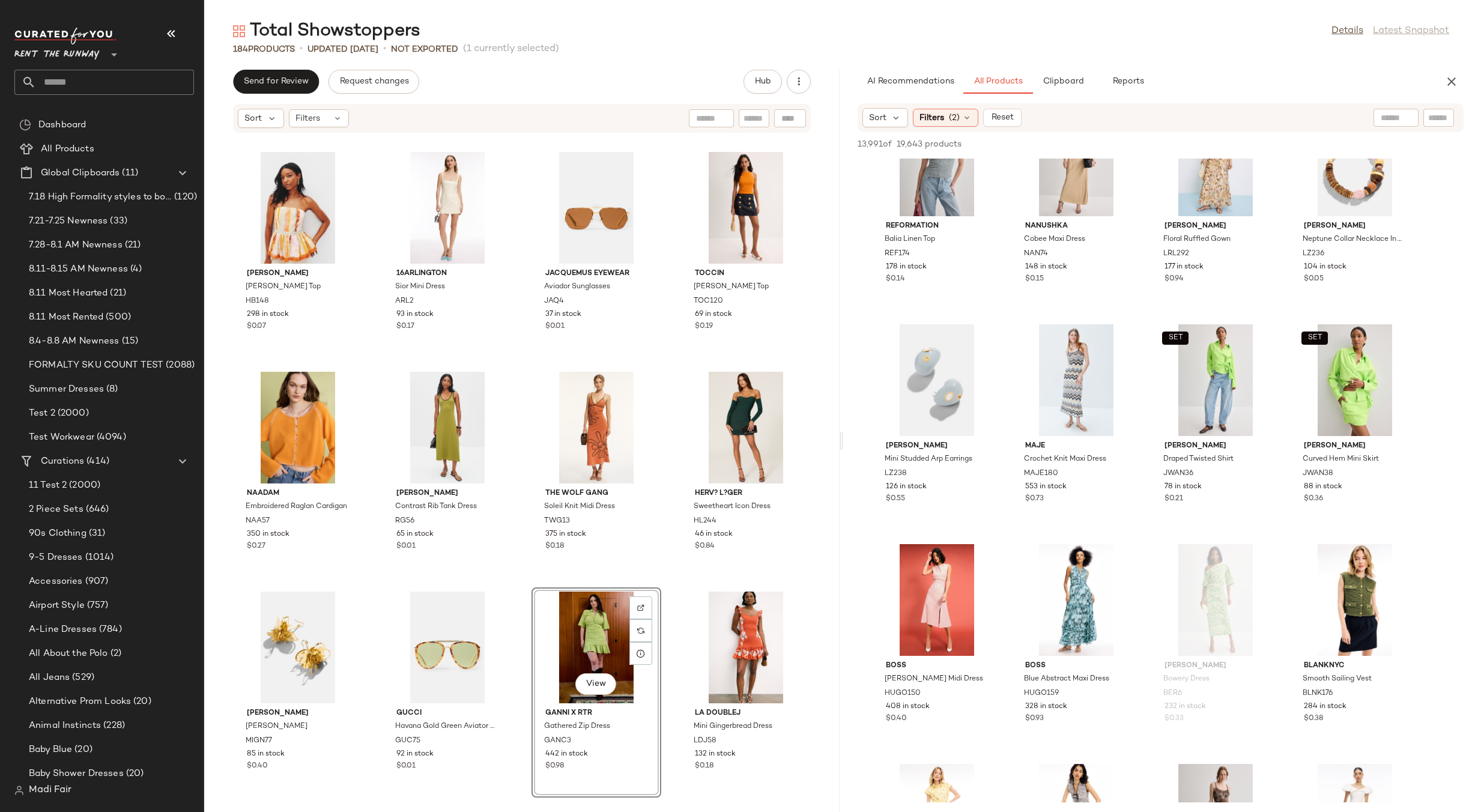
scroll to position [83987, 0]
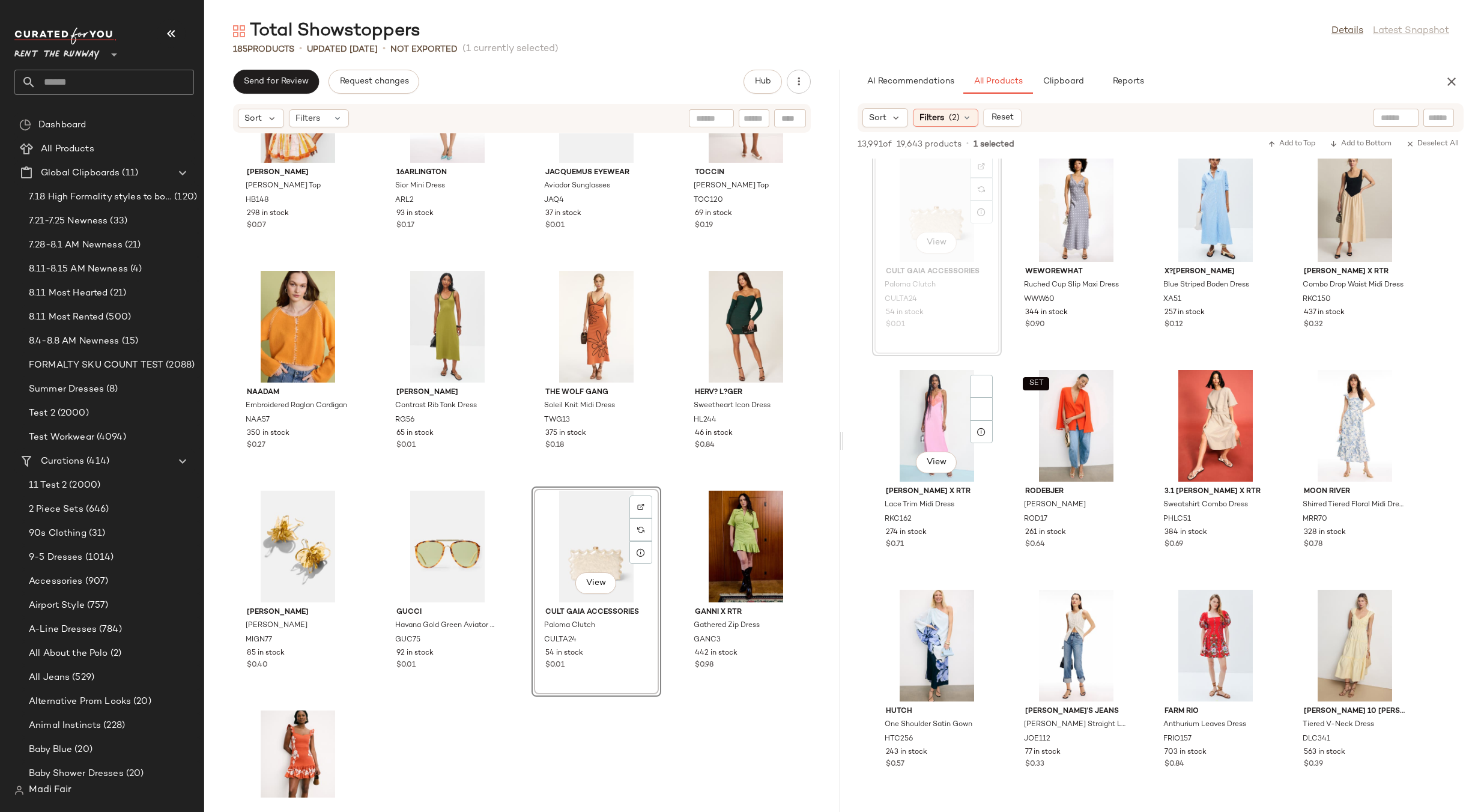
scroll to position [9668, 0]
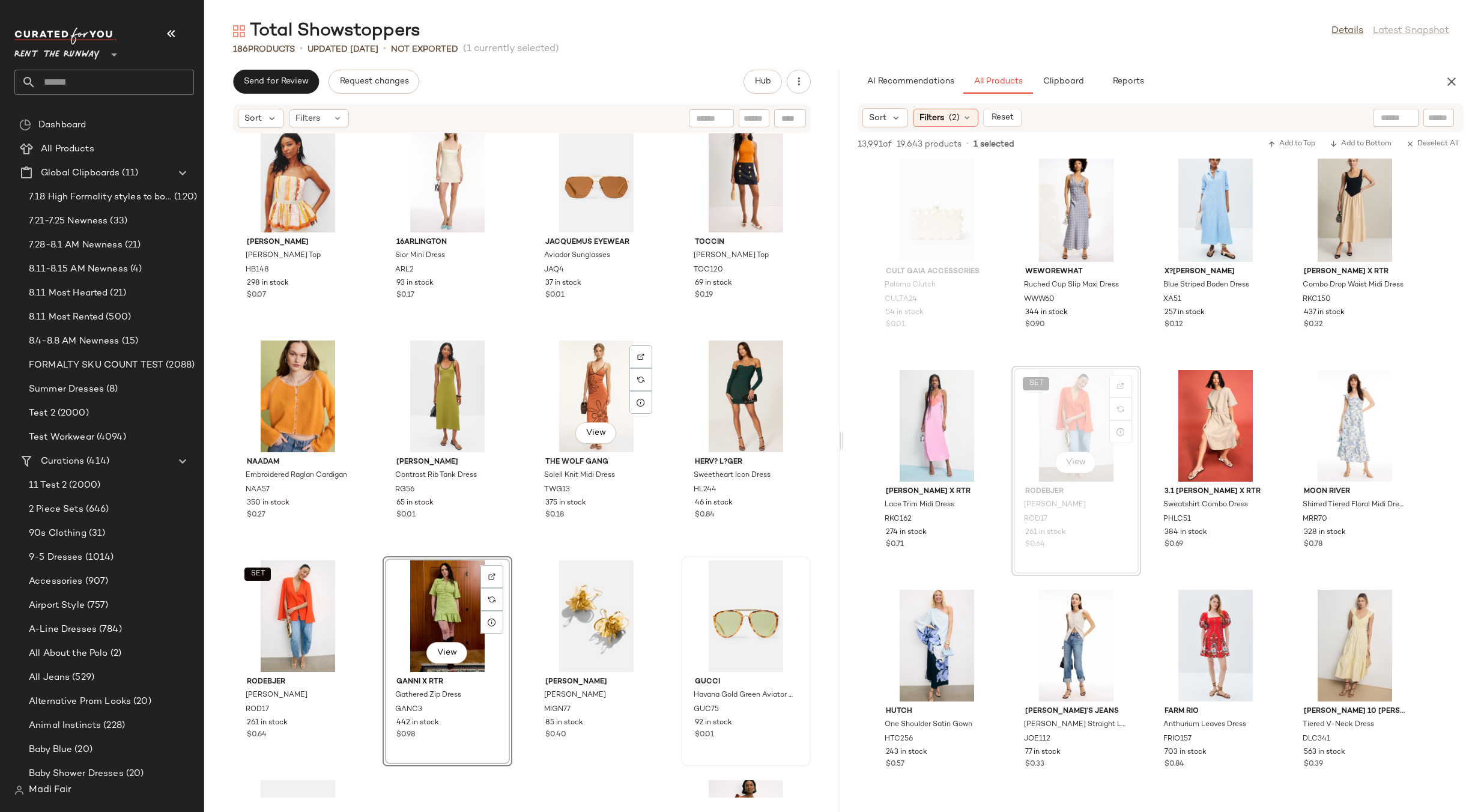
scroll to position [9609, 0]
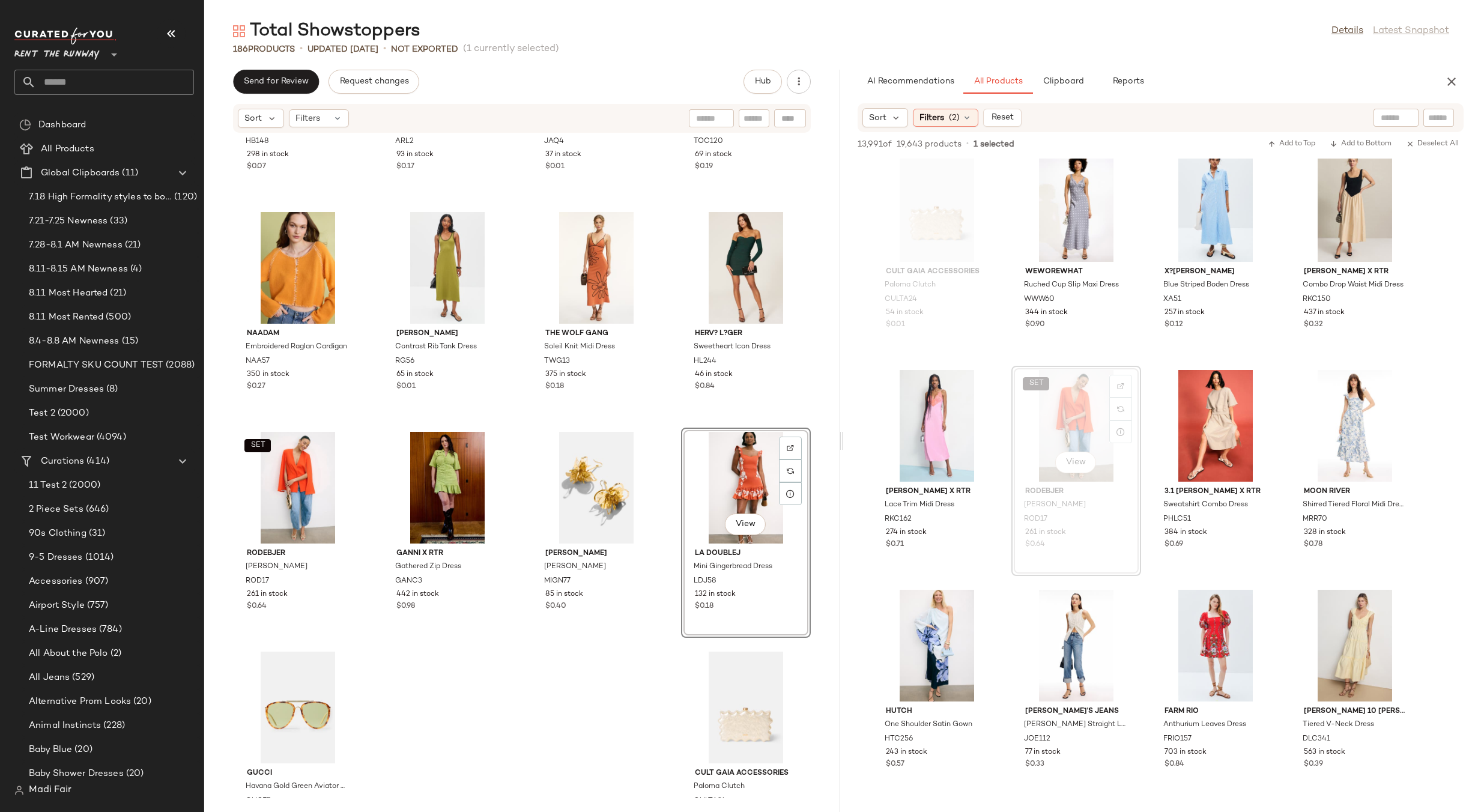
click at [659, 423] on div "[PERSON_NAME] [PERSON_NAME] Top HB148 298 in stock $0.07 16ARLINGTON Sior Mini …" at bounding box center [522, 466] width 635 height 664
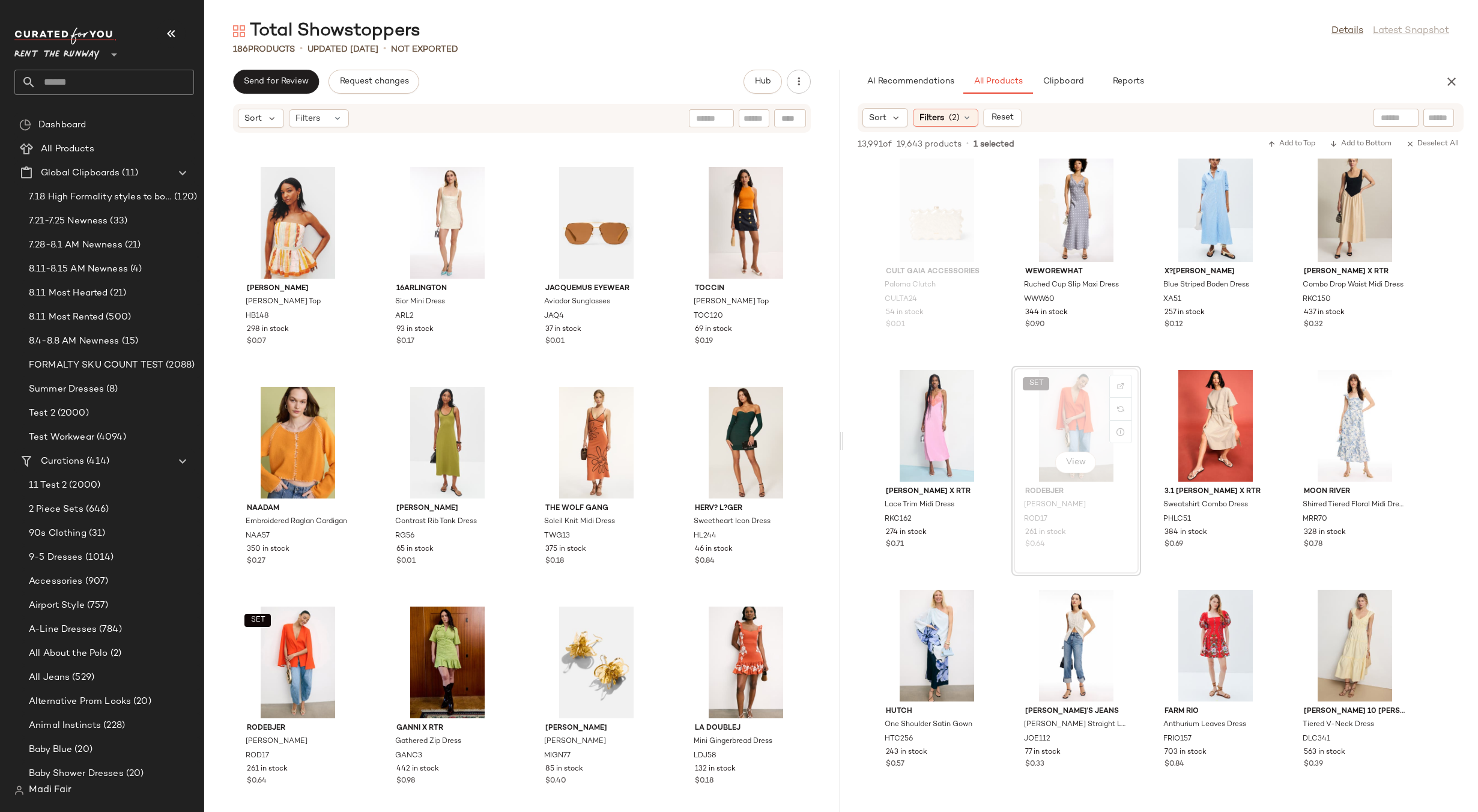
scroll to position [9428, 0]
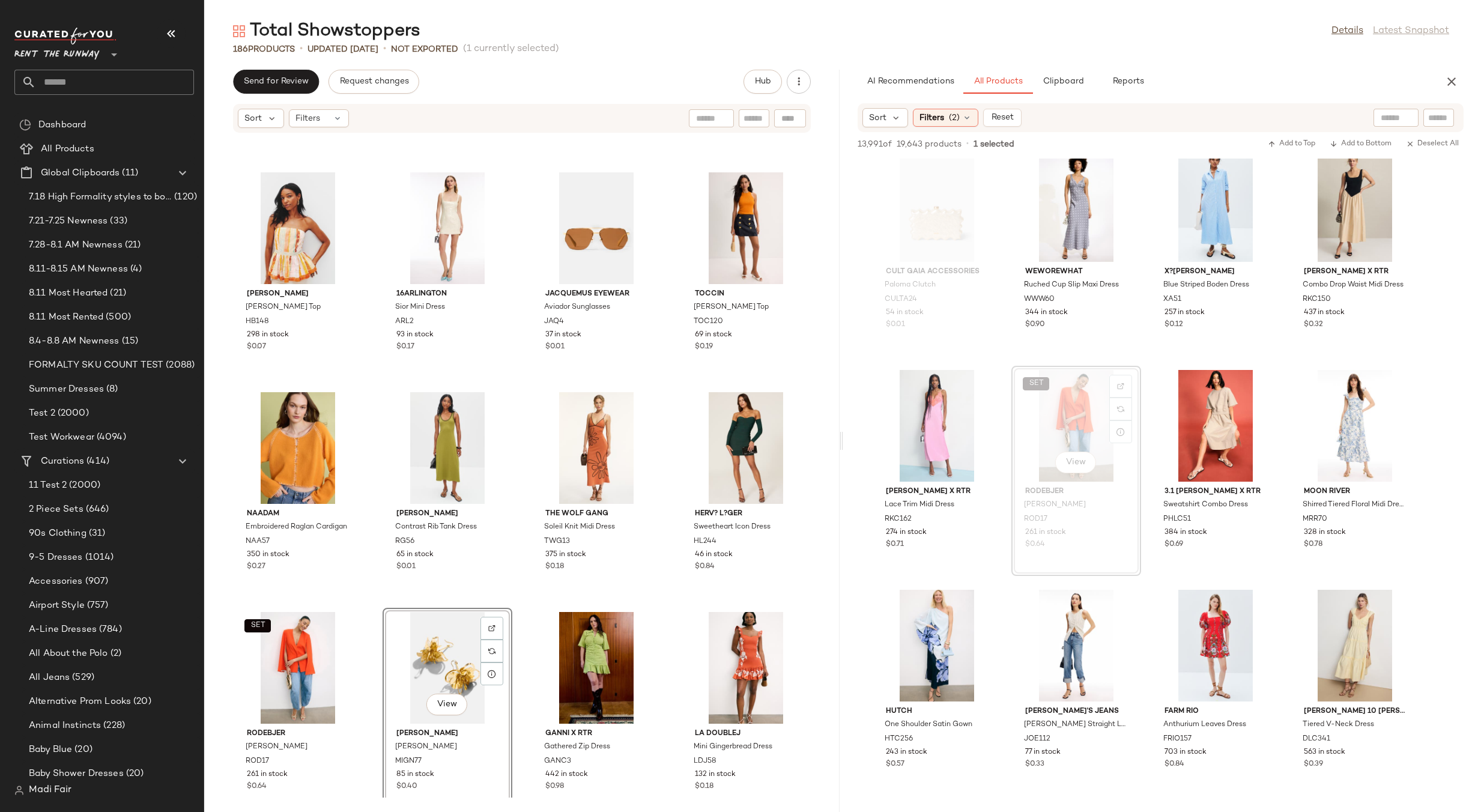
click at [665, 592] on div "[PERSON_NAME] [PERSON_NAME] Top HB148 298 in stock $0.07 16ARLINGTON Sior Mini …" at bounding box center [522, 466] width 635 height 664
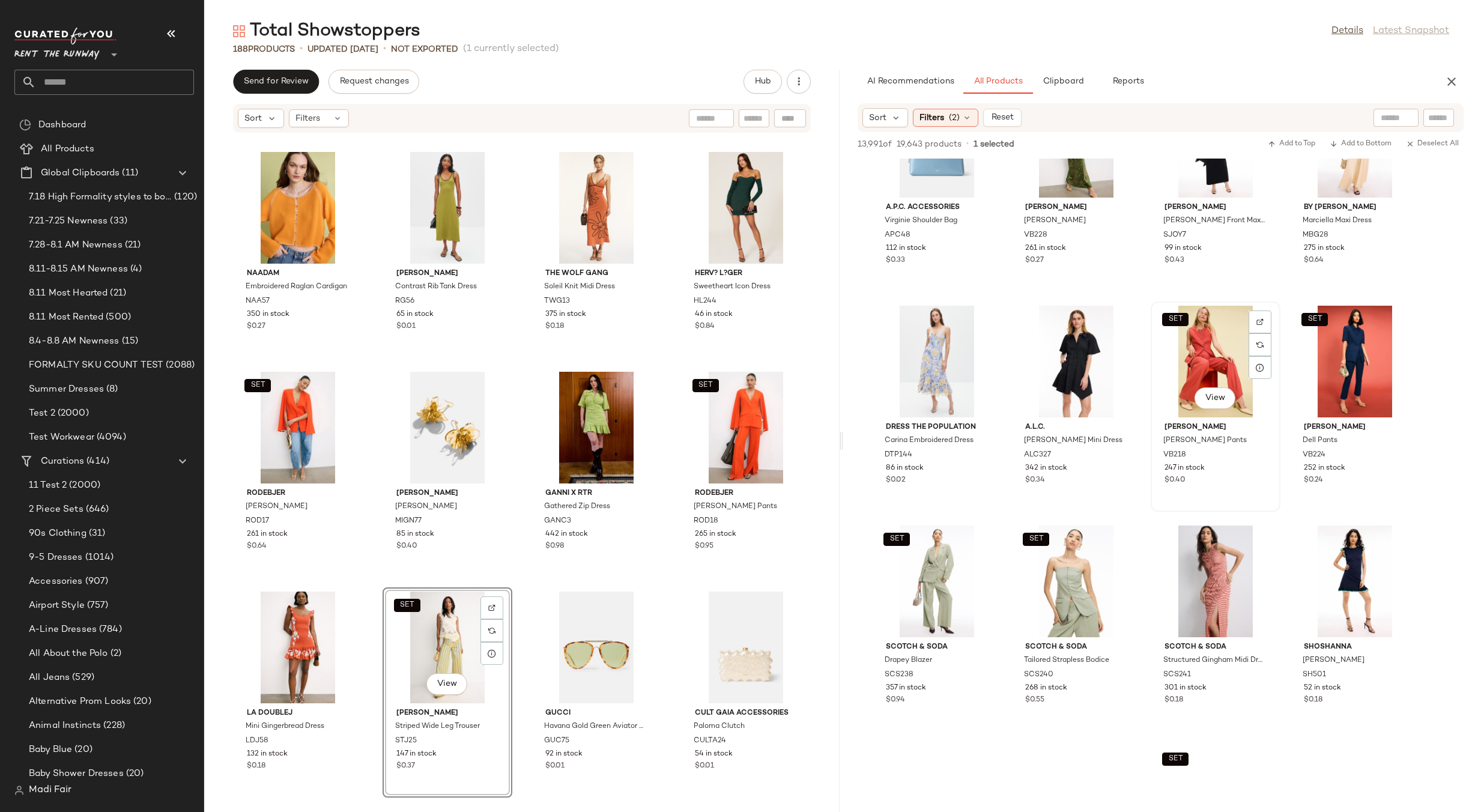
scroll to position [102351, 0]
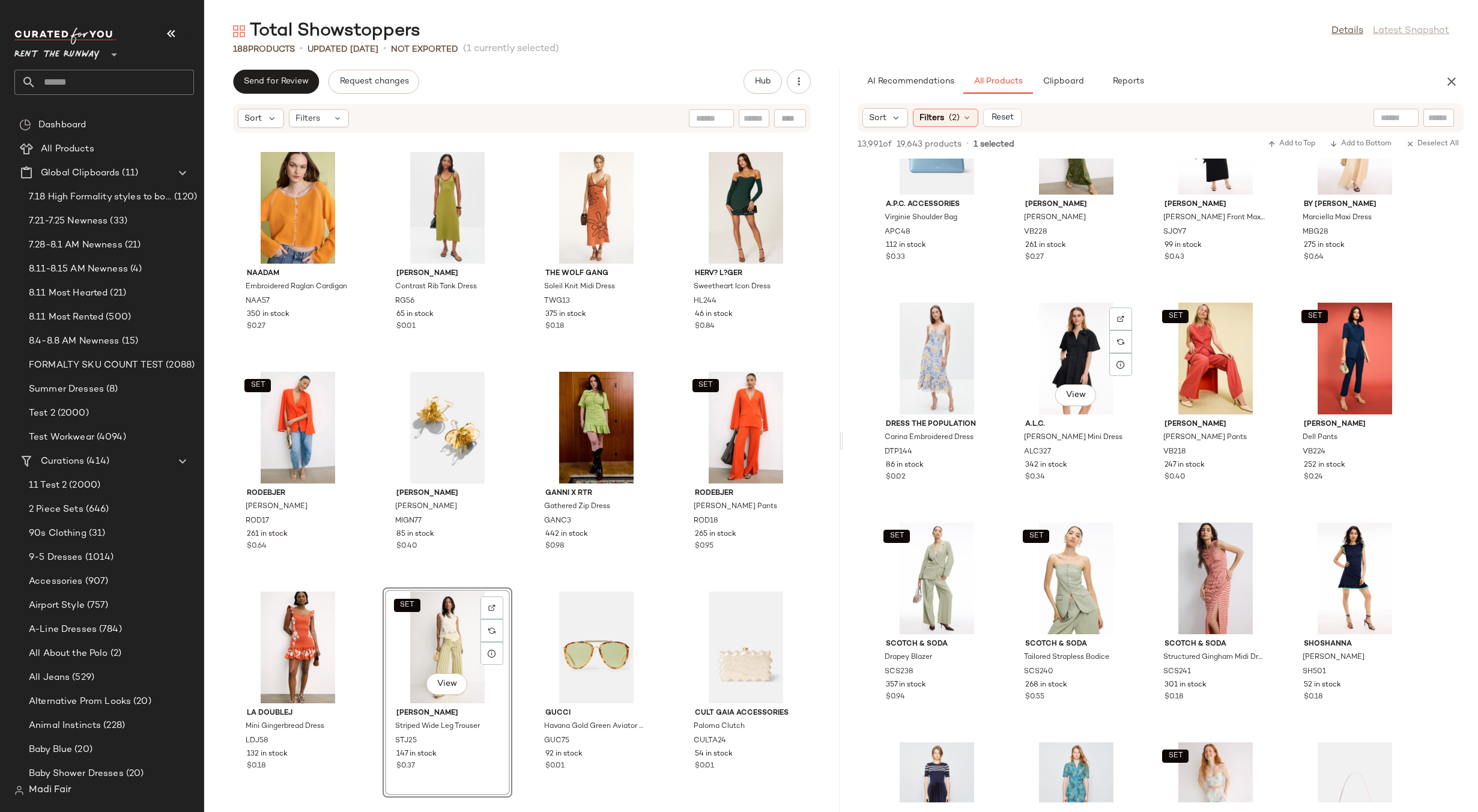
drag, startPoint x: 1151, startPoint y: 497, endPoint x: 1148, endPoint y: 491, distance: 6.7
click at [1151, 497] on div "SET [PERSON_NAME] Pants VB218 247 in stock $0.40" at bounding box center [1216, 403] width 130 height 210
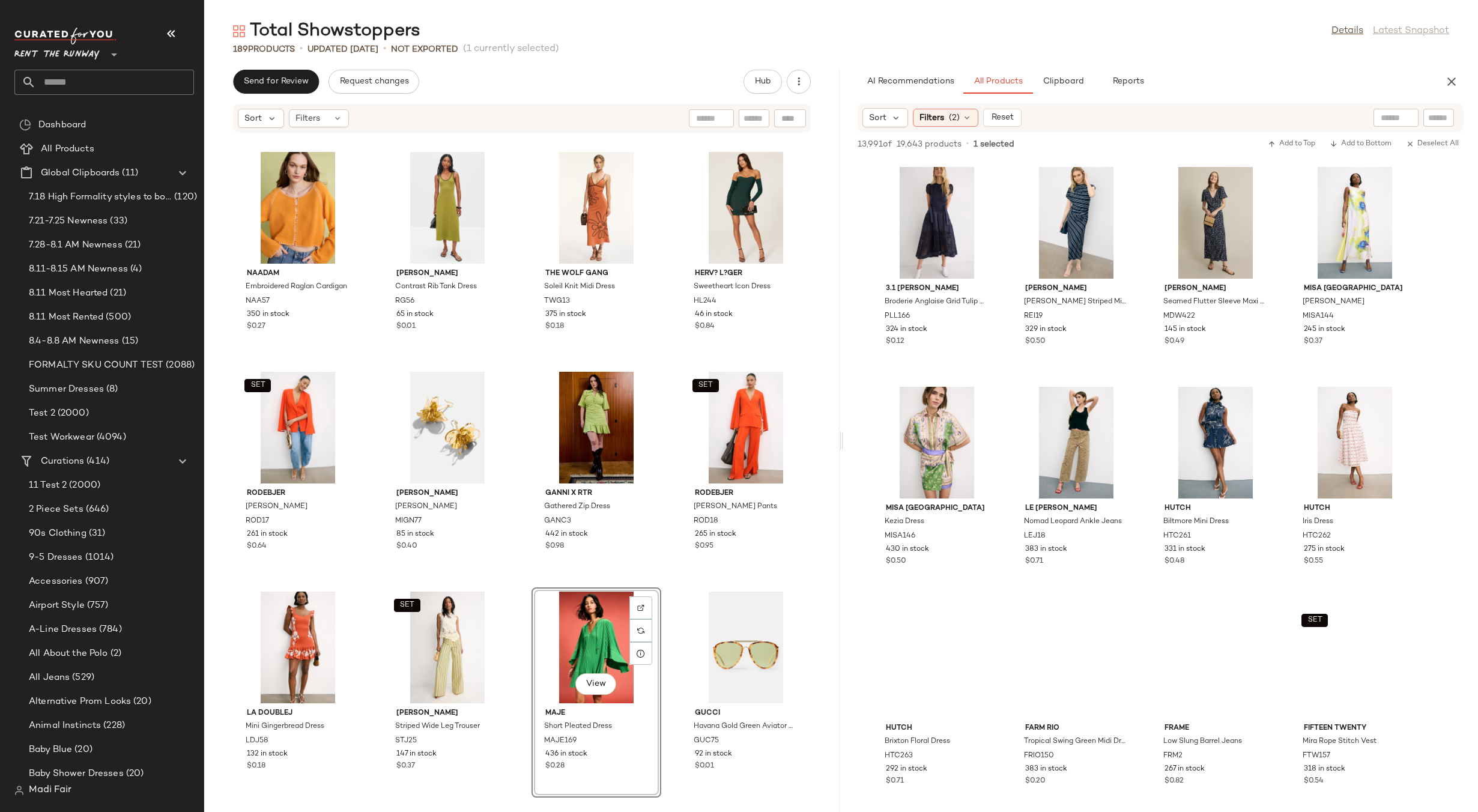
scroll to position [122903, 0]
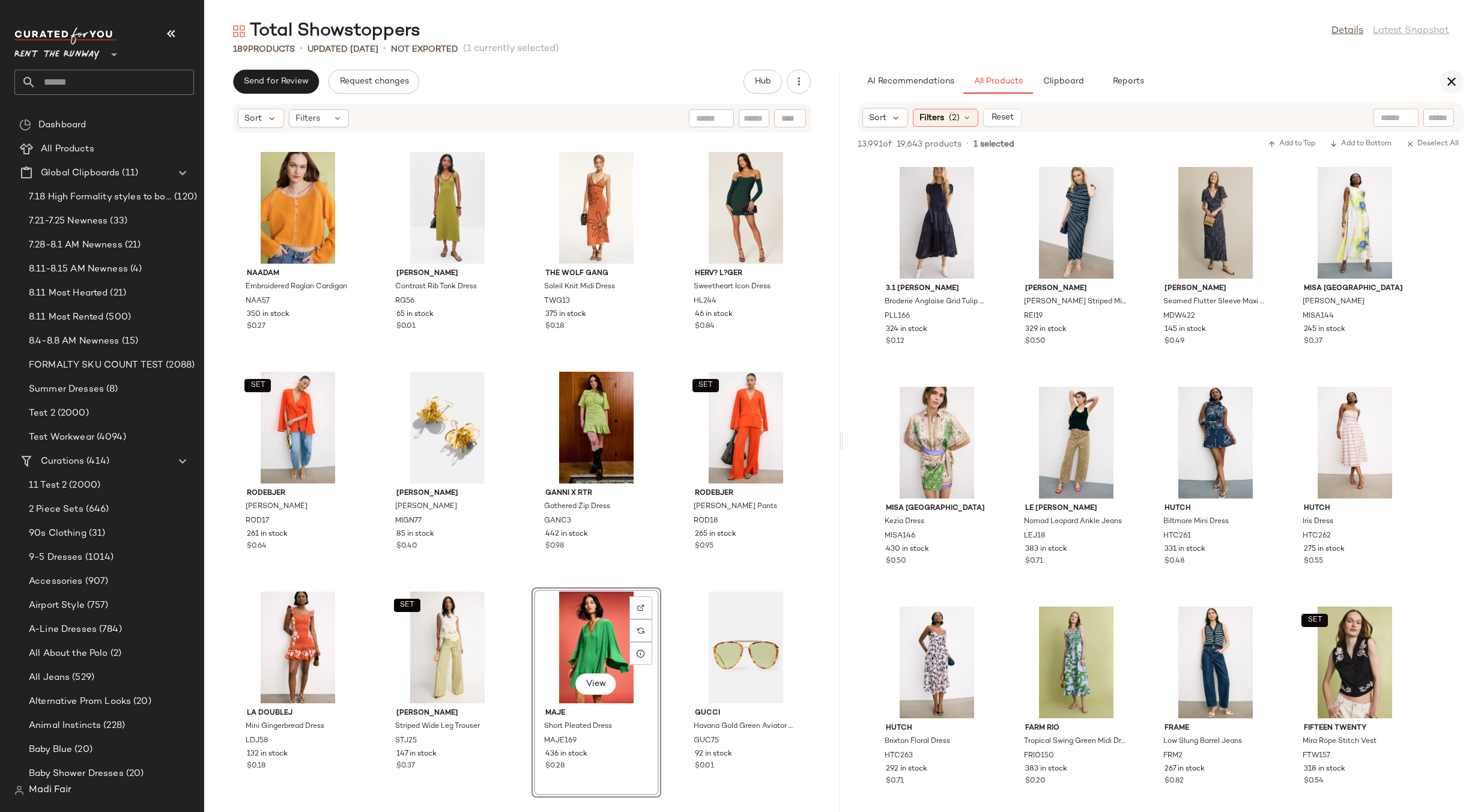
click at [1447, 80] on icon "button" at bounding box center [1452, 82] width 15 height 15
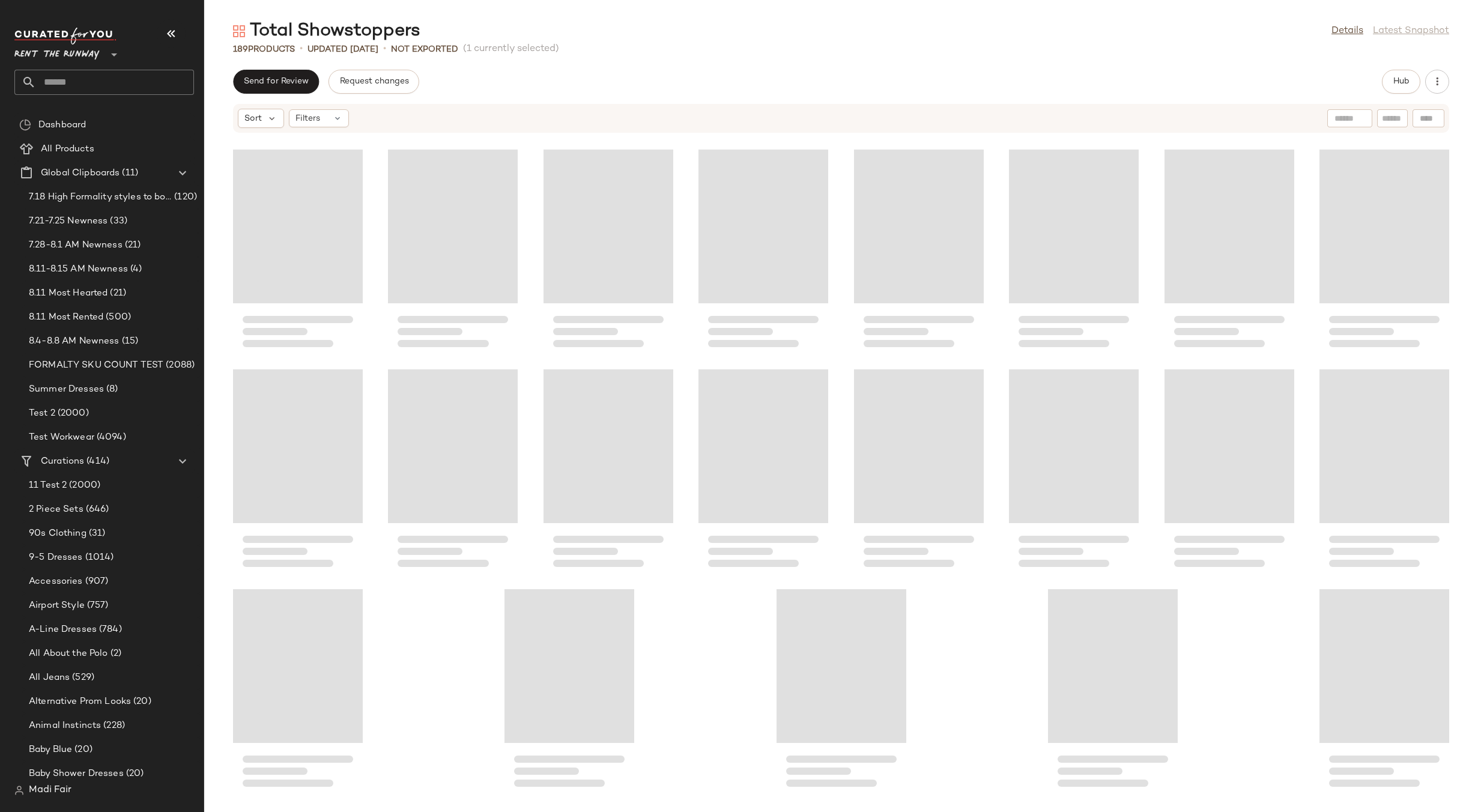
scroll to position [4613, 0]
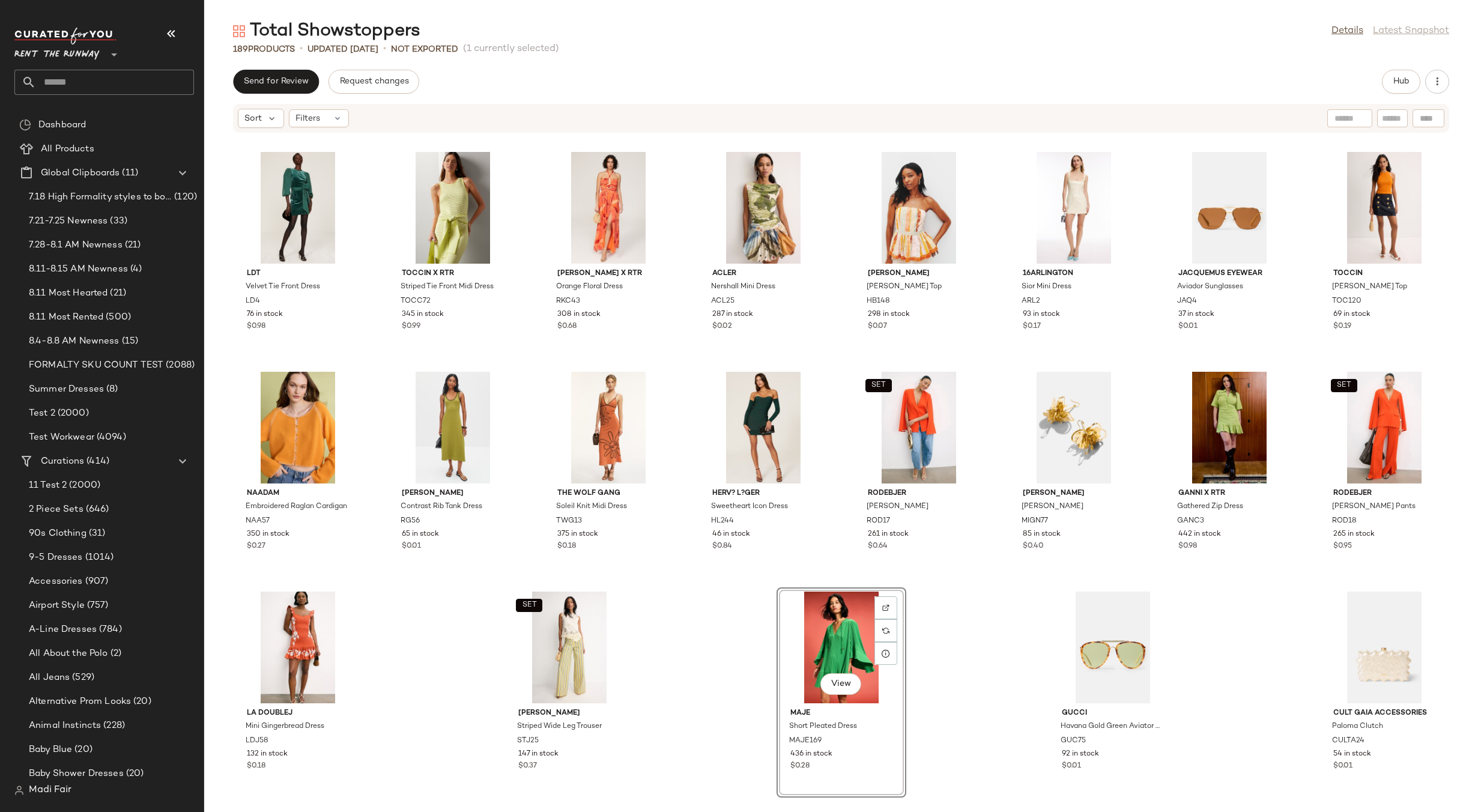
click at [731, 624] on div "LDT Velvet Tie Front Dress LD4 76 in stock $0.98 TOCCIN X RTR Striped Tie Front…" at bounding box center [841, 466] width 1274 height 664
click at [293, 80] on span "Send for Review" at bounding box center [276, 82] width 66 height 10
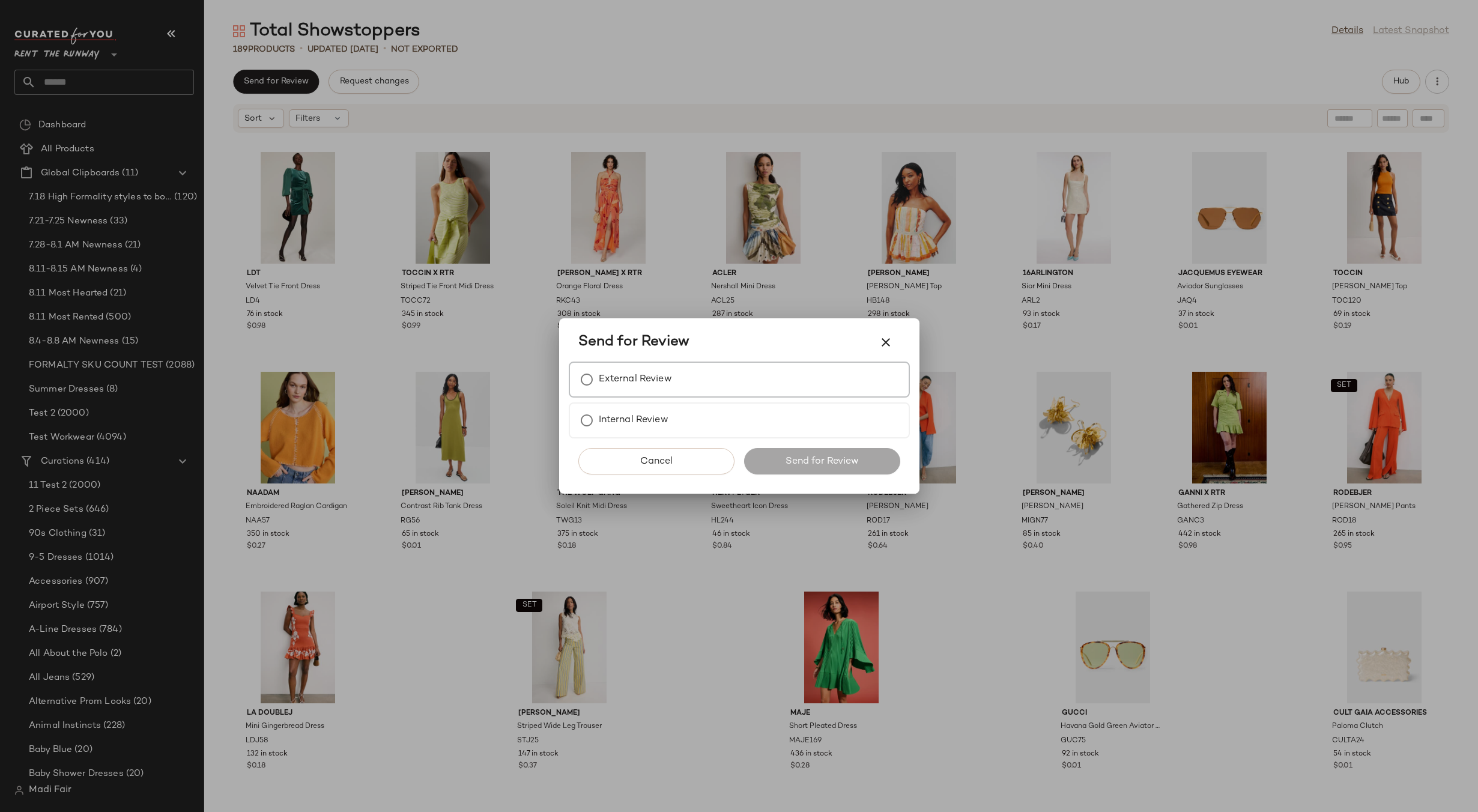
click at [680, 384] on div "External Review" at bounding box center [739, 379] width 341 height 36
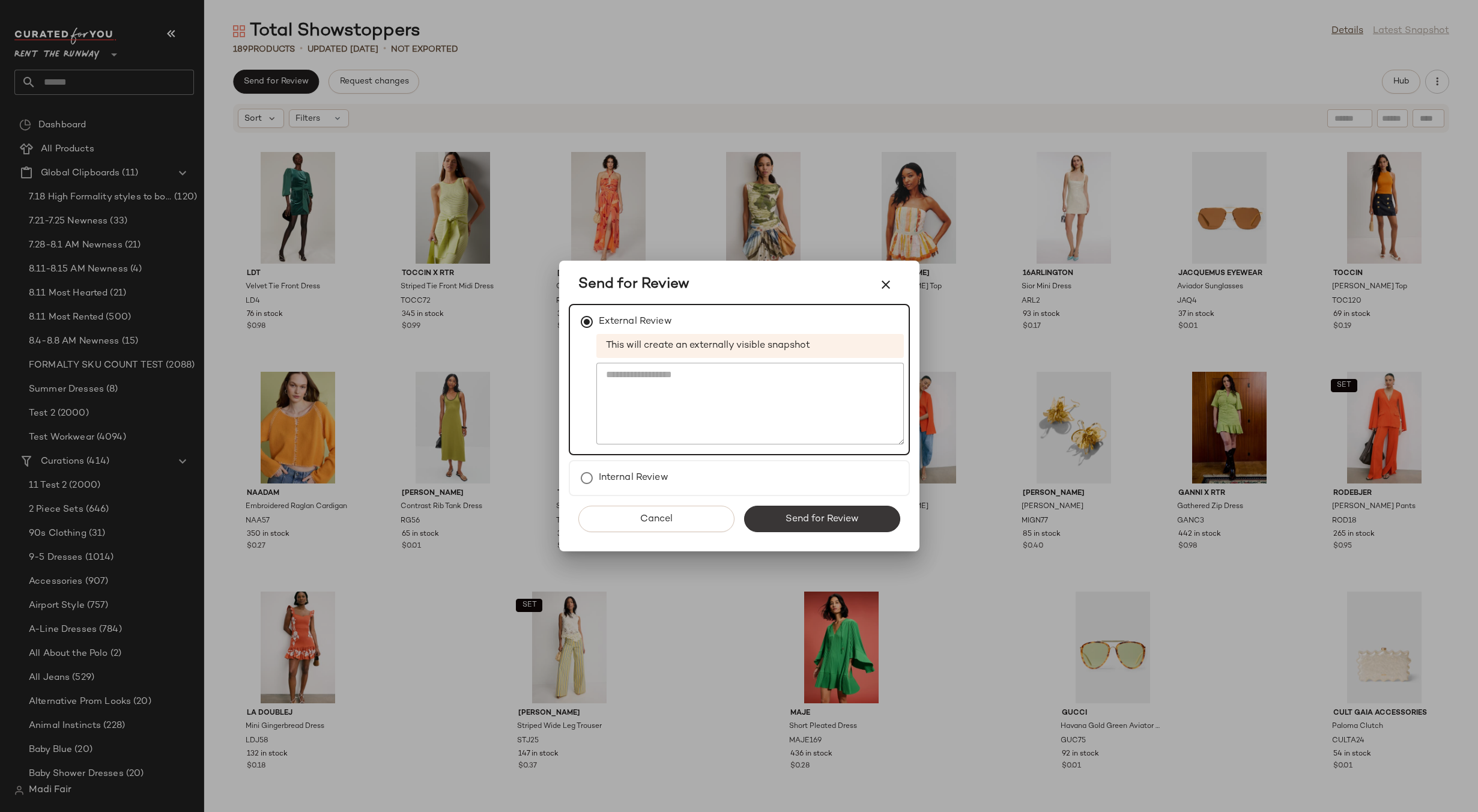
click at [795, 513] on span "Send for Review" at bounding box center [822, 519] width 74 height 12
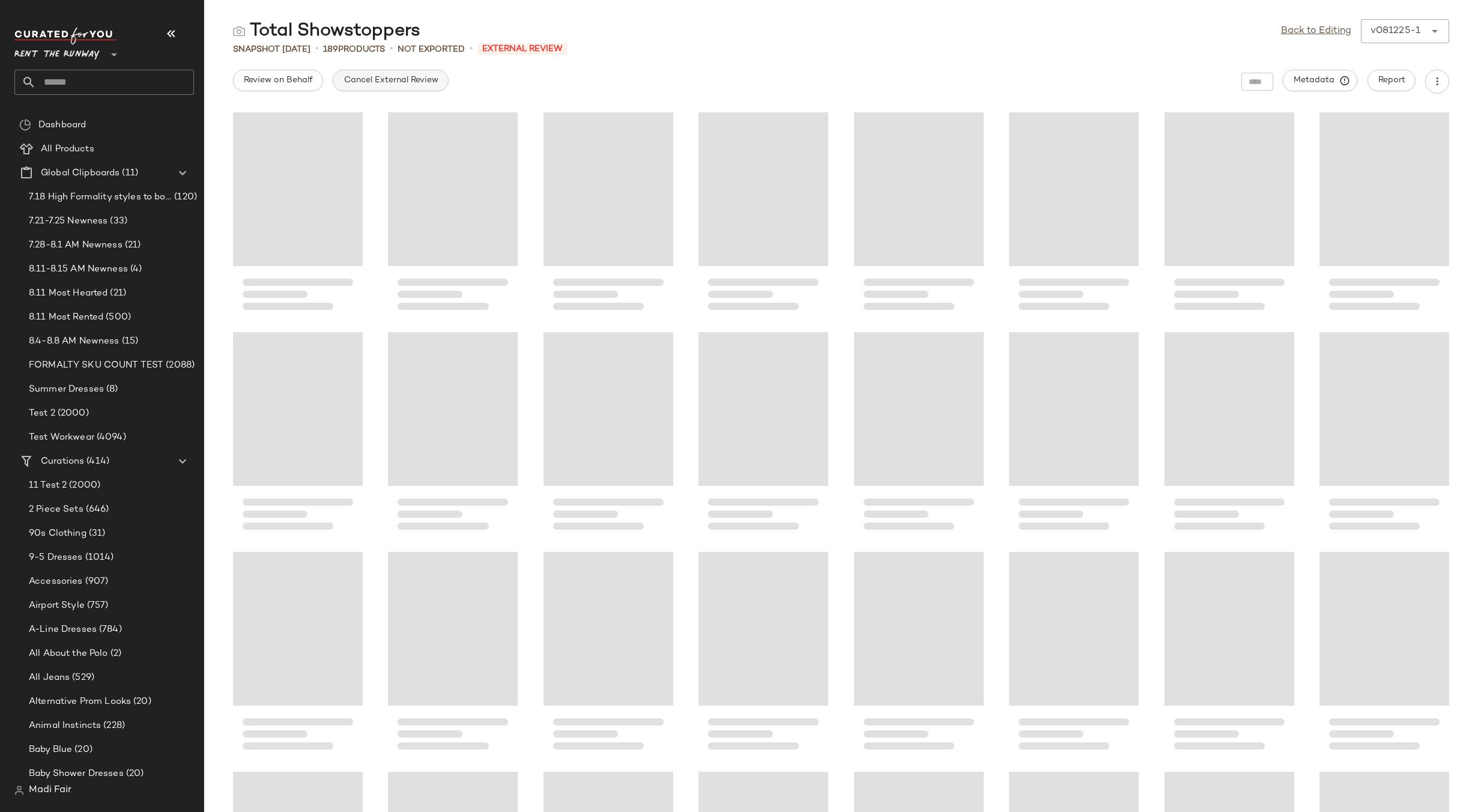
click at [381, 81] on span "Cancel External Review" at bounding box center [391, 81] width 95 height 10
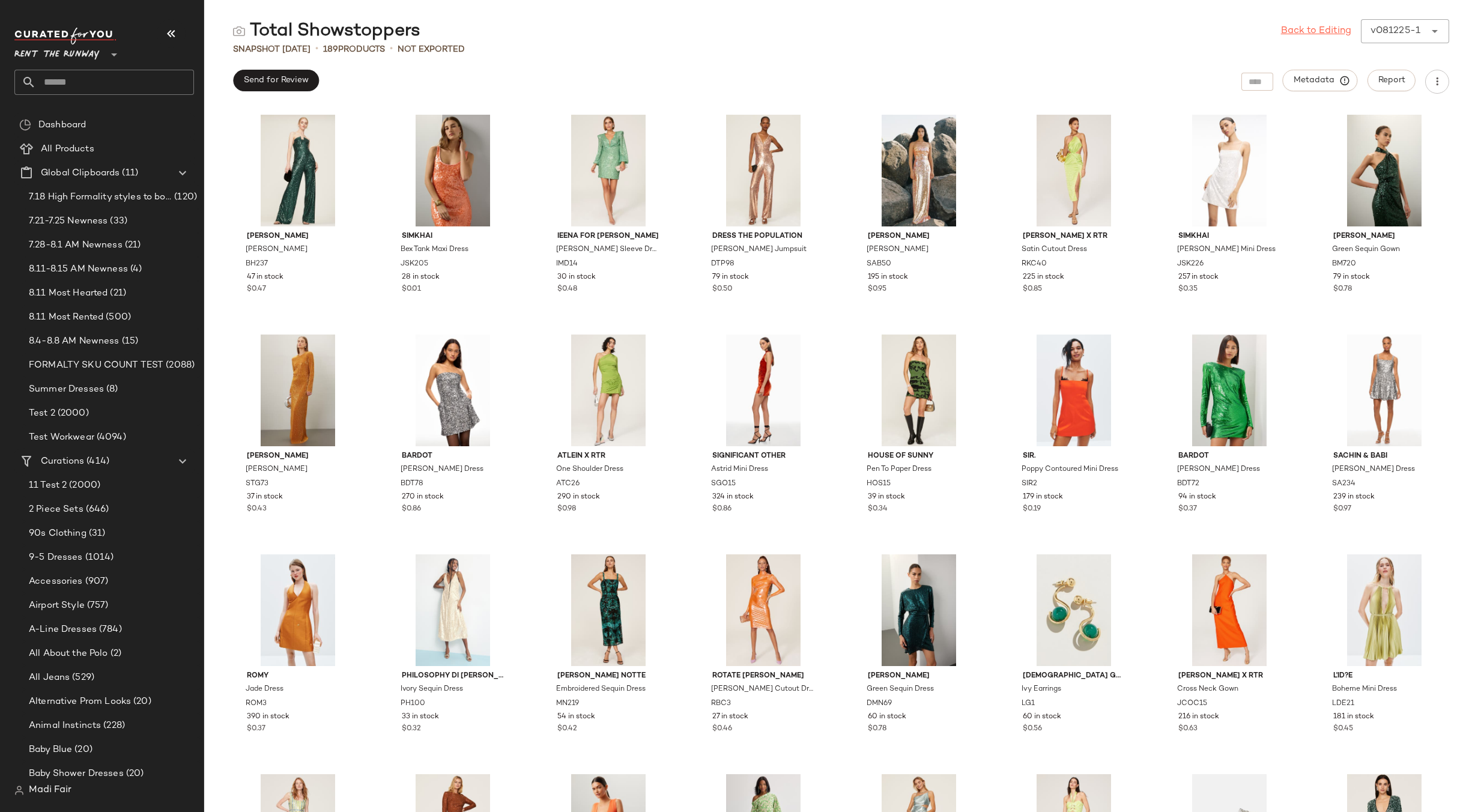
click at [1336, 33] on link "Back to Editing" at bounding box center [1316, 32] width 70 height 15
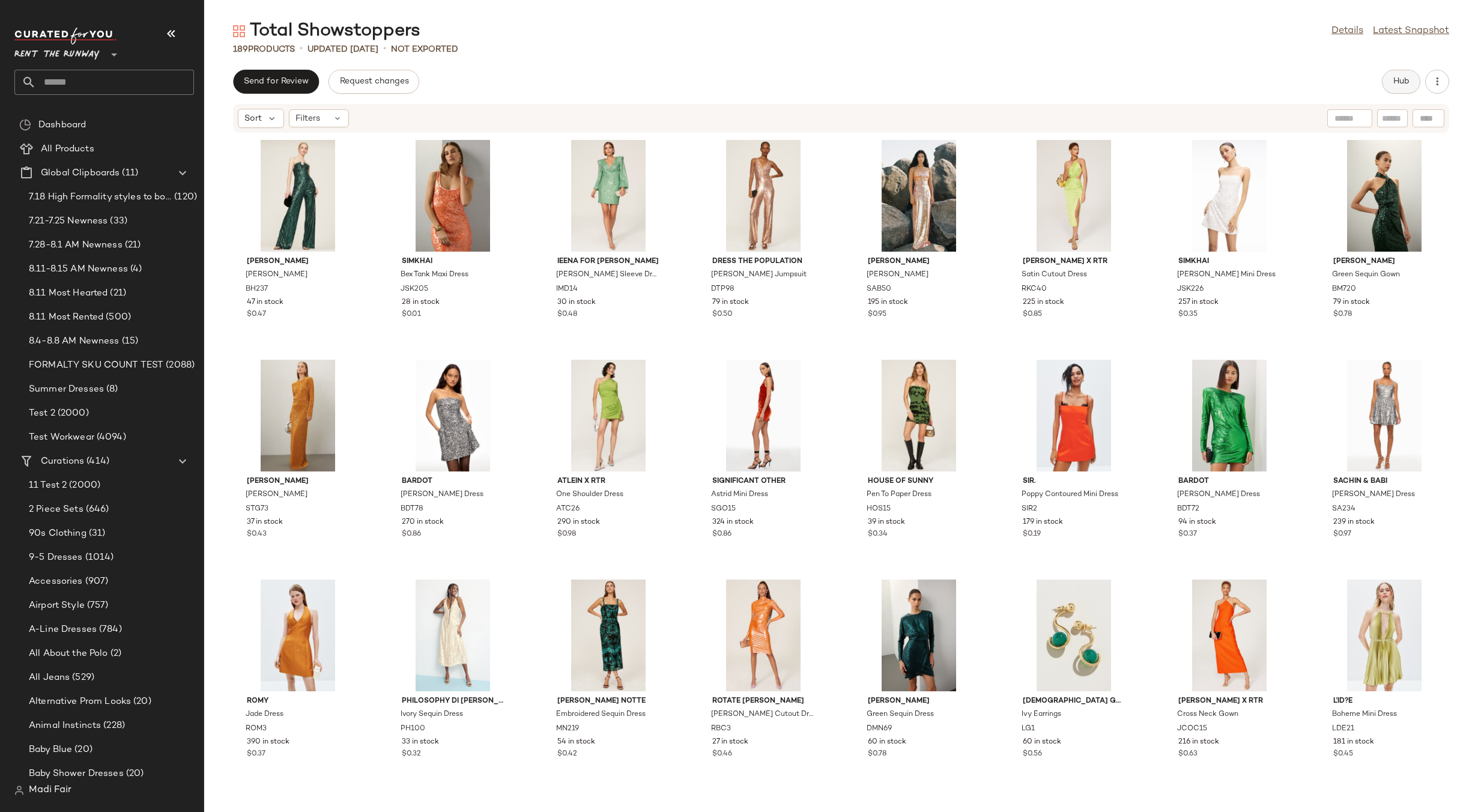
click at [1394, 78] on span "Hub" at bounding box center [1401, 82] width 17 height 10
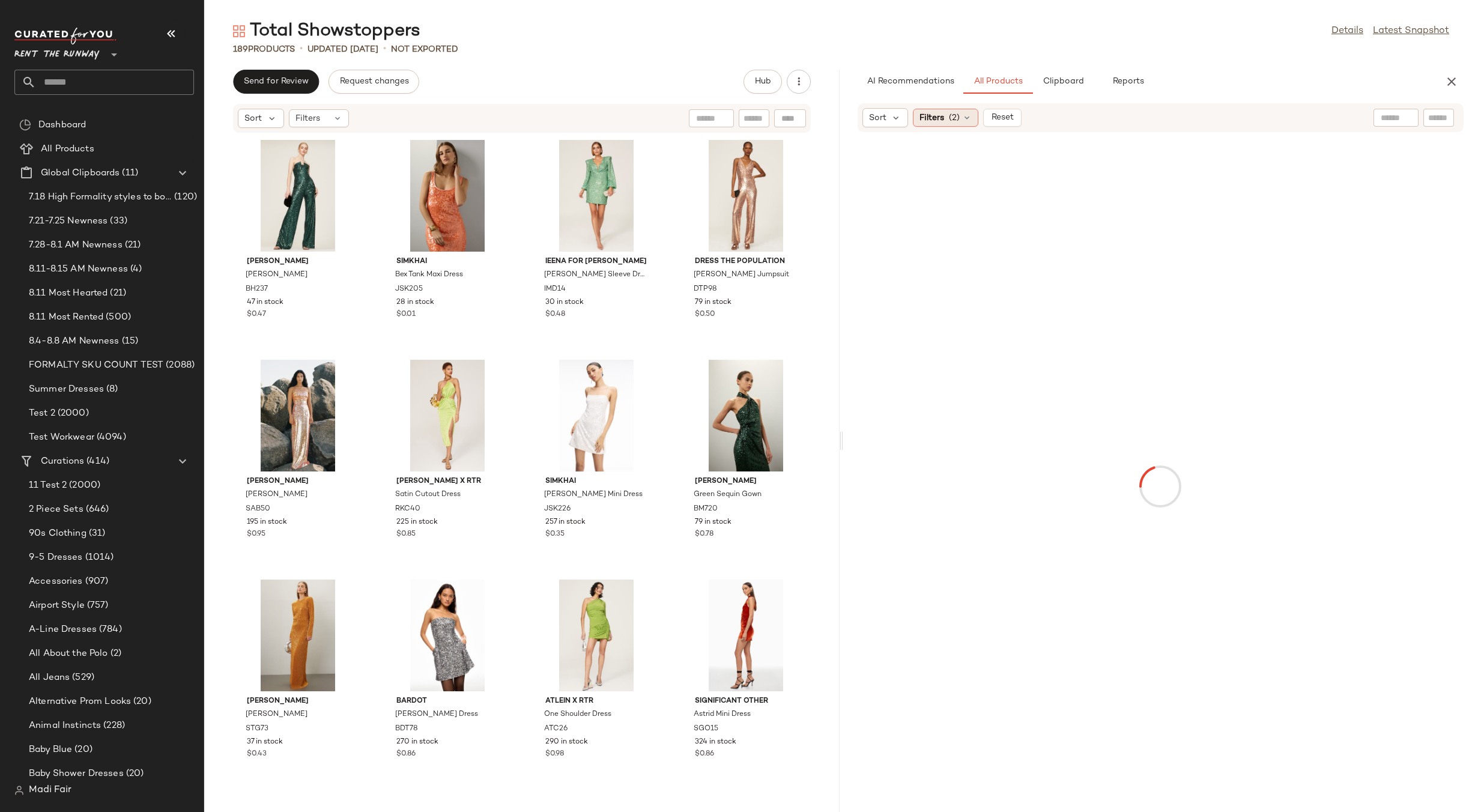
click at [967, 115] on icon at bounding box center [967, 118] width 10 height 10
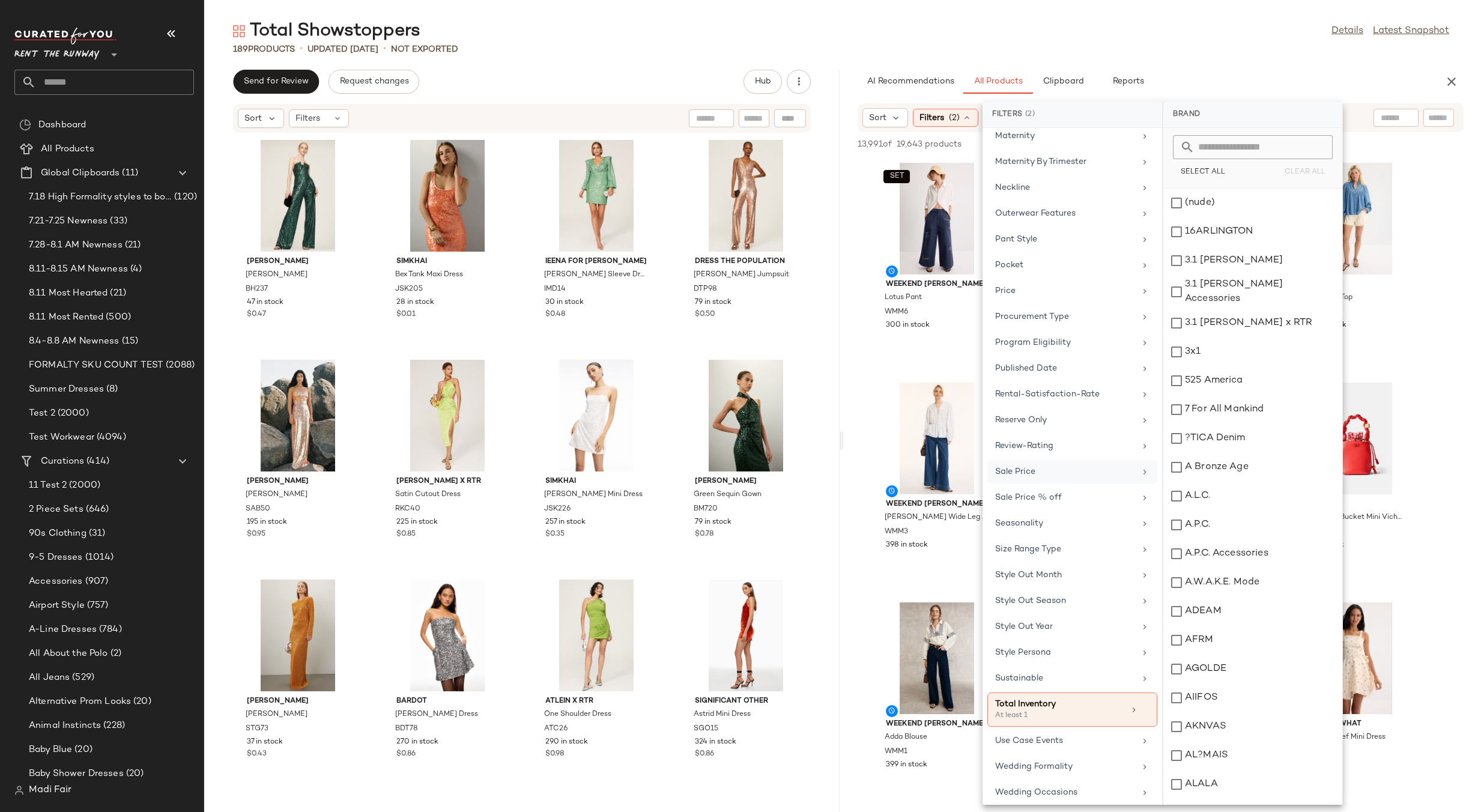
scroll to position [930, 0]
click at [1127, 34] on div "Total Showstoppers Details Latest Snapshot" at bounding box center [841, 32] width 1274 height 24
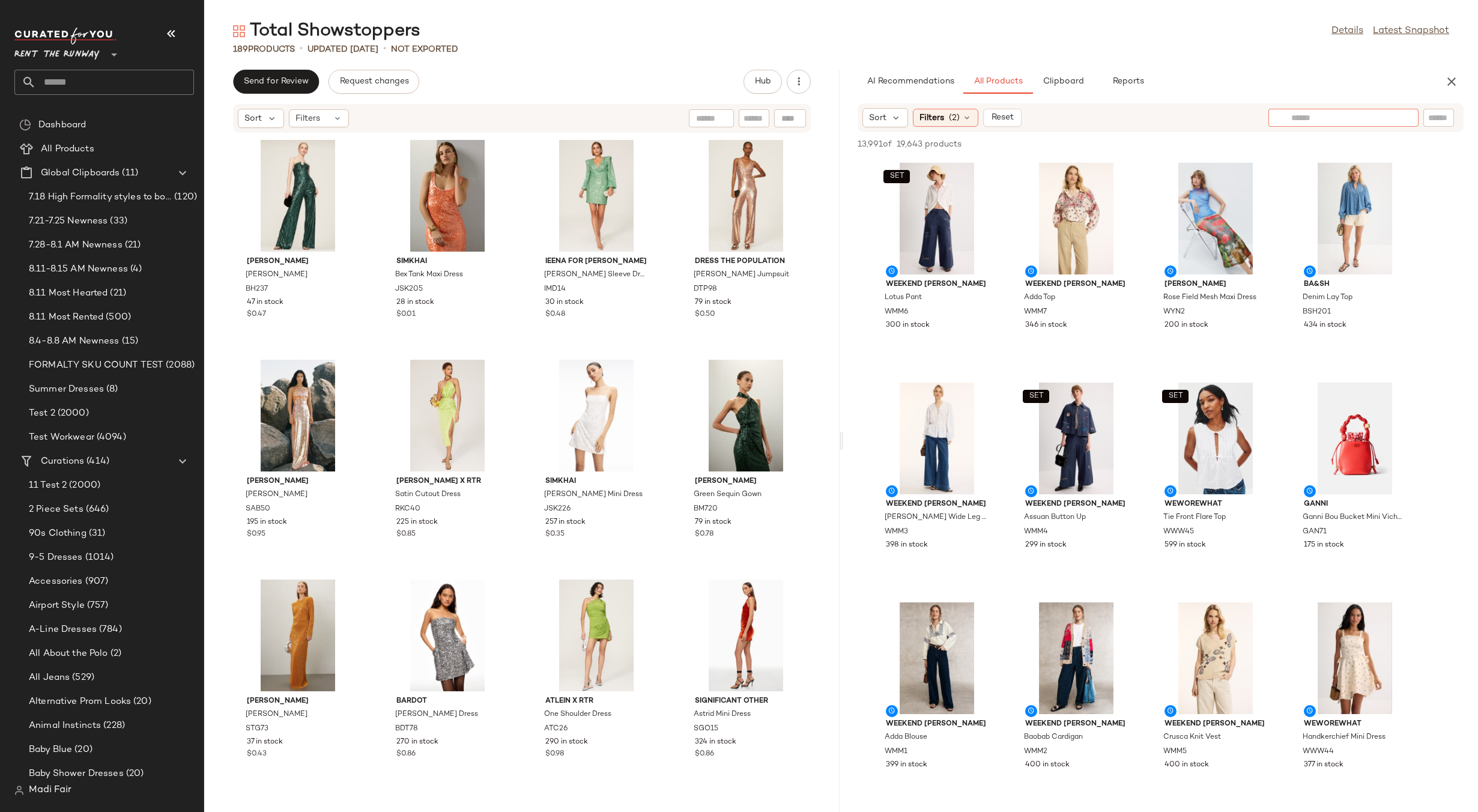
click at [1395, 118] on input "text" at bounding box center [1344, 118] width 104 height 13
type input "********"
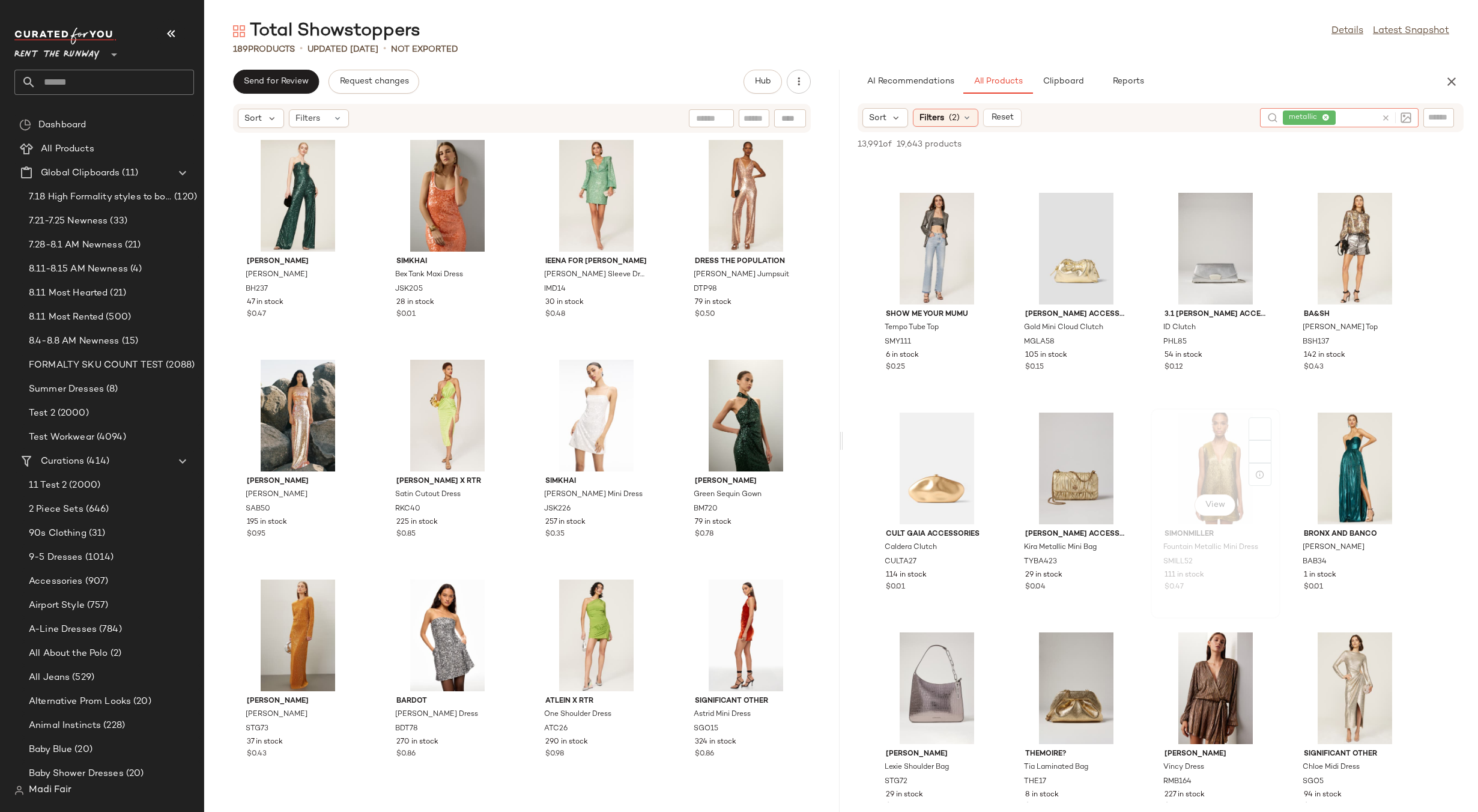
scroll to position [780, 0]
